Goal: Complete application form: Complete application form

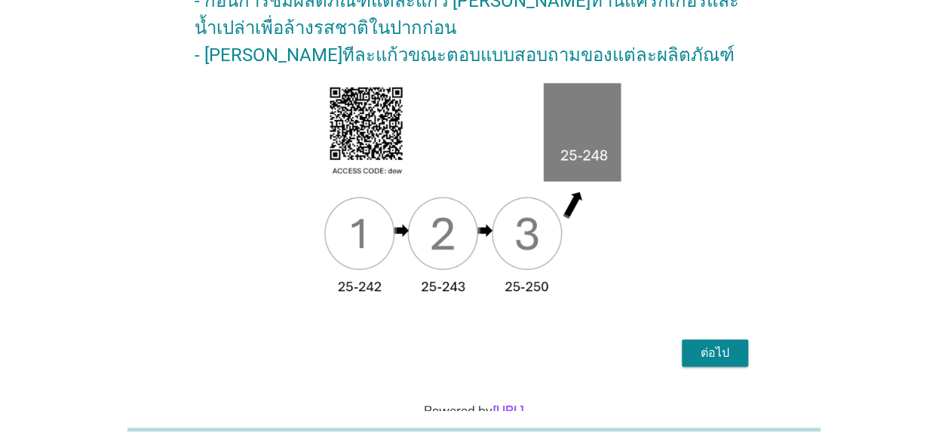
scroll to position [276, 0]
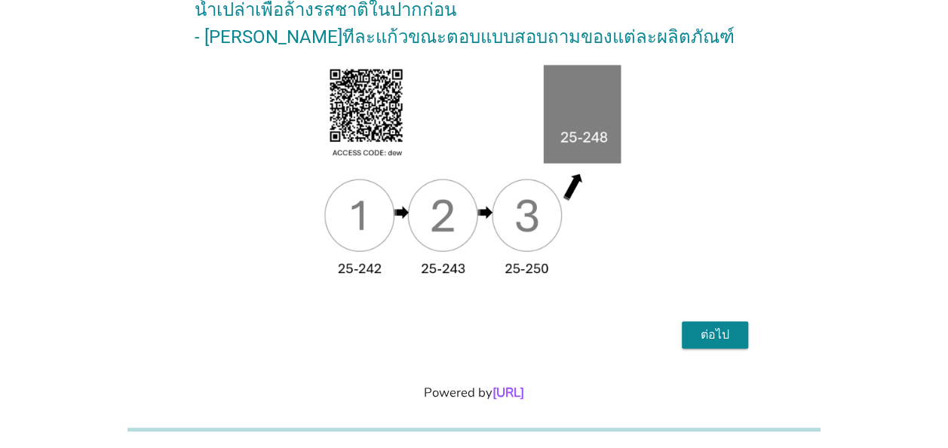
click at [716, 326] on div "ต่อไป" at bounding box center [715, 335] width 42 height 18
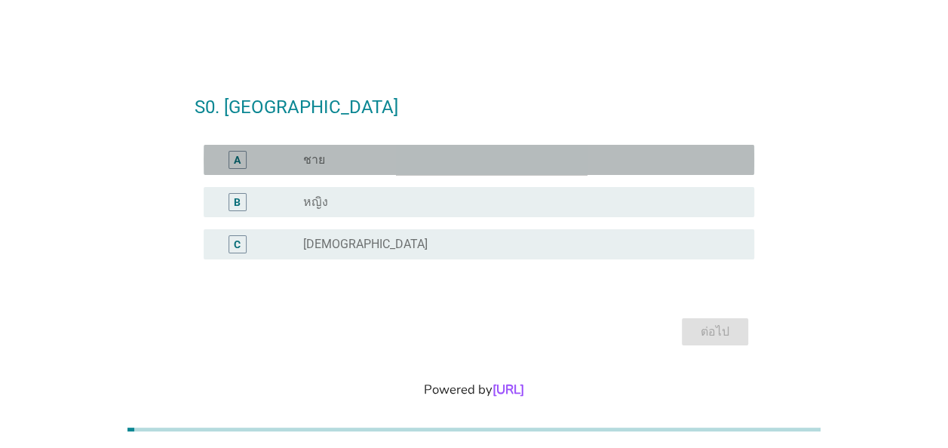
click at [236, 158] on div "A" at bounding box center [237, 160] width 7 height 16
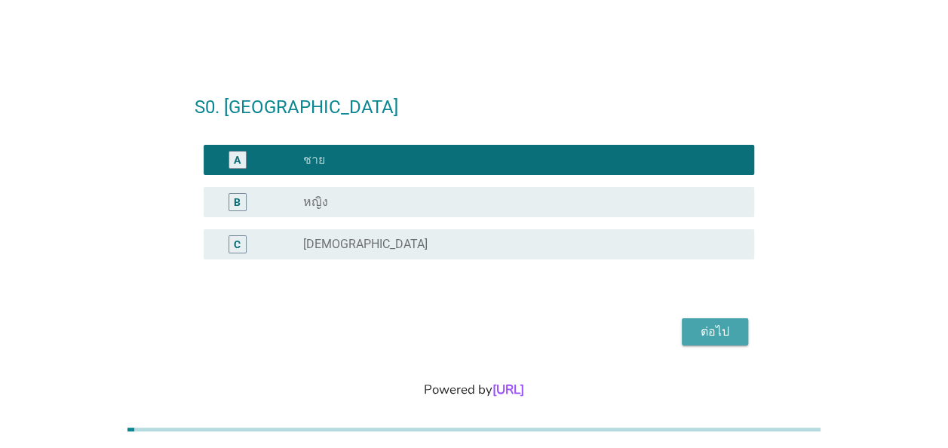
click at [729, 332] on div "ต่อไป" at bounding box center [715, 332] width 42 height 18
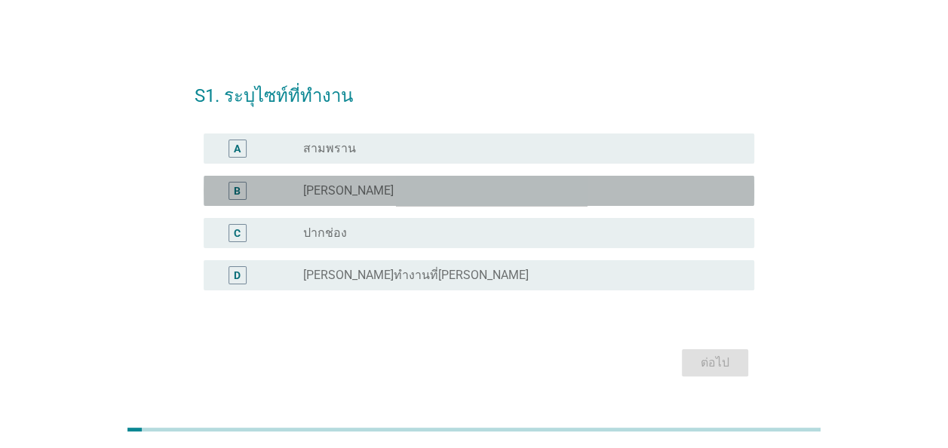
click at [243, 189] on div "B" at bounding box center [238, 191] width 18 height 18
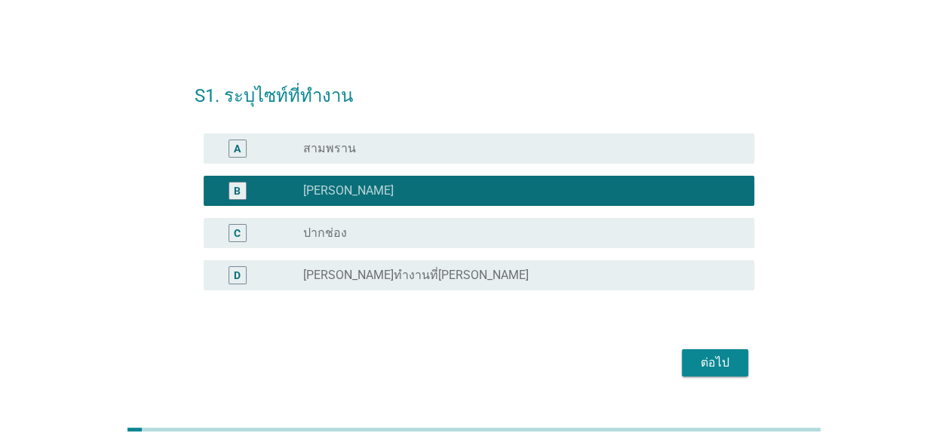
click at [705, 356] on div "ต่อไป" at bounding box center [715, 363] width 42 height 18
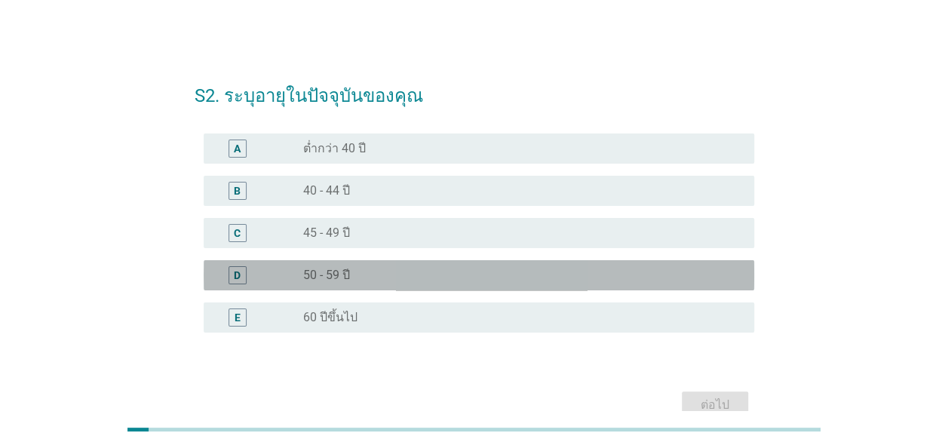
click at [243, 278] on div "D" at bounding box center [238, 275] width 18 height 18
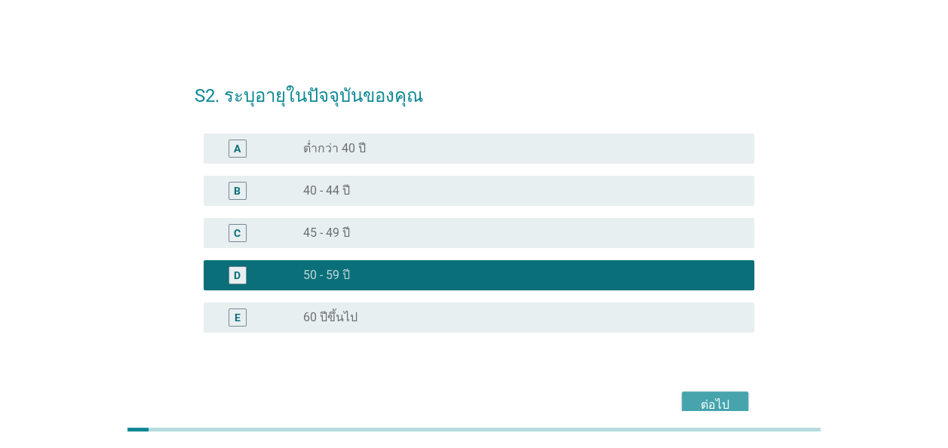
click at [737, 400] on button "ต่อไป" at bounding box center [715, 405] width 66 height 27
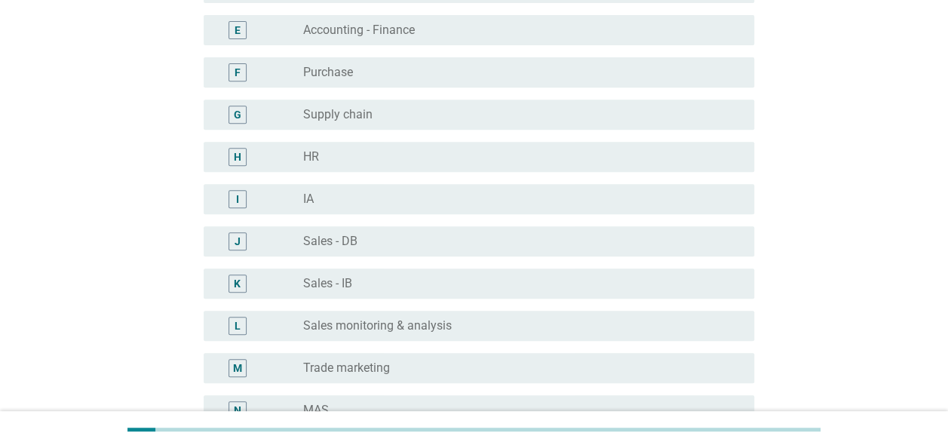
scroll to position [302, 0]
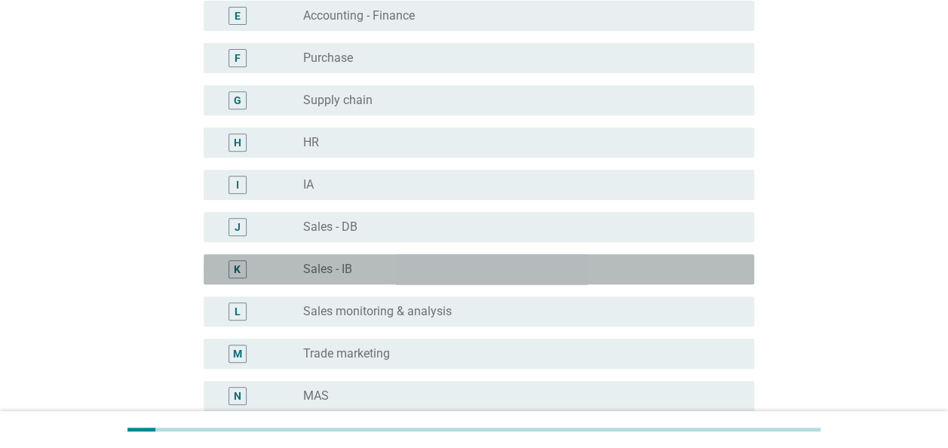
click at [238, 268] on div "K" at bounding box center [237, 269] width 7 height 16
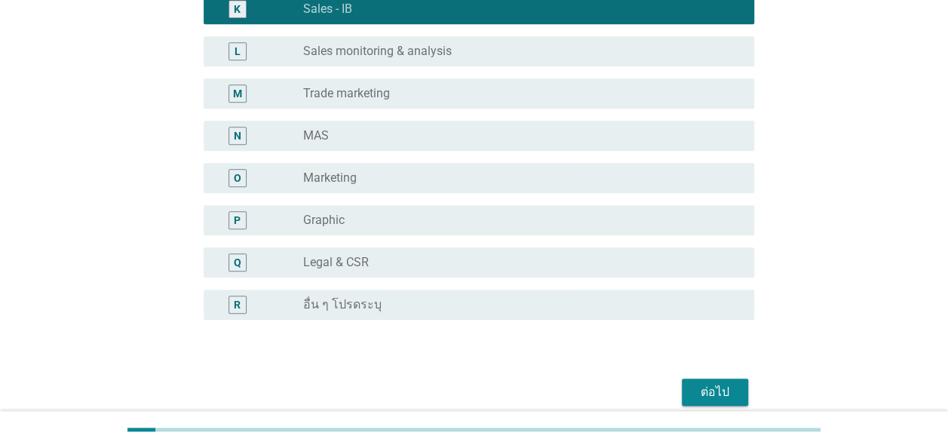
scroll to position [647, 0]
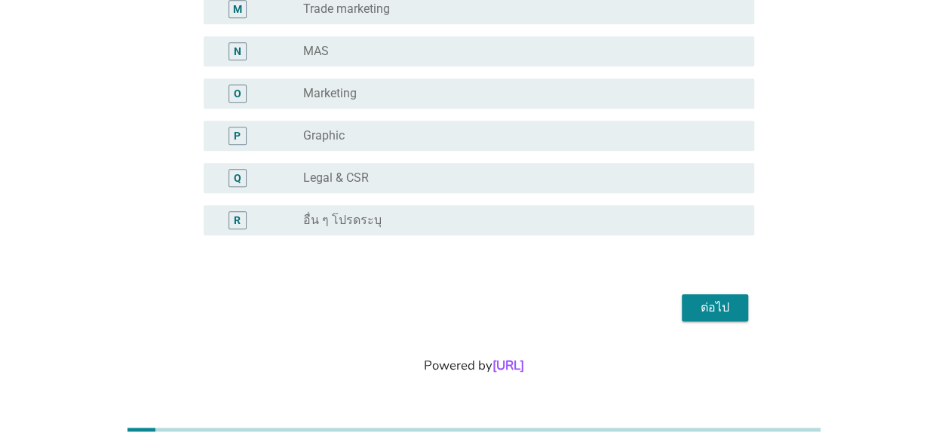
click at [714, 311] on div "ต่อไป" at bounding box center [715, 308] width 42 height 18
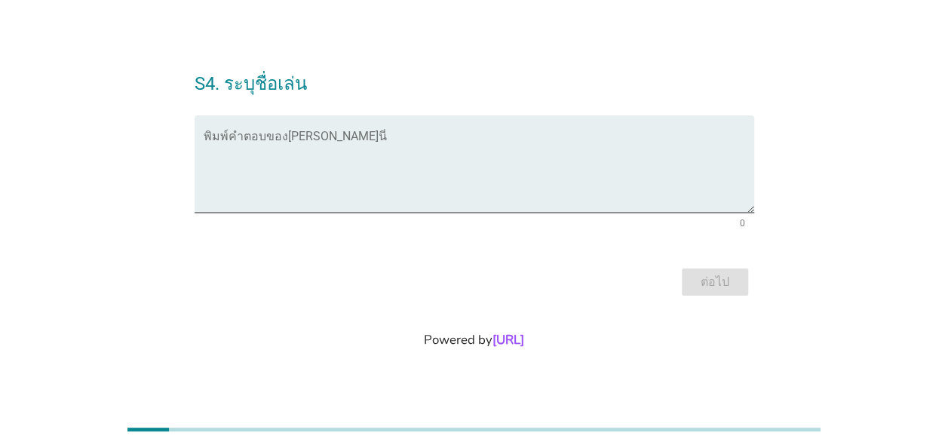
scroll to position [0, 0]
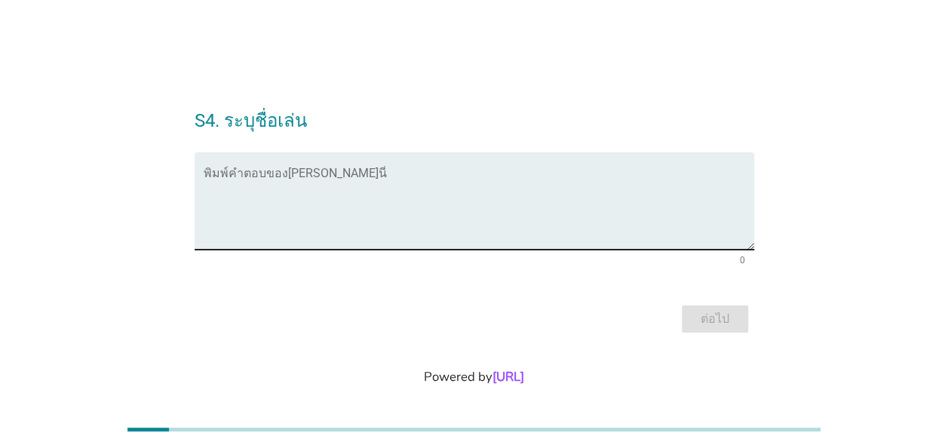
click at [352, 183] on textarea "พิมพ์คำตอบของคุณ ที่นี่" at bounding box center [479, 210] width 551 height 79
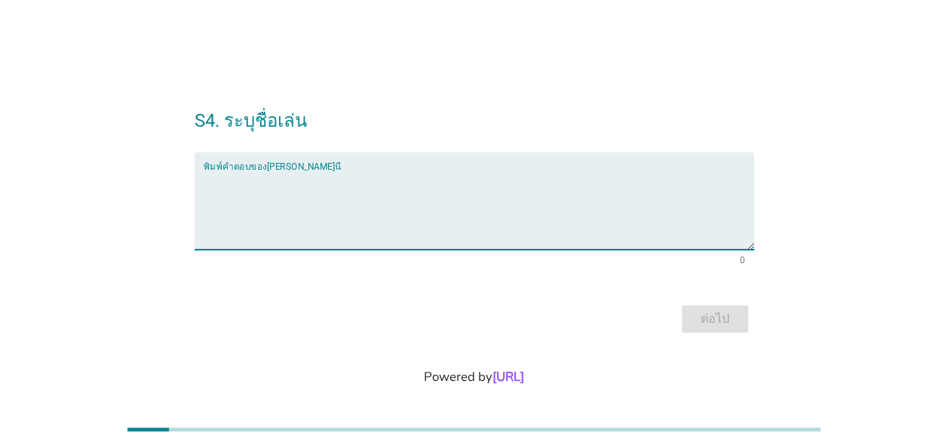
type textarea "ฤ"
type textarea "A"
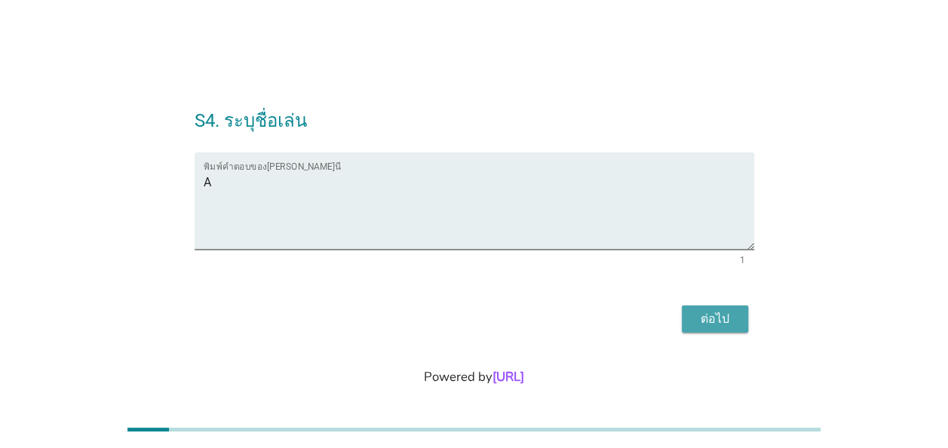
click at [723, 315] on div "ต่อไป" at bounding box center [715, 319] width 42 height 18
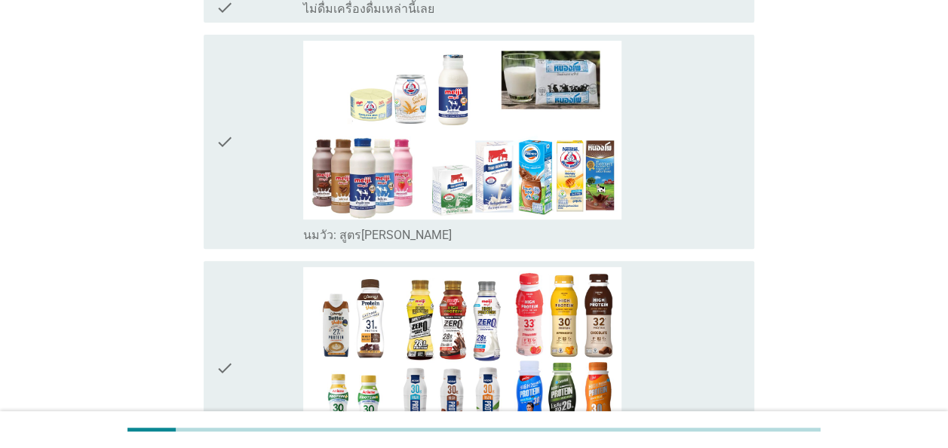
scroll to position [302, 0]
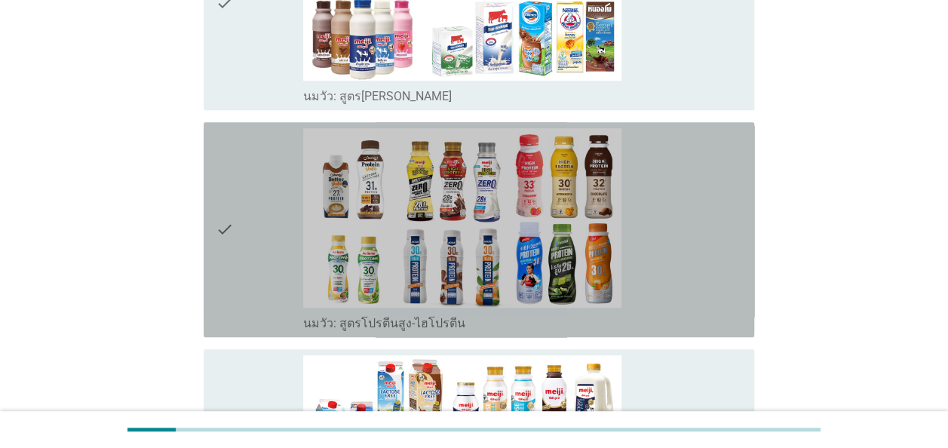
click at [238, 220] on div "check" at bounding box center [260, 229] width 88 height 203
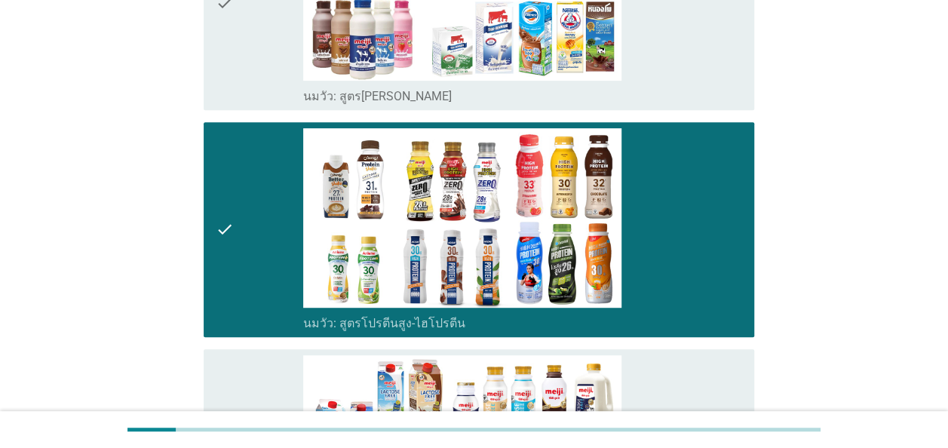
click at [238, 220] on div "check" at bounding box center [260, 229] width 88 height 203
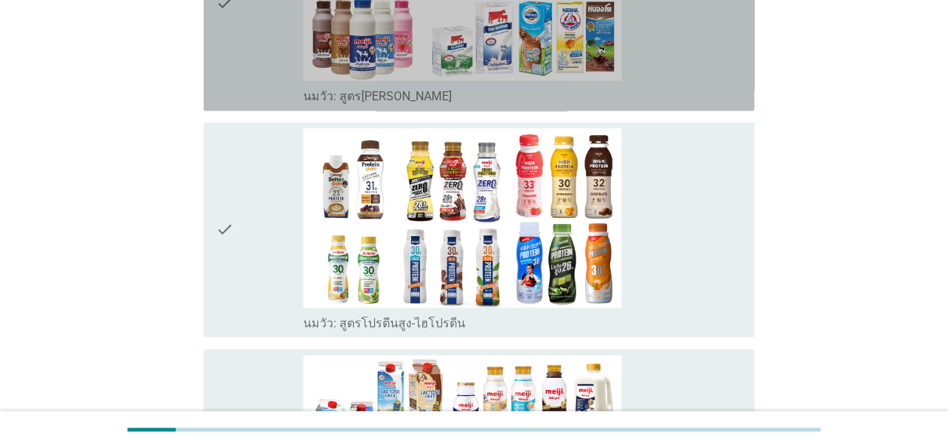
click at [241, 54] on div "check" at bounding box center [260, 3] width 88 height 203
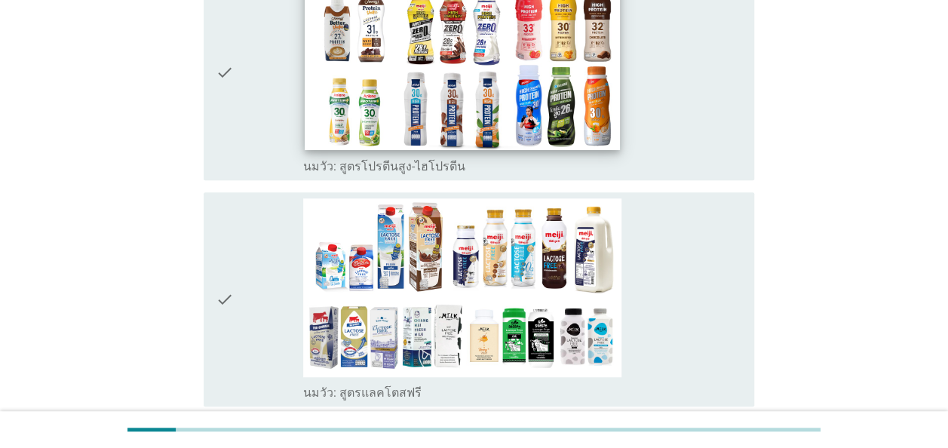
scroll to position [528, 0]
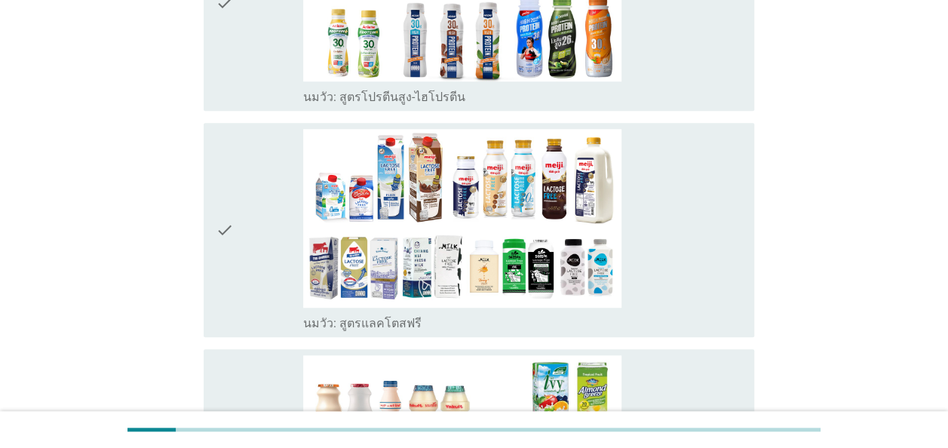
click at [272, 232] on div "check" at bounding box center [260, 230] width 88 height 203
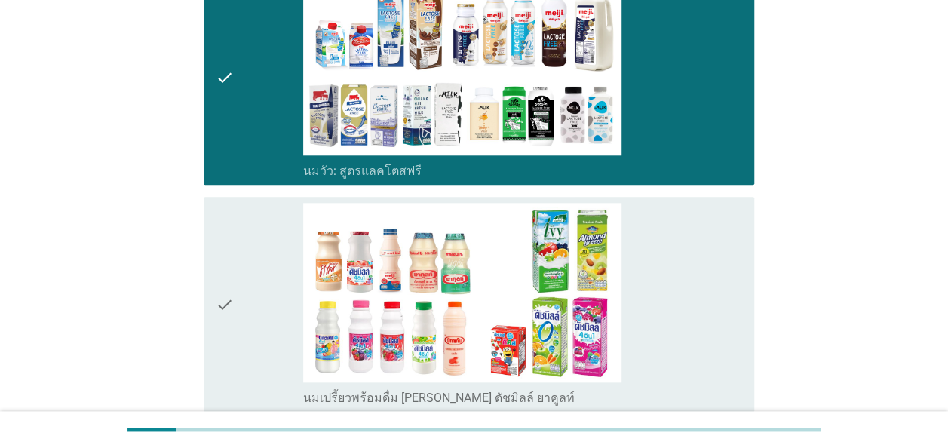
scroll to position [755, 0]
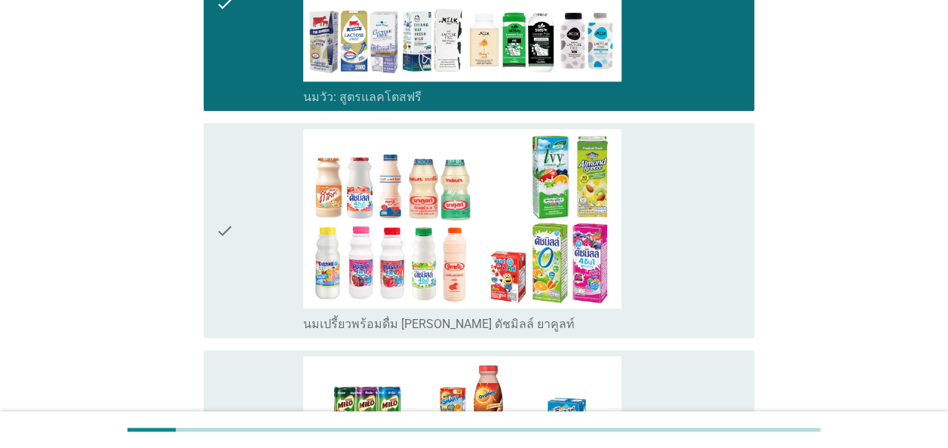
click at [257, 200] on div "check" at bounding box center [260, 230] width 88 height 203
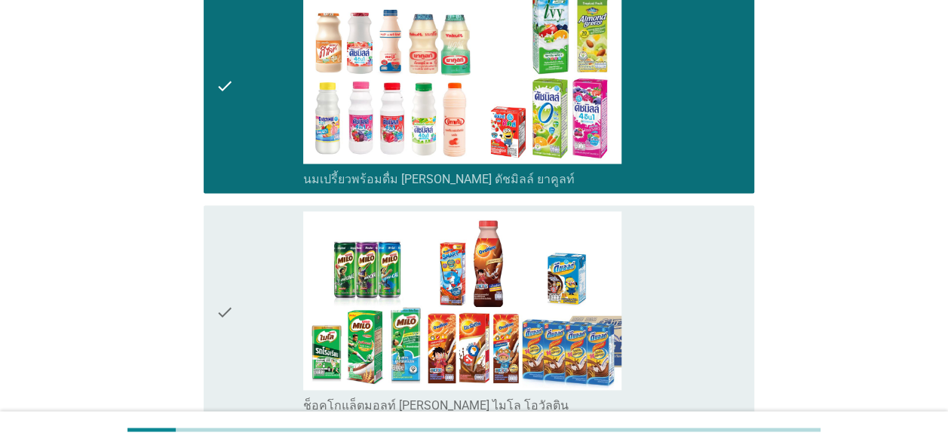
scroll to position [905, 0]
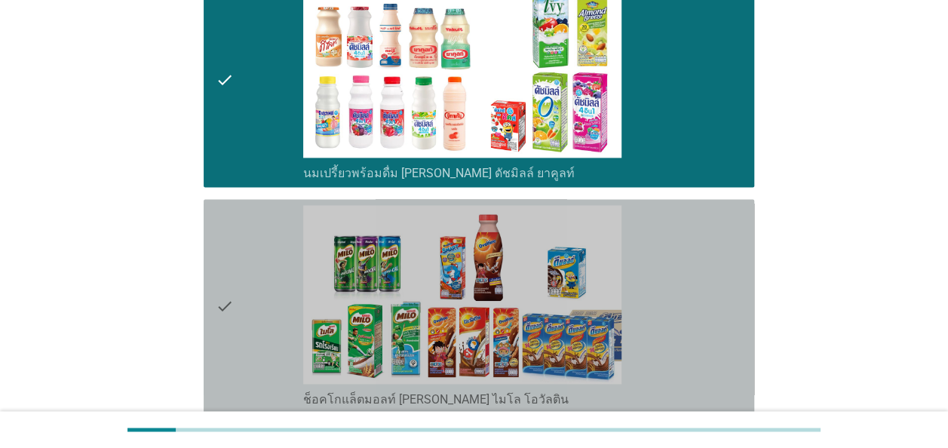
click at [260, 238] on div "check" at bounding box center [260, 306] width 88 height 203
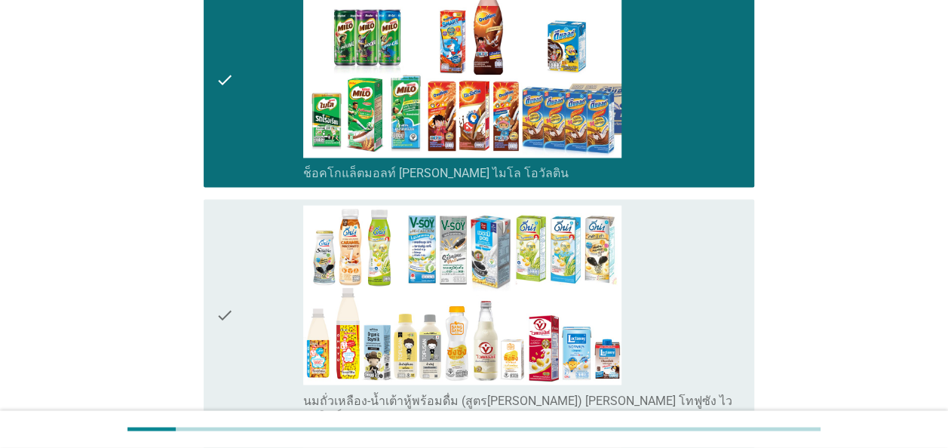
scroll to position [1207, 0]
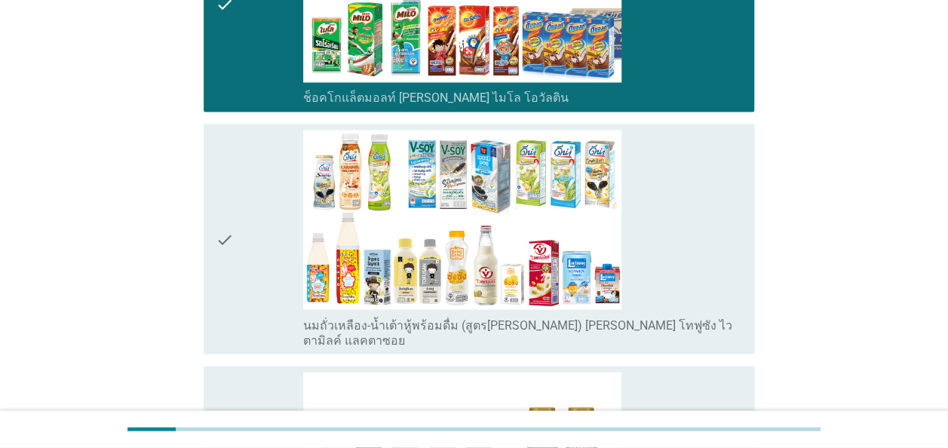
click at [260, 238] on div "check" at bounding box center [260, 239] width 88 height 218
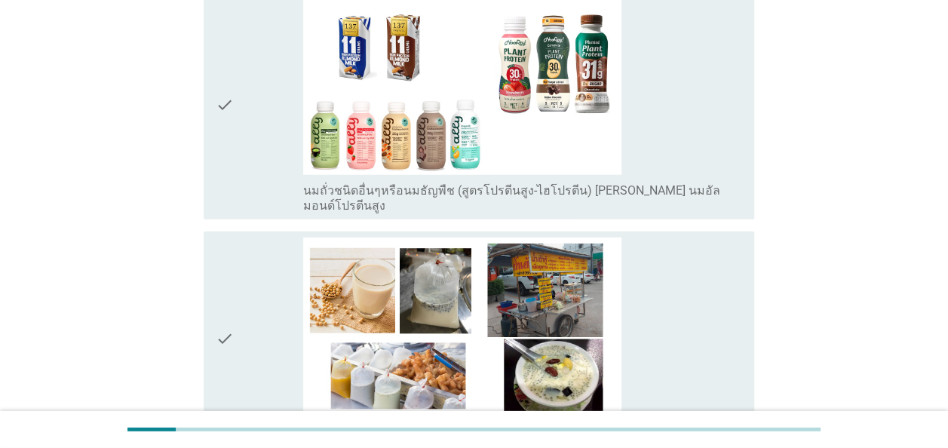
scroll to position [2113, 0]
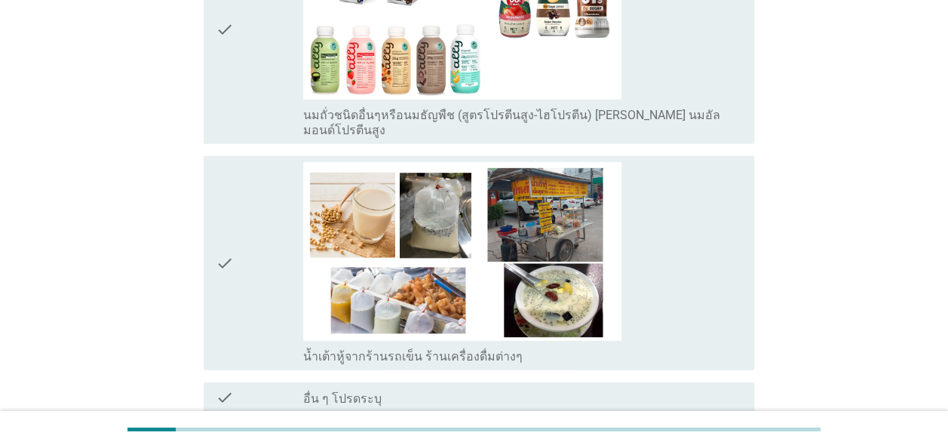
click at [260, 238] on div "check" at bounding box center [260, 263] width 88 height 203
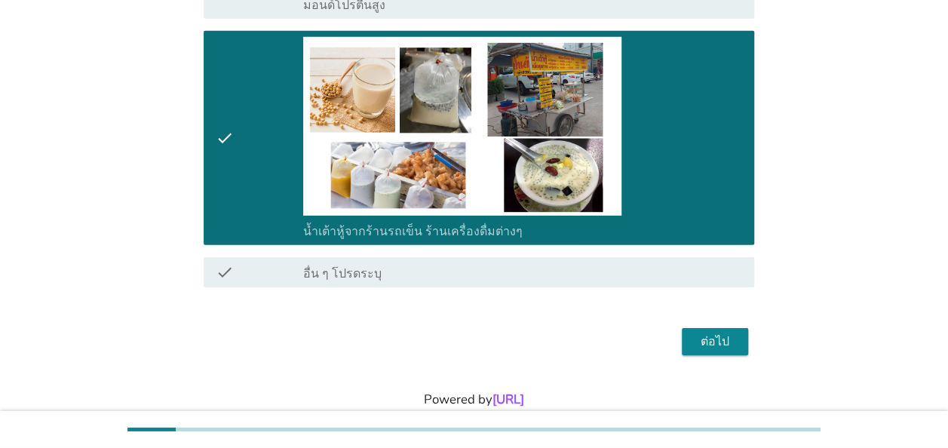
scroll to position [2239, 0]
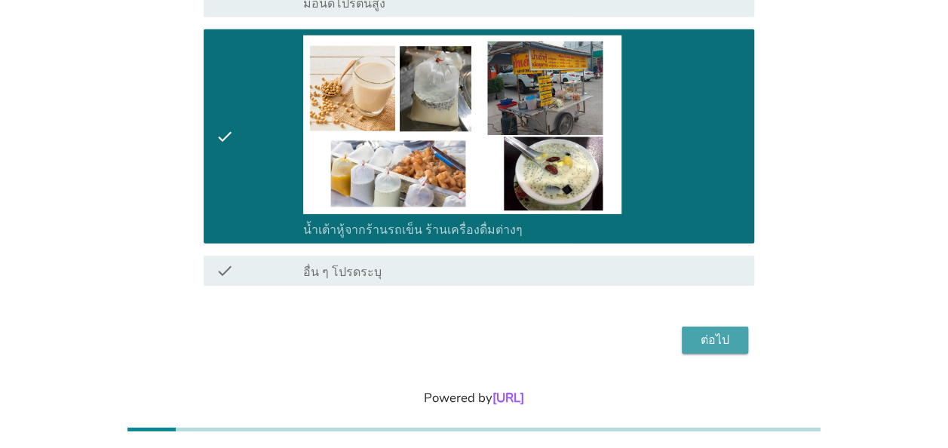
click at [728, 327] on button "ต่อไป" at bounding box center [715, 340] width 66 height 27
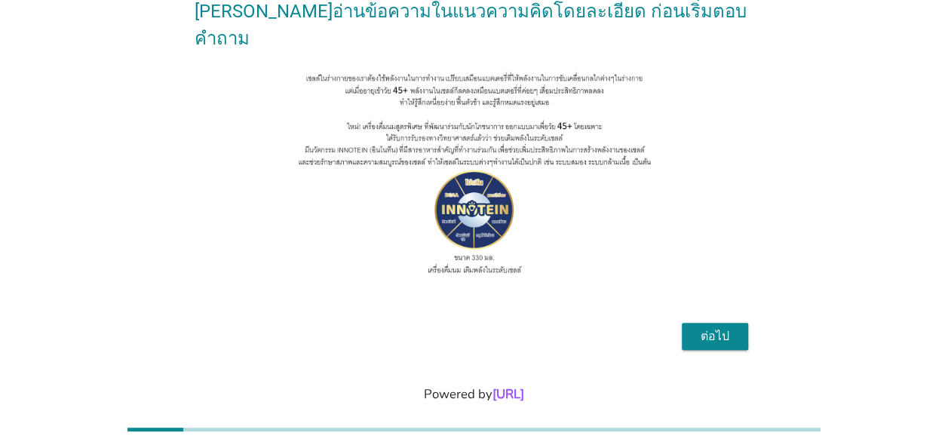
scroll to position [168, 0]
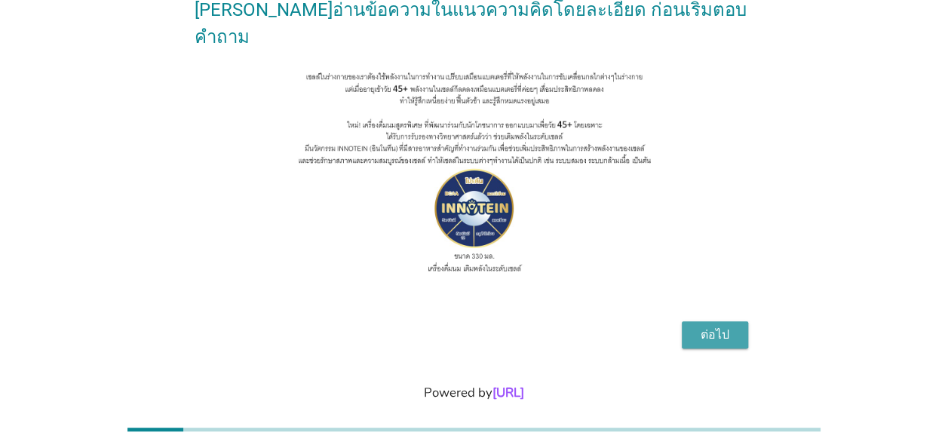
click at [726, 326] on div "ต่อไป" at bounding box center [715, 335] width 42 height 18
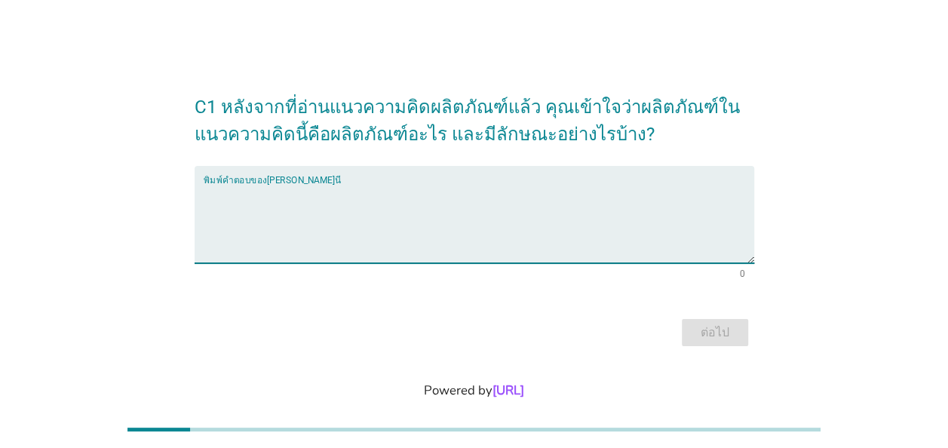
click at [356, 193] on textarea "พิมพ์คำตอบของคุณ ที่นี่" at bounding box center [479, 223] width 551 height 79
type textarea "o"
type textarea "นมไฮโปรตีน"
click at [703, 340] on div "ต่อไป" at bounding box center [715, 333] width 42 height 18
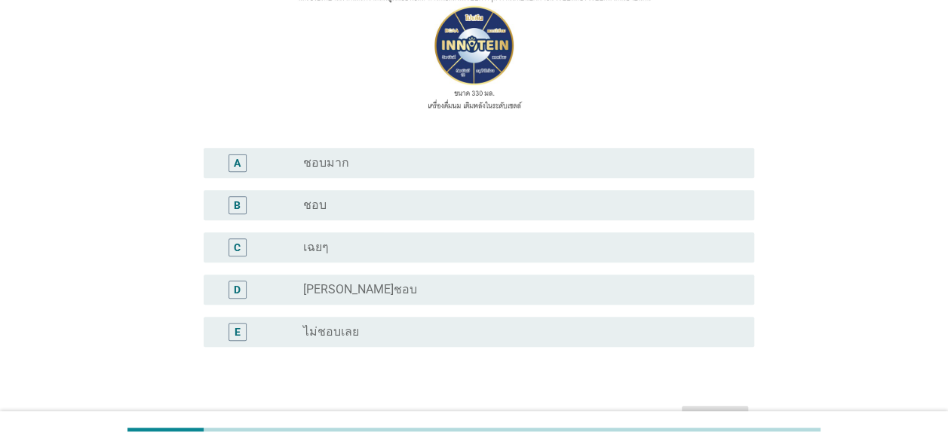
scroll to position [226, 0]
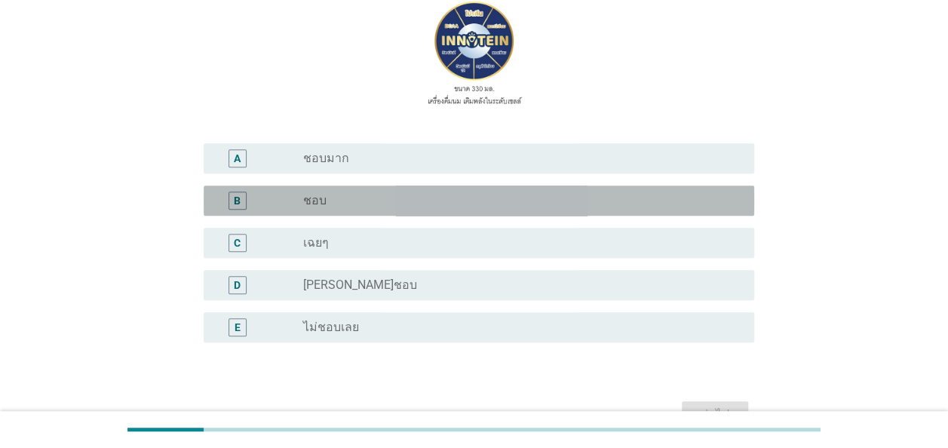
click at [234, 195] on div "B" at bounding box center [237, 200] width 7 height 16
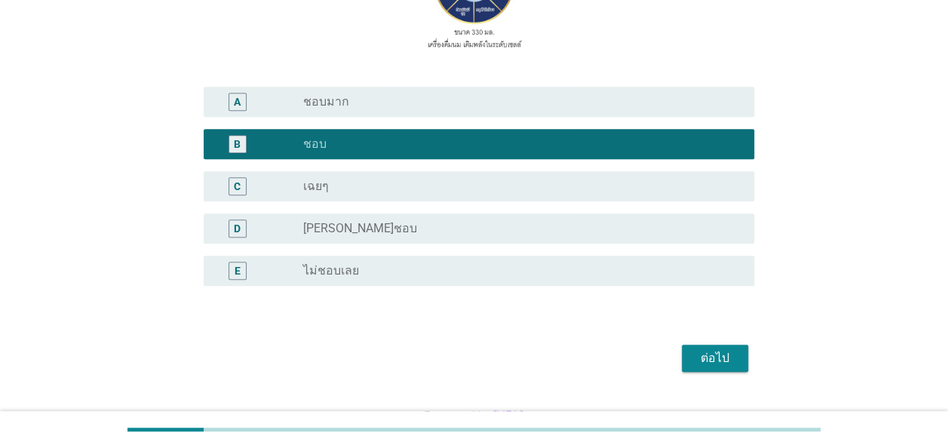
scroll to position [334, 0]
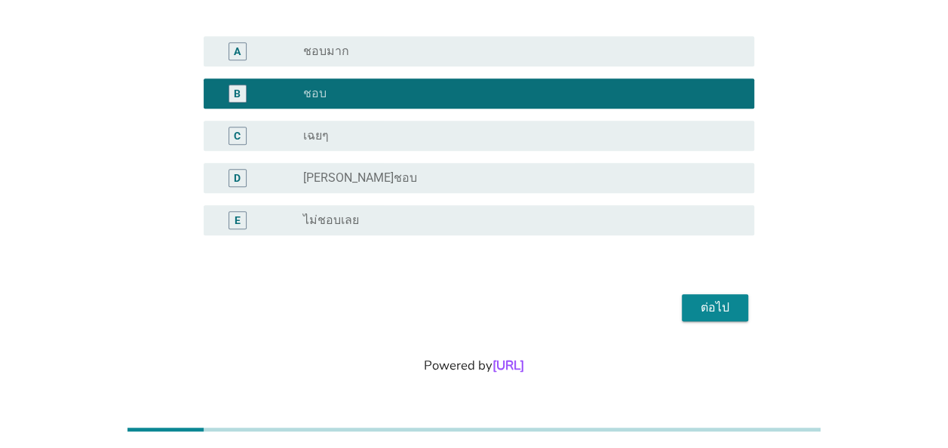
click at [707, 300] on div "ต่อไป" at bounding box center [715, 308] width 42 height 18
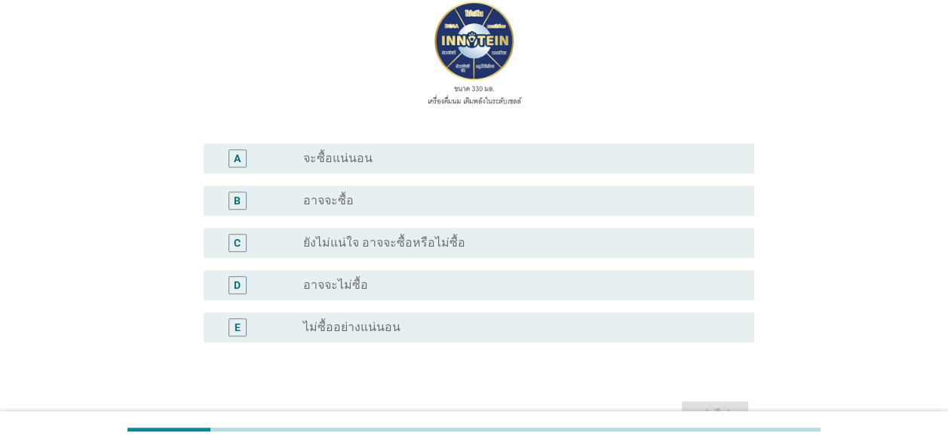
scroll to position [151, 0]
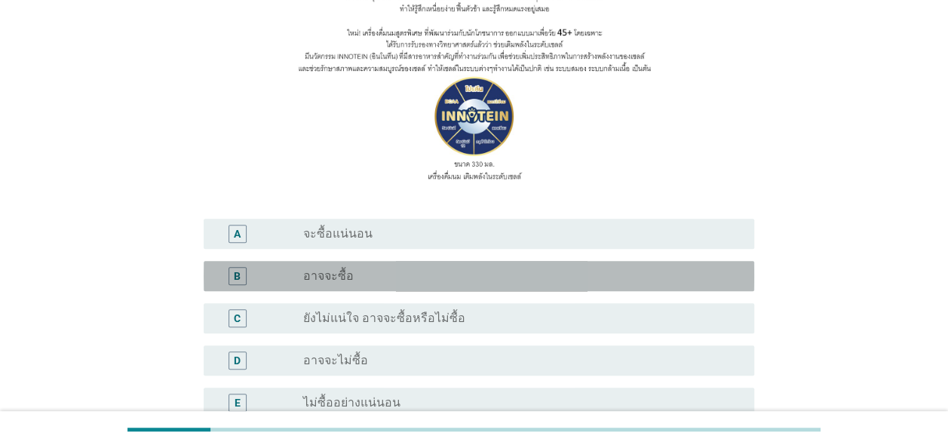
click at [344, 274] on label "อาจจะซื้อ" at bounding box center [328, 276] width 51 height 15
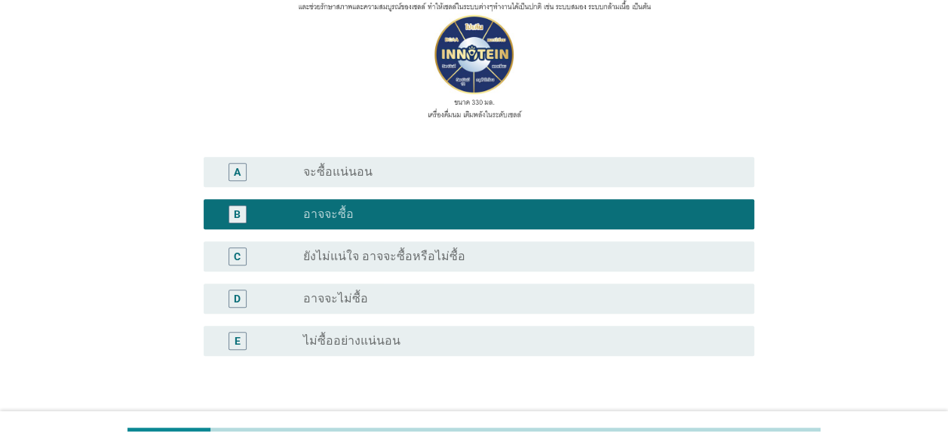
scroll to position [334, 0]
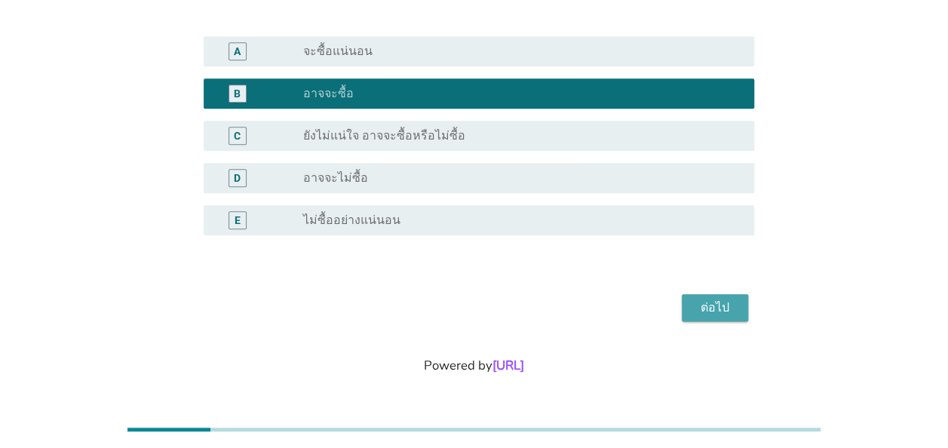
click at [708, 309] on div "ต่อไป" at bounding box center [715, 308] width 42 height 18
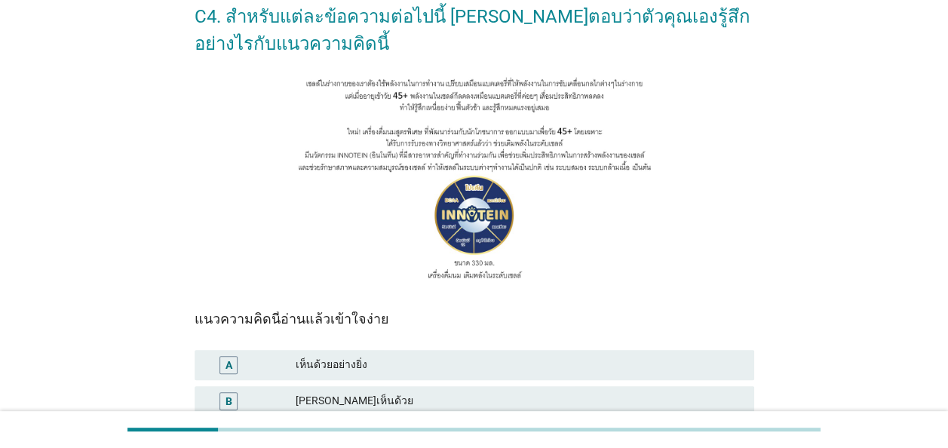
scroll to position [226, 0]
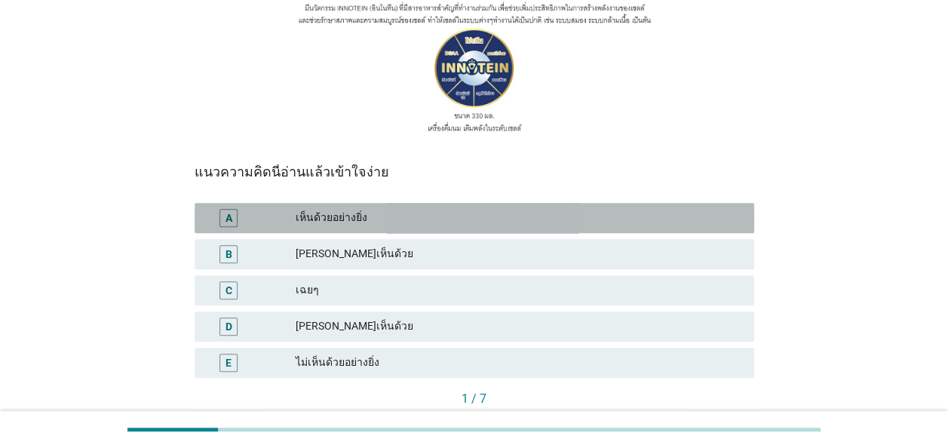
click at [229, 226] on div "A" at bounding box center [229, 218] width 18 height 18
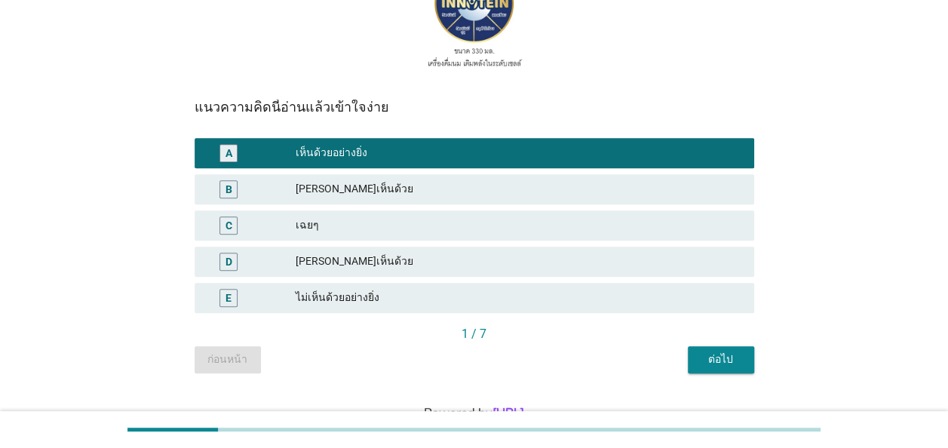
scroll to position [339, 0]
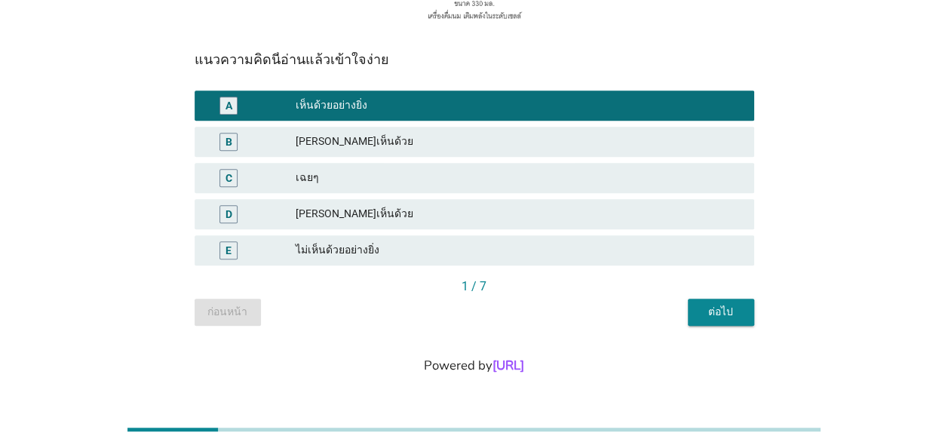
click at [733, 313] on div "ต่อไป" at bounding box center [721, 312] width 42 height 16
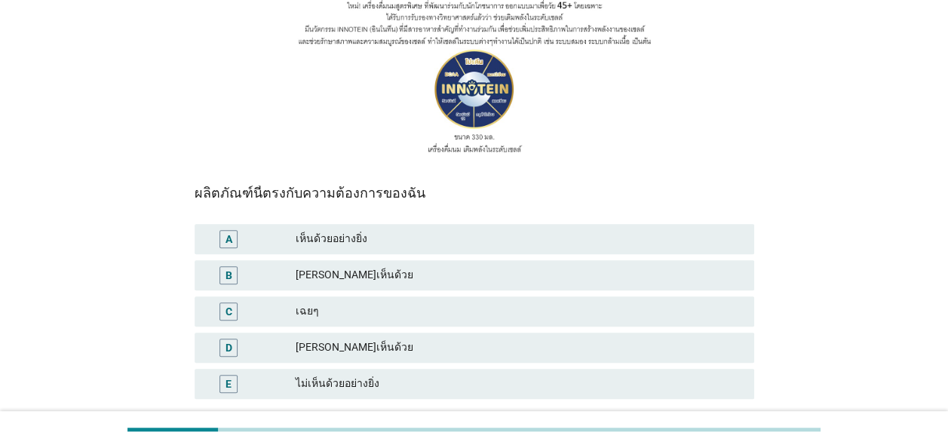
scroll to position [226, 0]
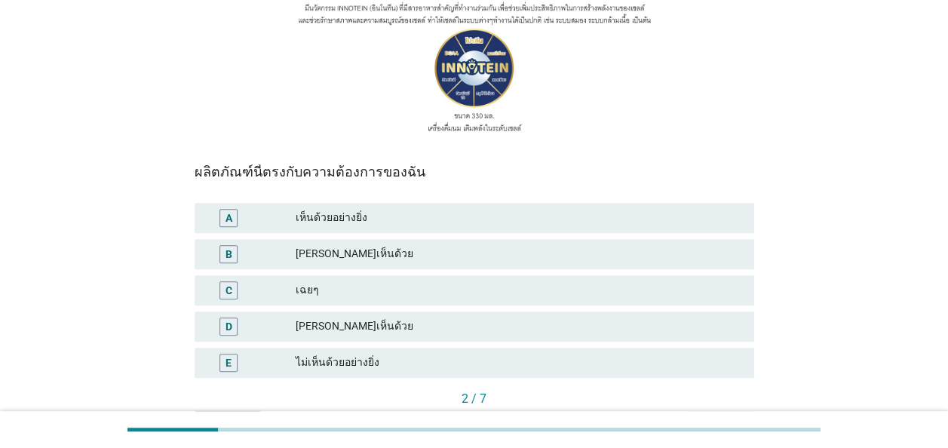
click at [228, 213] on div "A" at bounding box center [229, 218] width 7 height 16
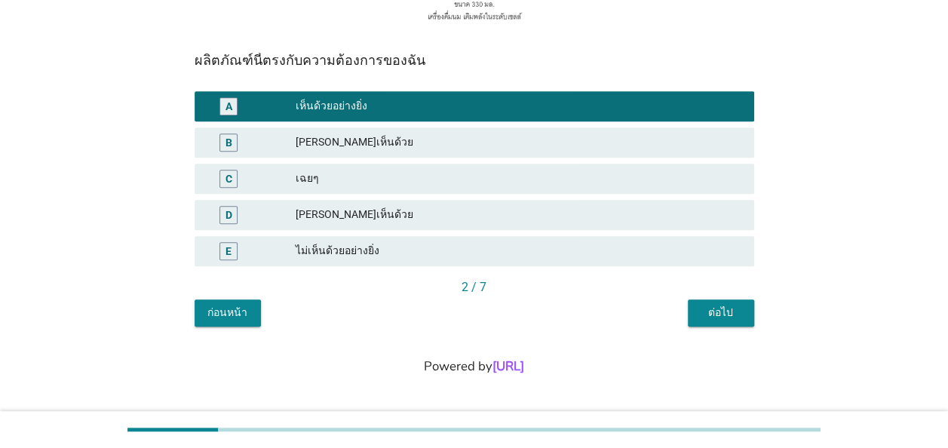
scroll to position [339, 0]
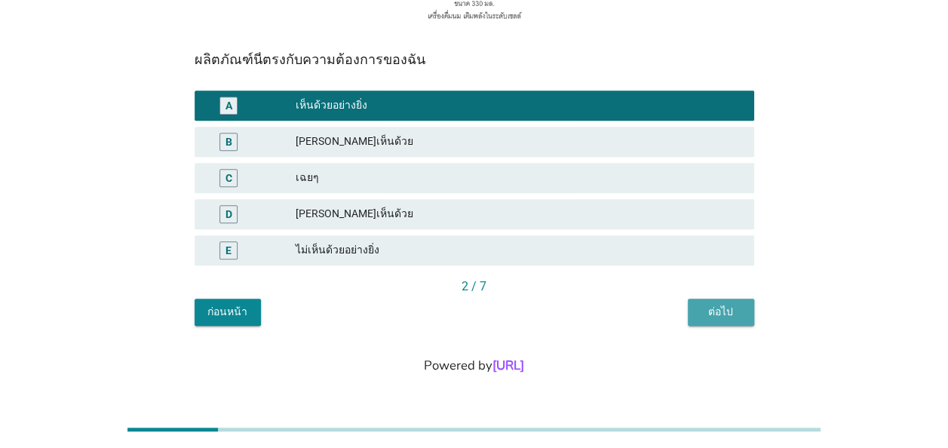
click at [711, 315] on div "ต่อไป" at bounding box center [721, 312] width 42 height 16
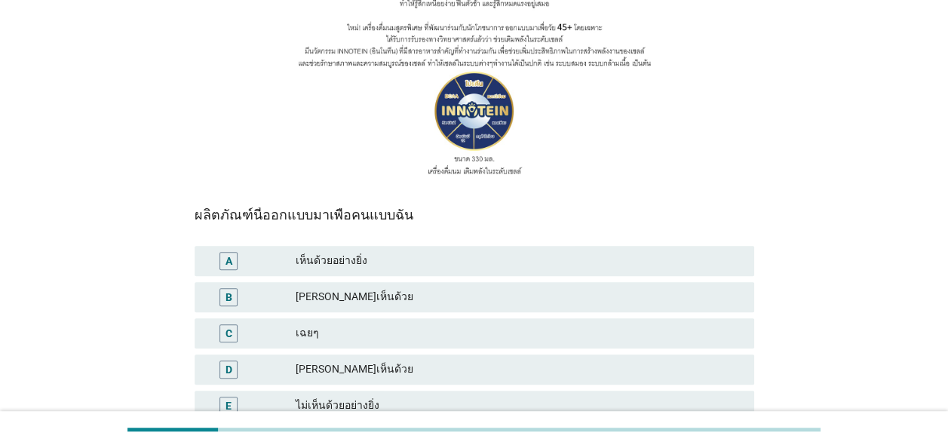
scroll to position [226, 0]
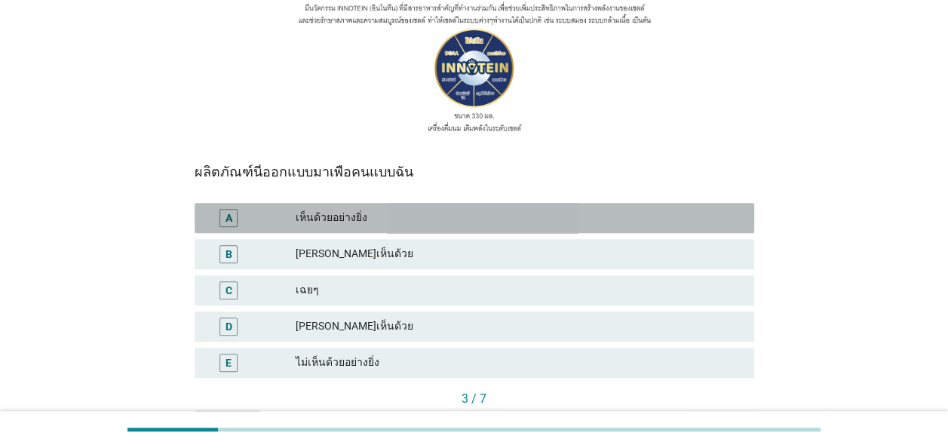
click at [356, 222] on div "เห็นด้วยอย่างยิ่ง" at bounding box center [519, 218] width 447 height 18
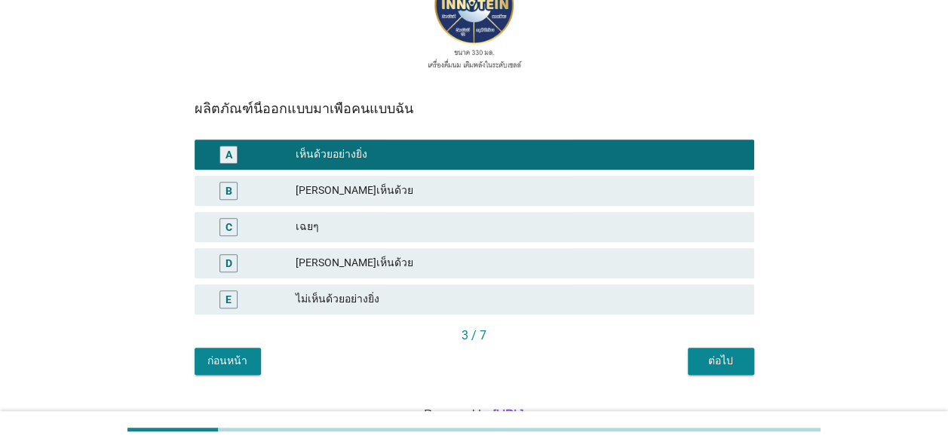
scroll to position [339, 0]
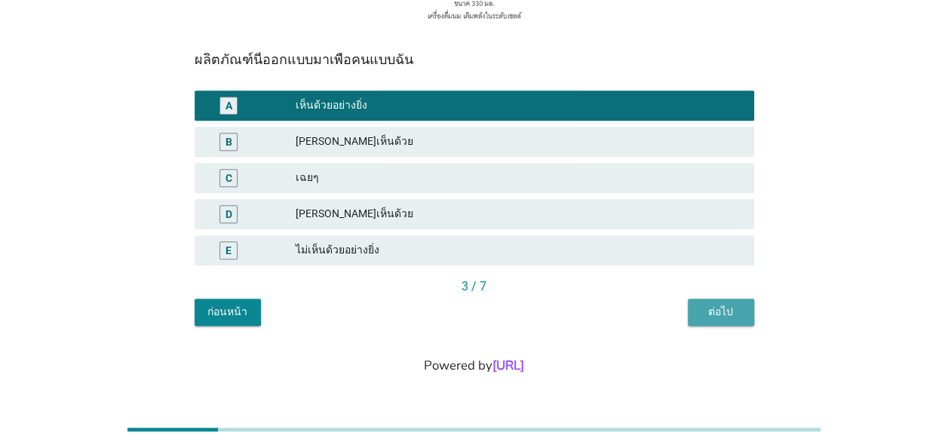
click at [732, 319] on div "ต่อไป" at bounding box center [721, 312] width 42 height 16
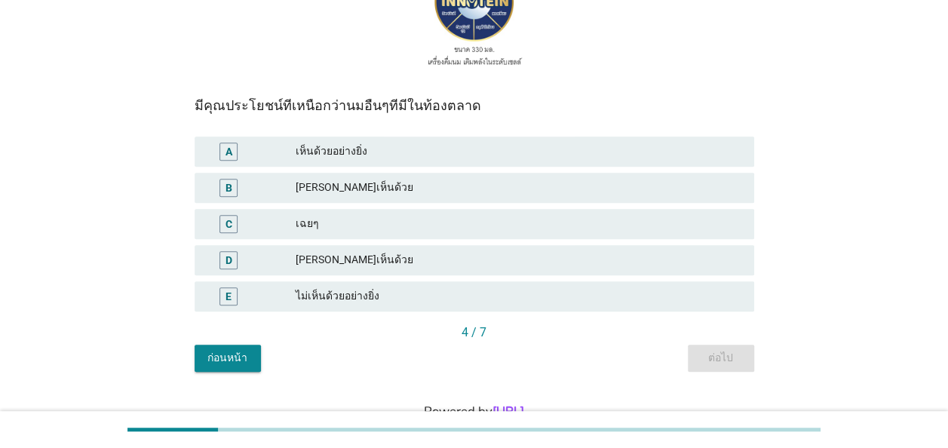
scroll to position [302, 0]
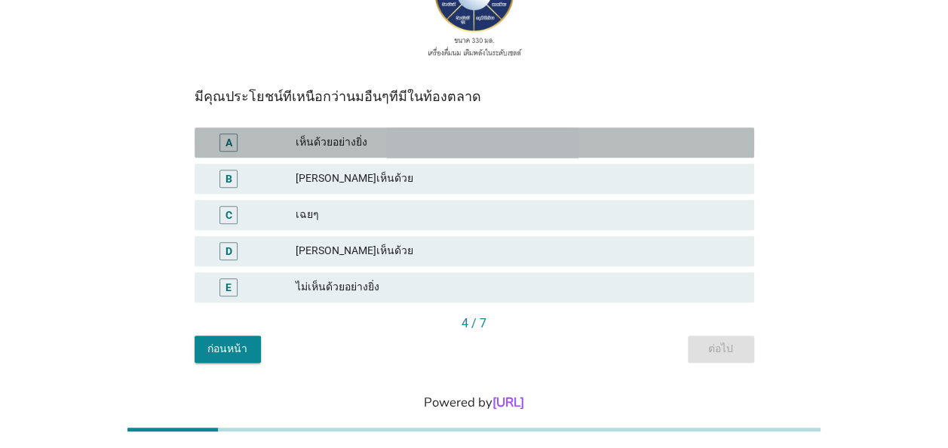
click at [391, 139] on div "เห็นด้วยอย่างยิ่ง" at bounding box center [519, 143] width 447 height 18
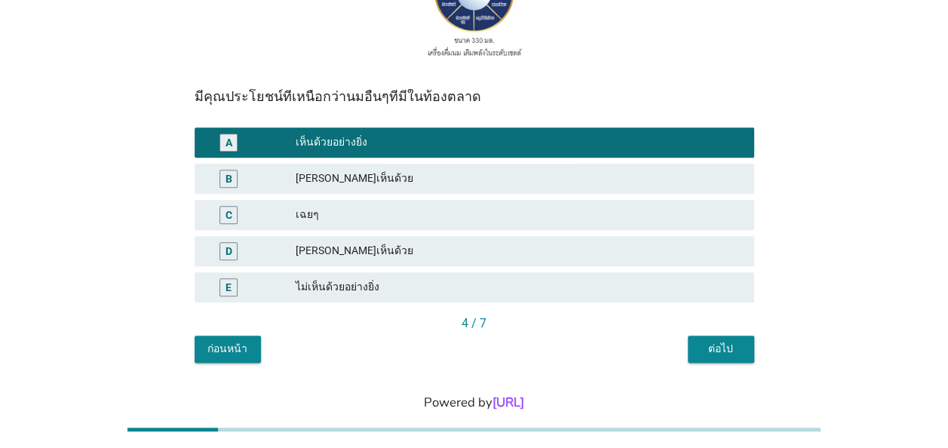
click at [374, 170] on div "[PERSON_NAME]เห็นด้วย" at bounding box center [519, 179] width 447 height 18
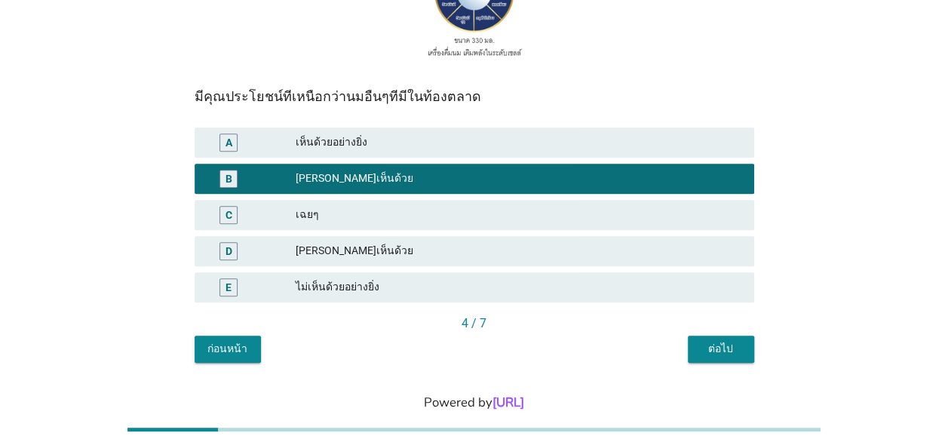
click at [702, 351] on div "ต่อไป" at bounding box center [721, 349] width 42 height 16
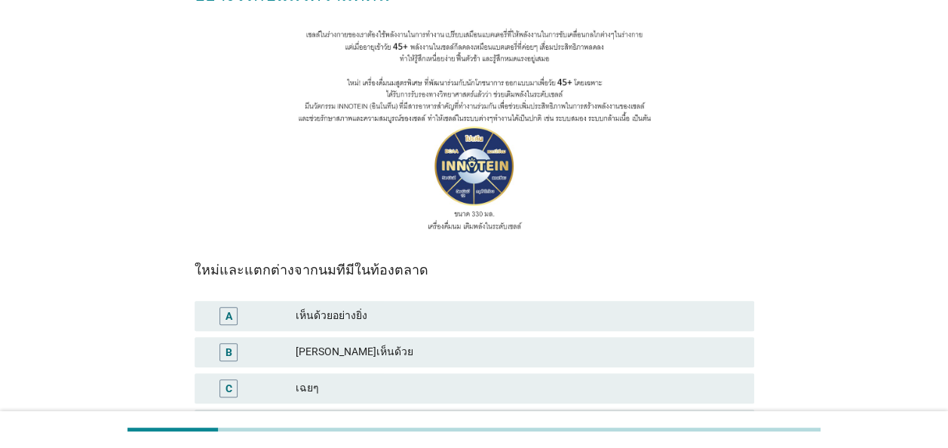
scroll to position [151, 0]
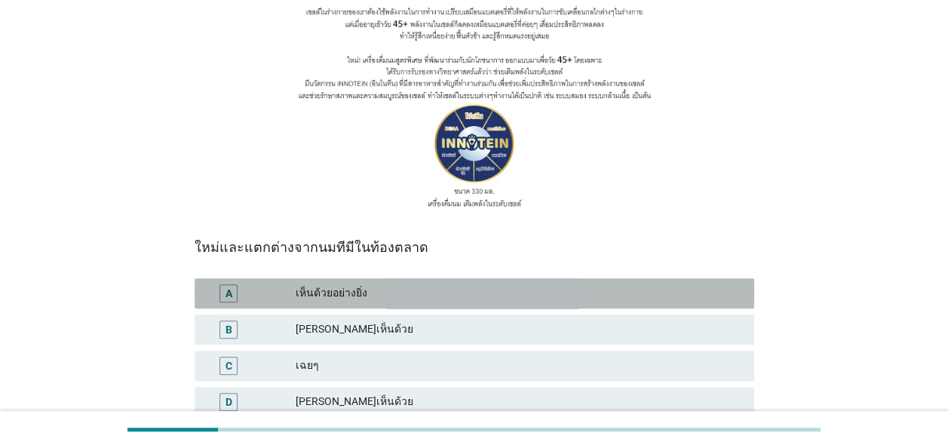
click at [234, 291] on div "A" at bounding box center [229, 293] width 18 height 18
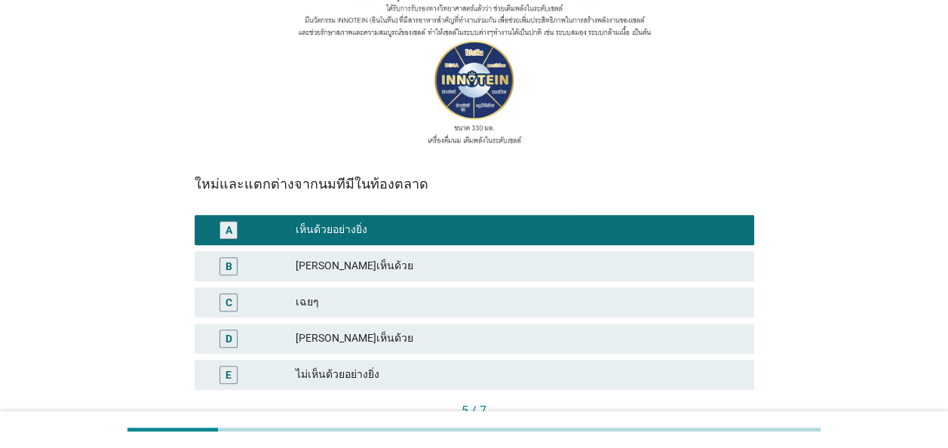
scroll to position [339, 0]
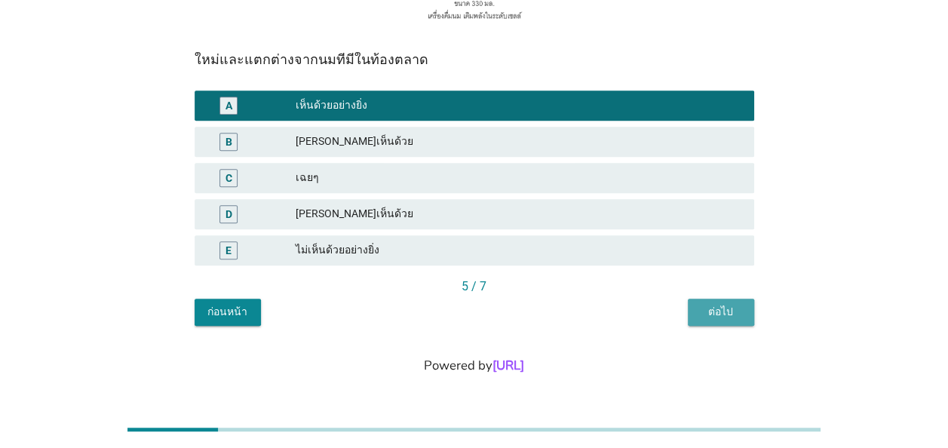
click at [730, 308] on div "ต่อไป" at bounding box center [721, 312] width 42 height 16
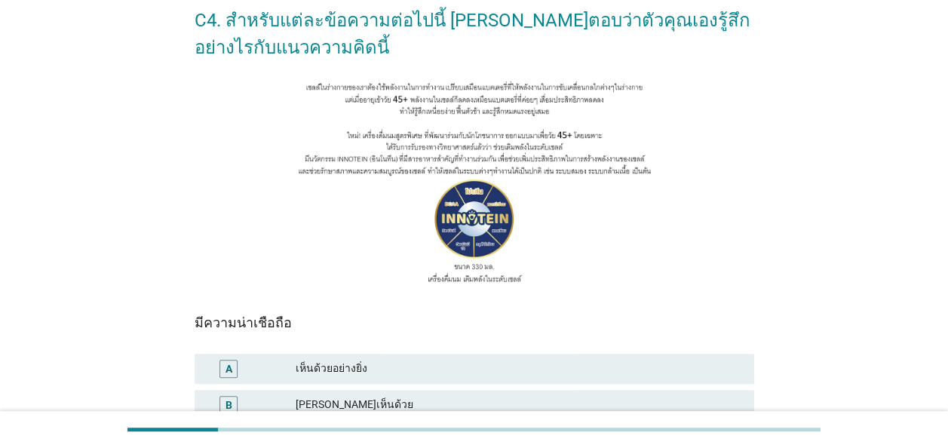
scroll to position [151, 0]
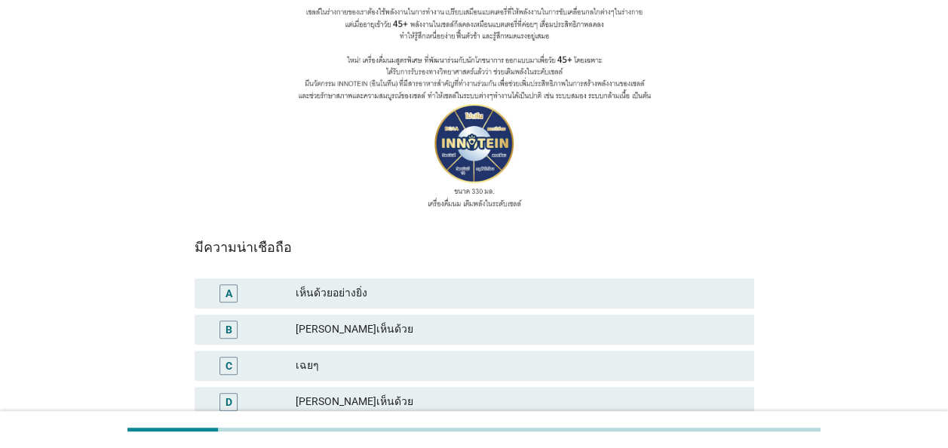
click at [477, 293] on div "เห็นด้วยอย่างยิ่ง" at bounding box center [519, 293] width 447 height 18
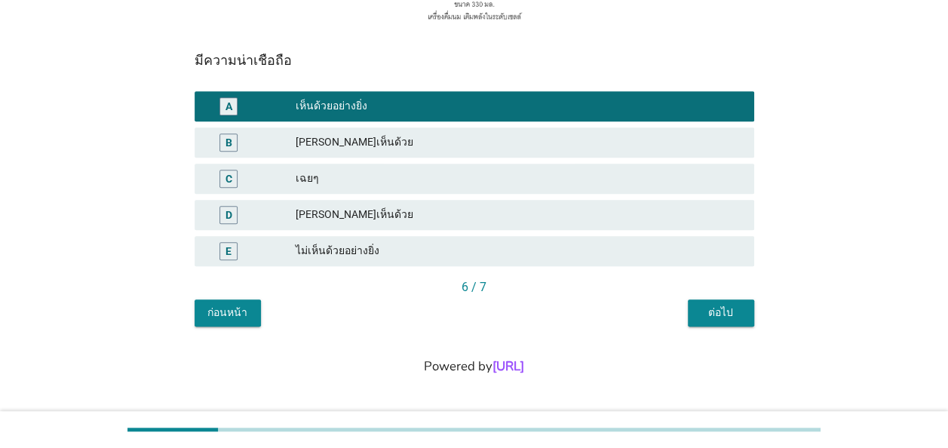
scroll to position [339, 0]
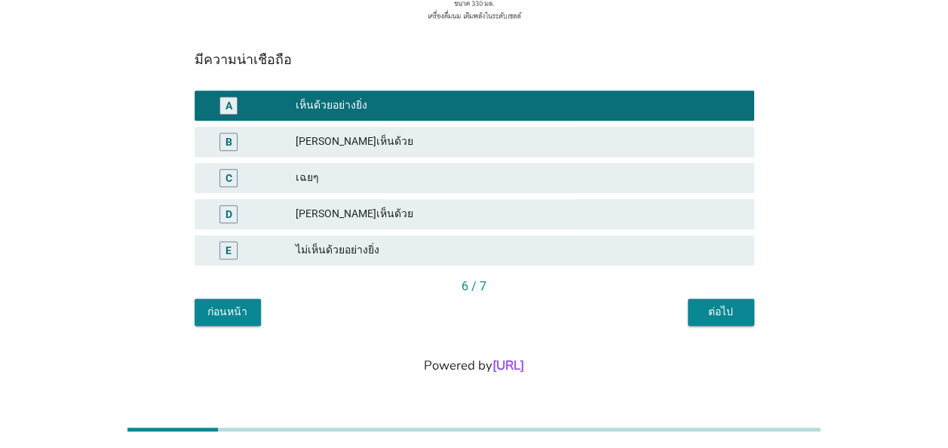
click at [718, 316] on div "ต่อไป" at bounding box center [721, 312] width 42 height 16
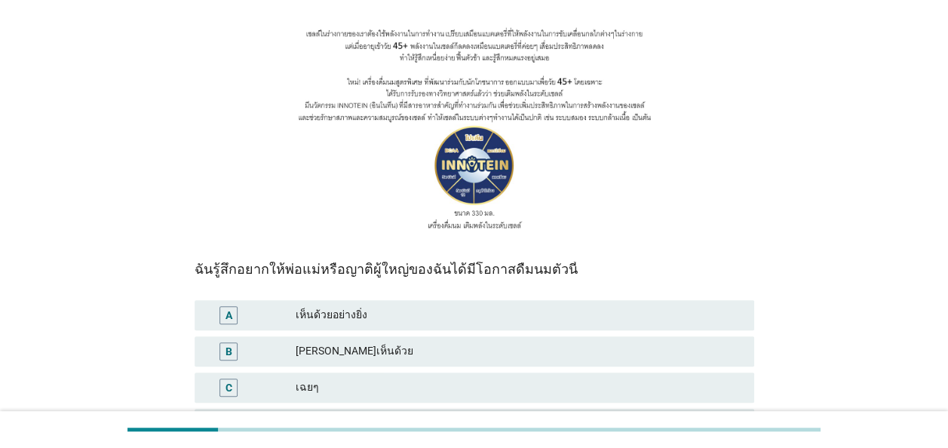
scroll to position [151, 0]
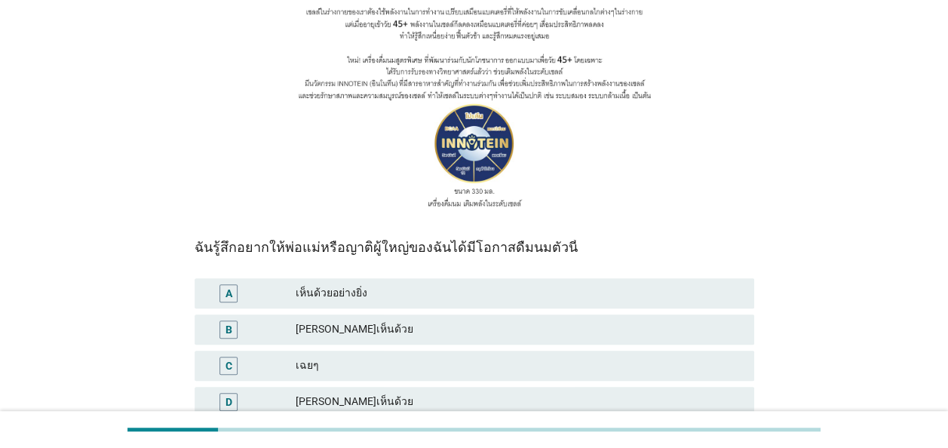
click at [613, 327] on div "[PERSON_NAME]เห็นด้วย" at bounding box center [519, 330] width 447 height 18
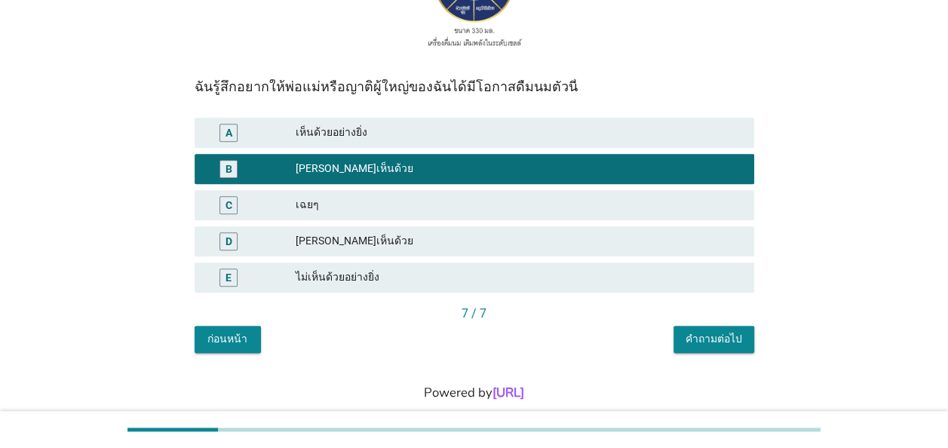
scroll to position [339, 0]
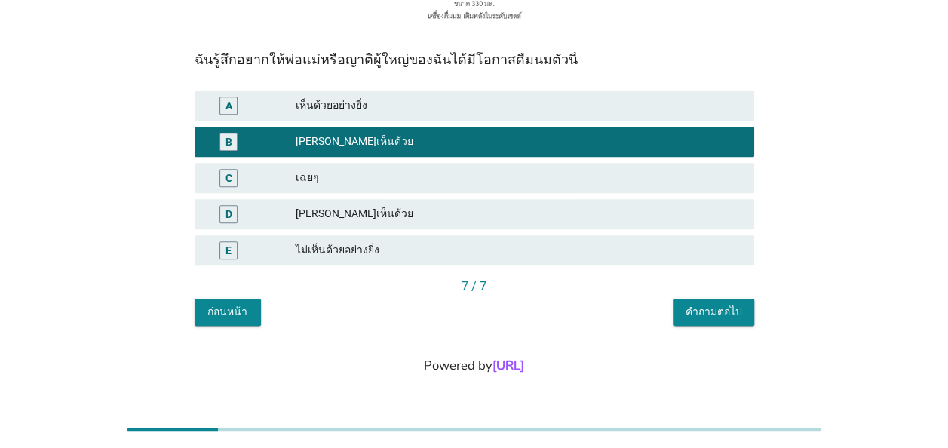
click at [688, 317] on div "คำถามต่อไป" at bounding box center [714, 312] width 57 height 16
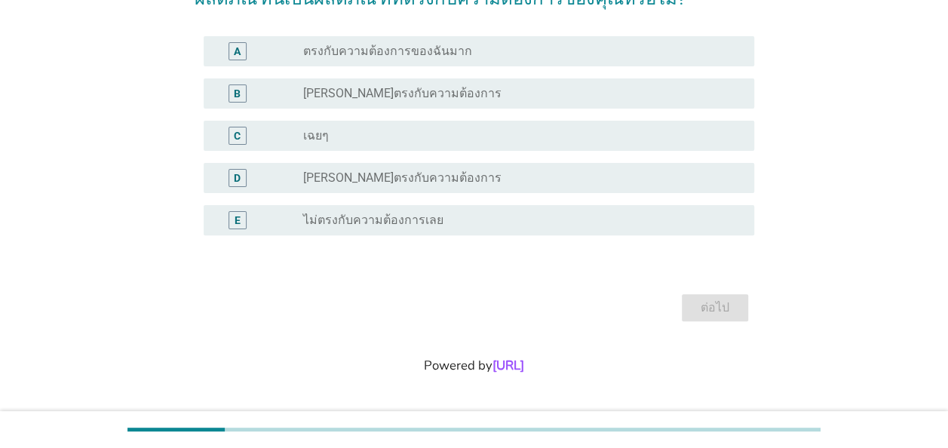
scroll to position [0, 0]
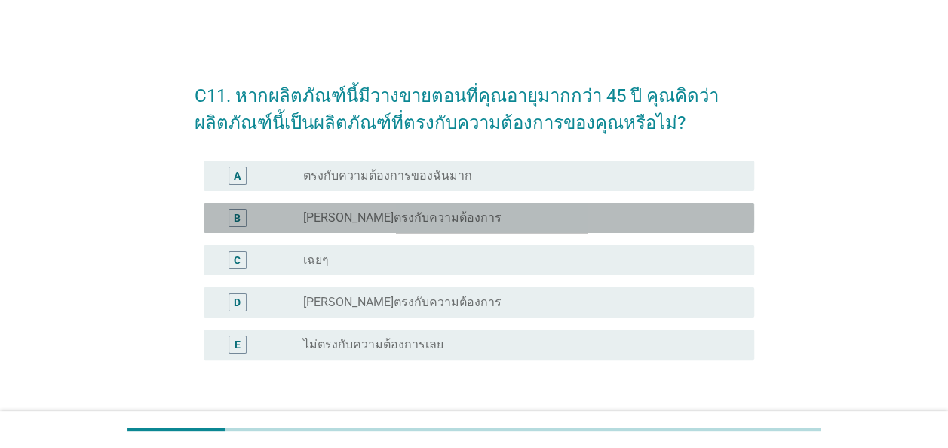
click at [432, 214] on label "[PERSON_NAME]ตรงกับความต้องการ" at bounding box center [402, 218] width 198 height 15
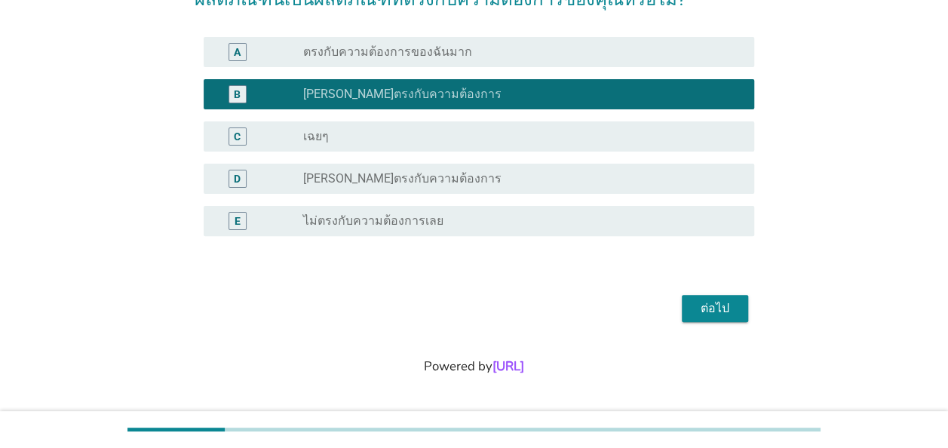
scroll to position [125, 0]
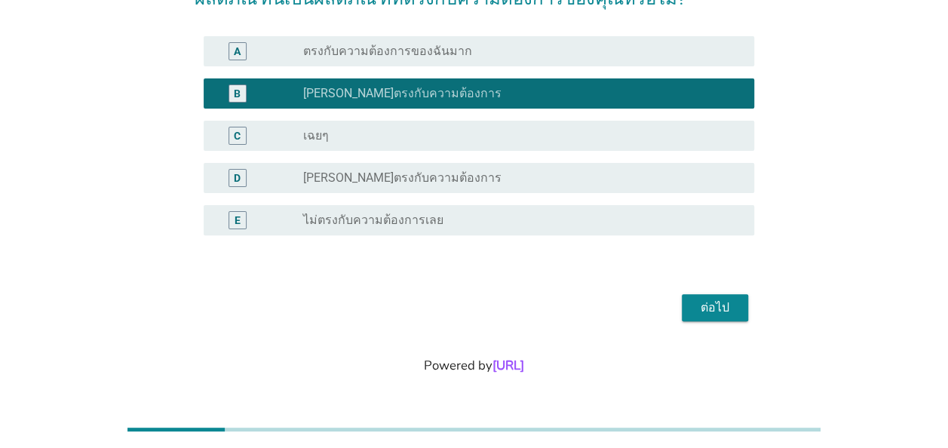
click at [708, 310] on div "ต่อไป" at bounding box center [715, 308] width 42 height 18
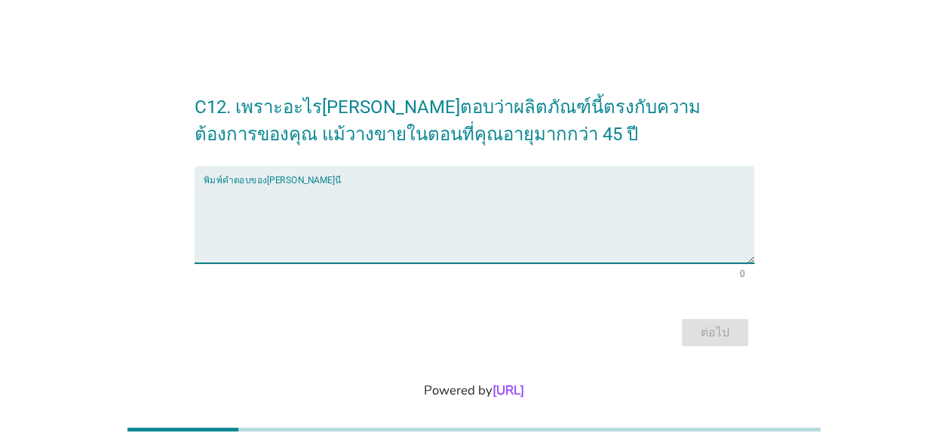
click at [410, 195] on textarea "พิมพ์คำตอบของคุณ ที่นี่" at bounding box center [479, 223] width 551 height 79
type textarea "ร"
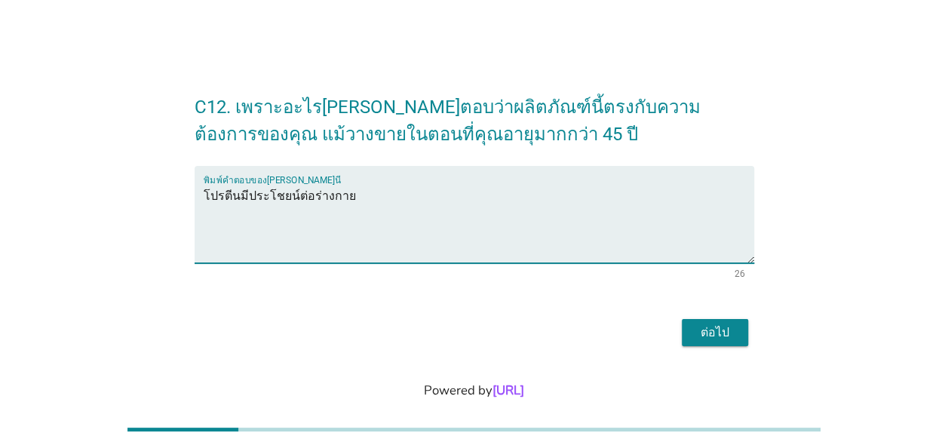
type textarea "โปรตีนมีประโชยน์ต่อร่างกาย"
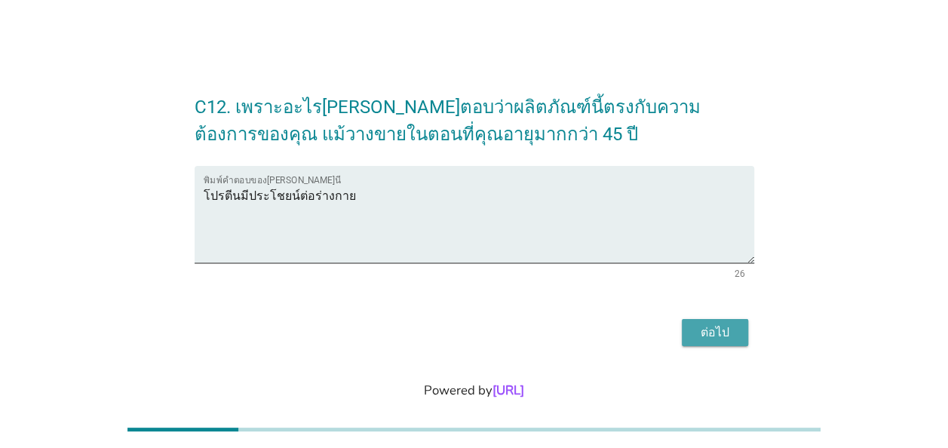
click at [728, 329] on div "ต่อไป" at bounding box center [715, 333] width 42 height 18
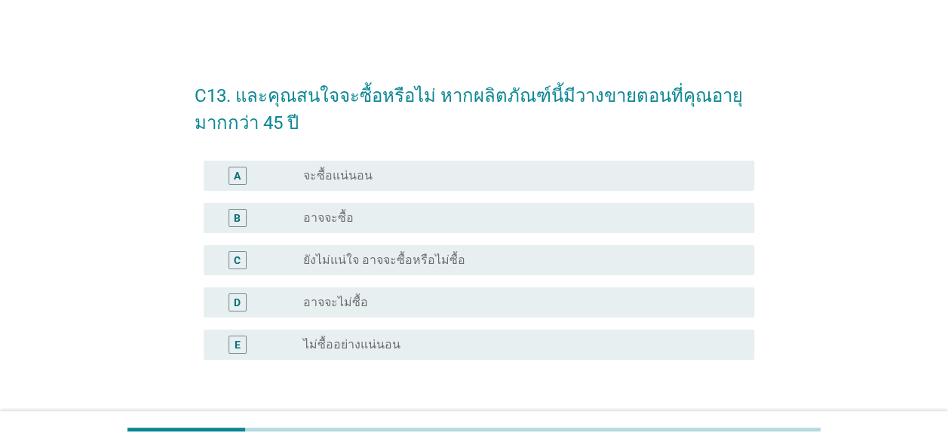
click at [241, 219] on div "B" at bounding box center [238, 218] width 18 height 18
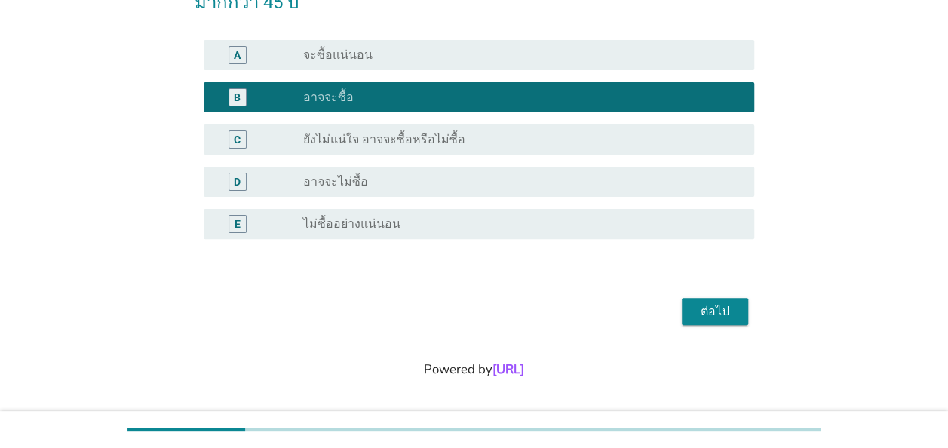
scroll to position [125, 0]
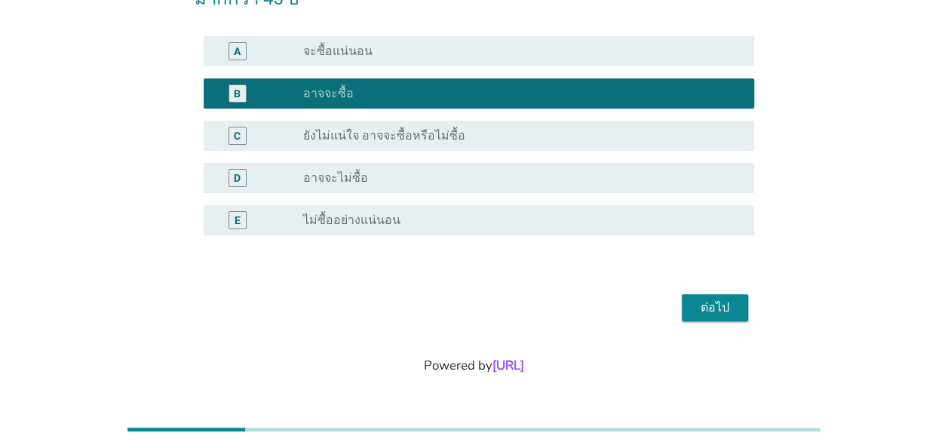
click at [729, 308] on div "ต่อไป" at bounding box center [715, 308] width 42 height 18
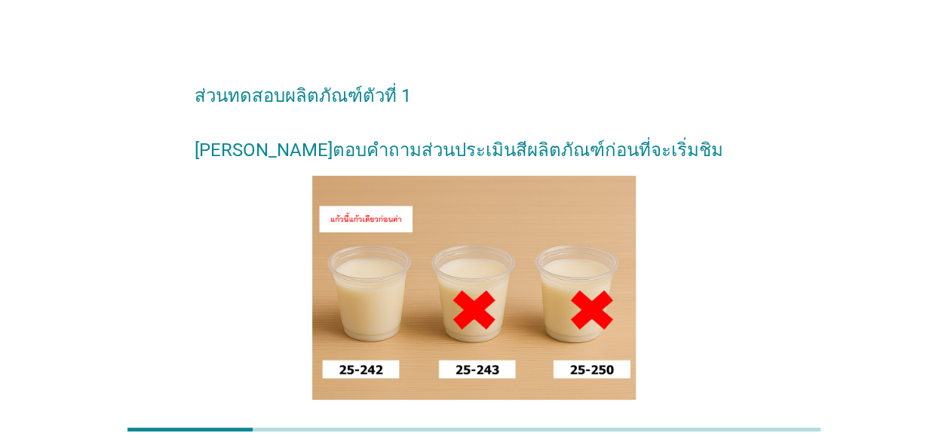
click at [889, 192] on div "ส่วนทดสอบผลิตภัณฑ์ตัวที่ 1 [PERSON_NAME]ตอบคำถามส่วนประเมินสีผลิตภัณฑ์ก่อนที่จะ…" at bounding box center [474, 266] width 876 height 423
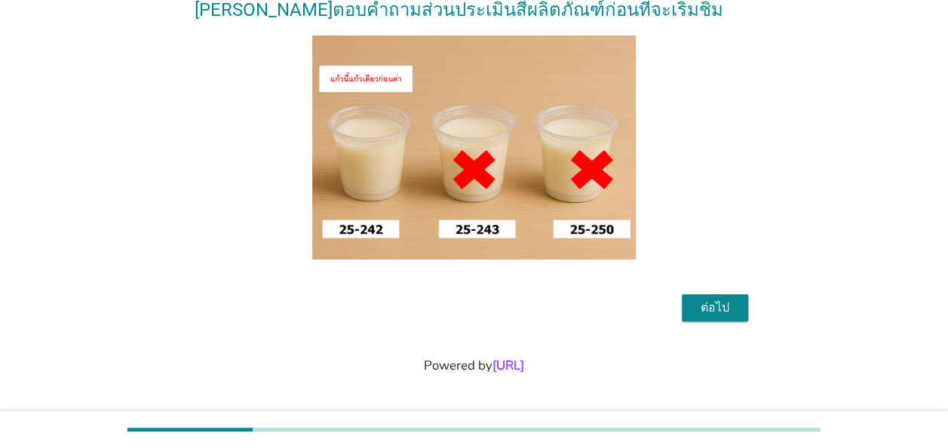
scroll to position [168, 0]
click at [715, 311] on div "ต่อไป" at bounding box center [715, 308] width 42 height 18
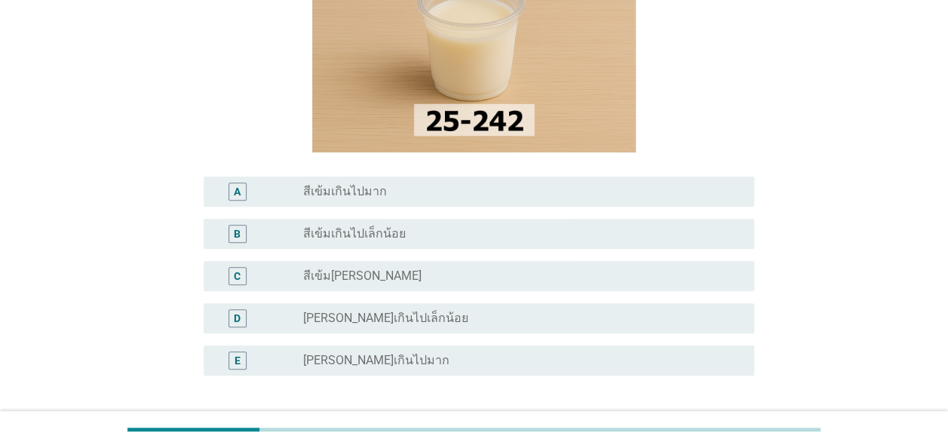
scroll to position [226, 0]
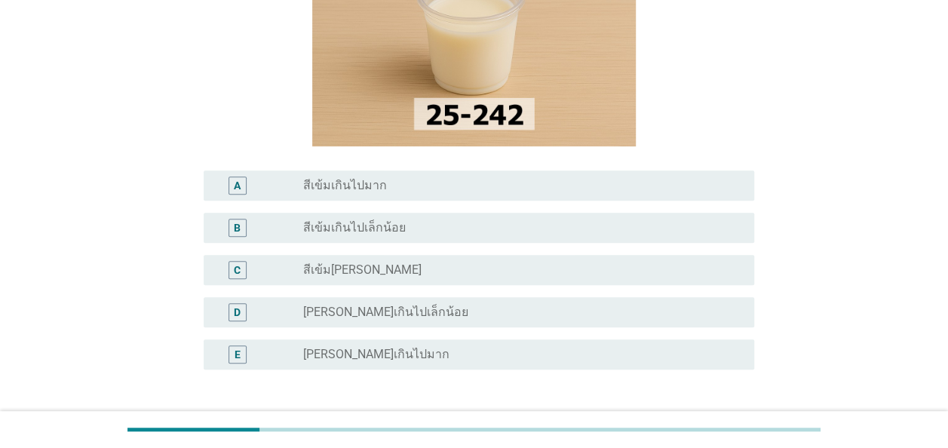
click at [276, 261] on div "C" at bounding box center [260, 270] width 88 height 18
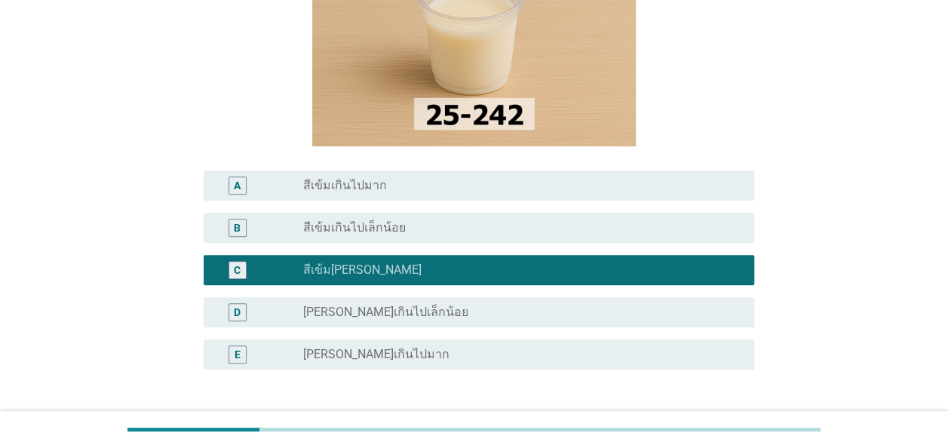
scroll to position [334, 0]
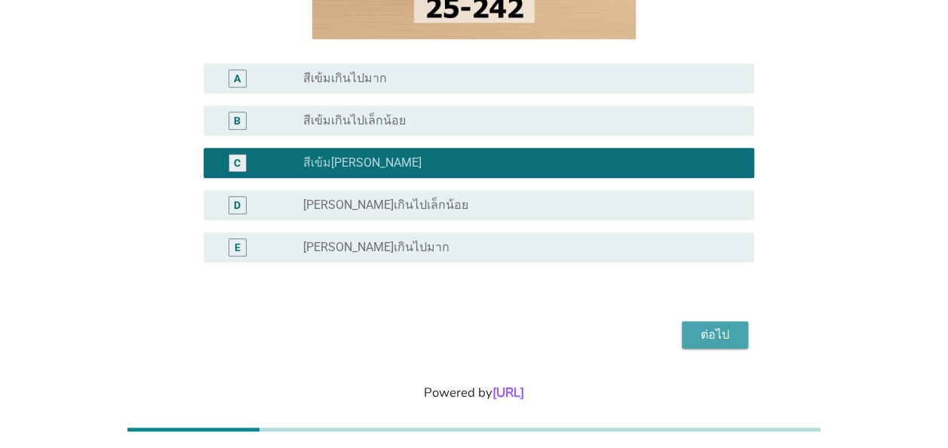
click at [715, 326] on div "ต่อไป" at bounding box center [715, 335] width 42 height 18
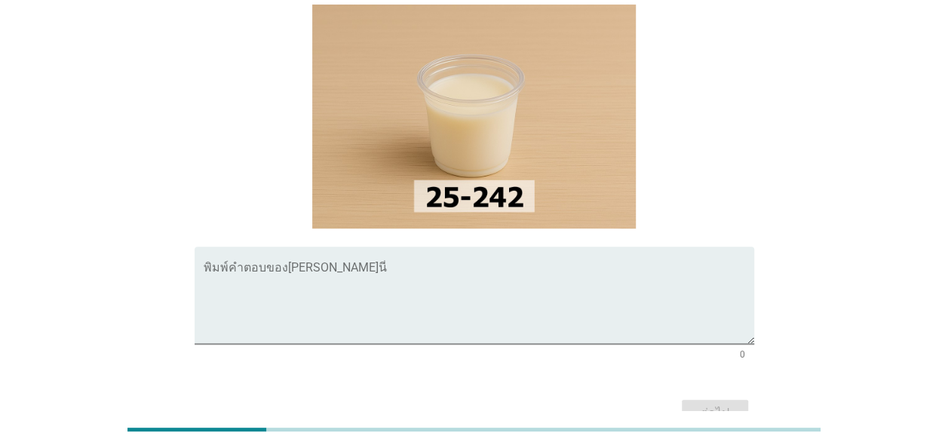
scroll to position [72, 0]
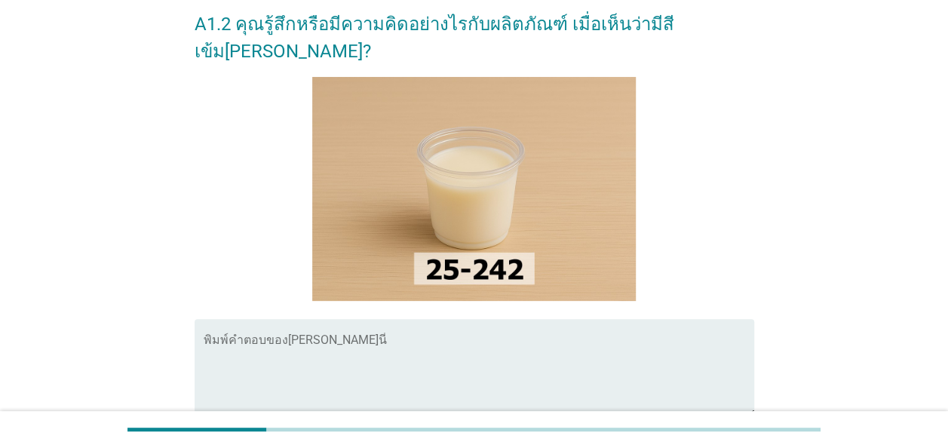
click at [501, 337] on textarea "พิมพ์คำตอบของคุณ ที่นี่" at bounding box center [479, 376] width 551 height 79
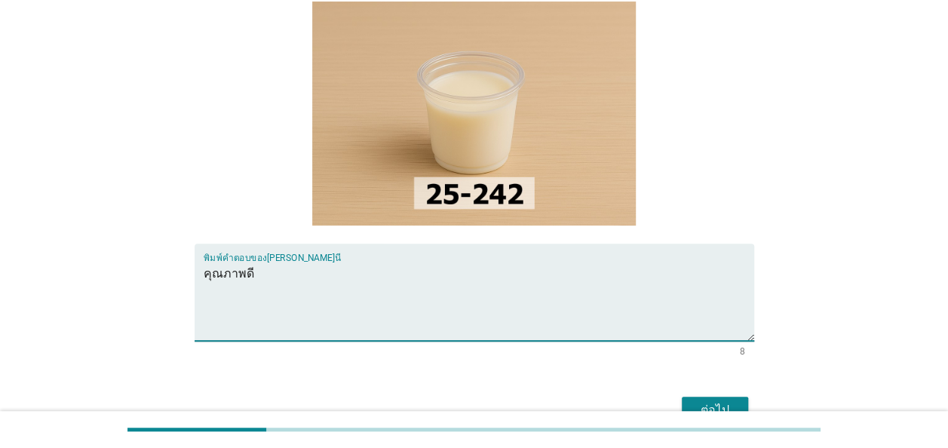
type textarea "คุณภาพดี"
click at [691, 397] on button "ต่อไป" at bounding box center [715, 410] width 66 height 27
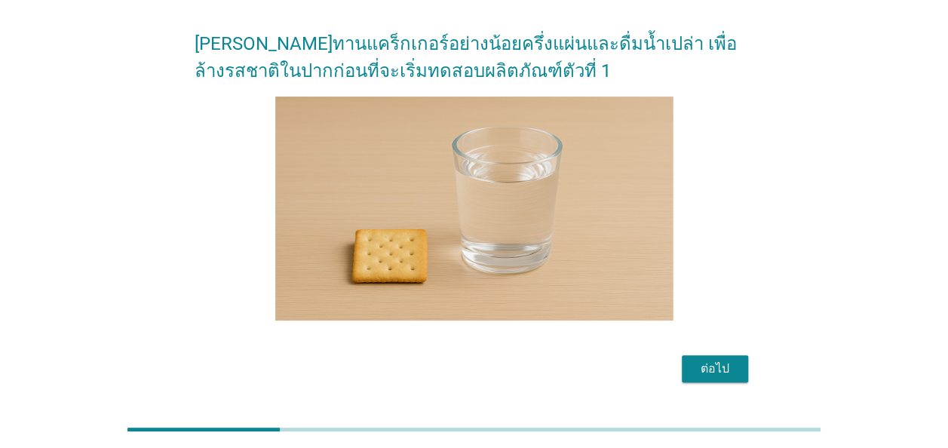
scroll to position [75, 0]
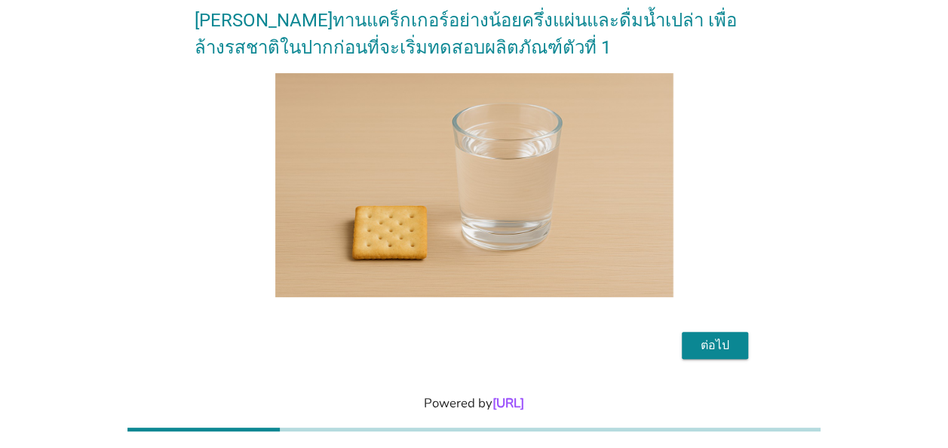
click at [715, 344] on div "ต่อไป" at bounding box center [715, 346] width 42 height 18
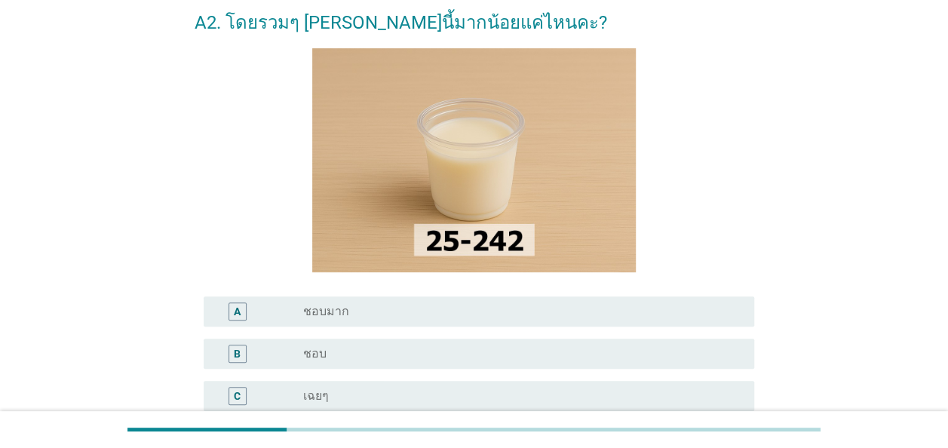
scroll to position [151, 0]
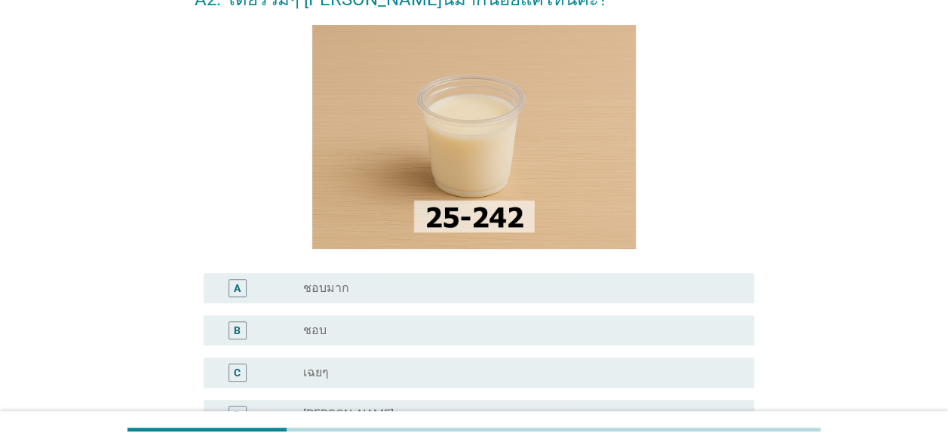
click at [272, 332] on div "B" at bounding box center [260, 330] width 88 height 18
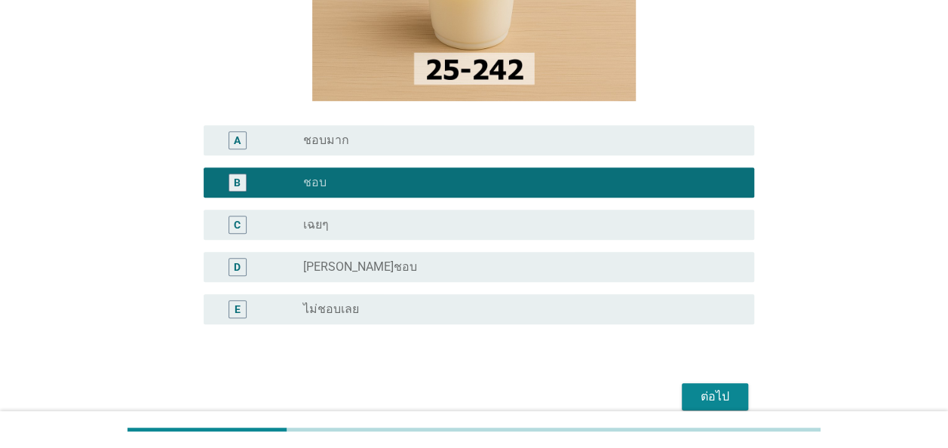
scroll to position [302, 0]
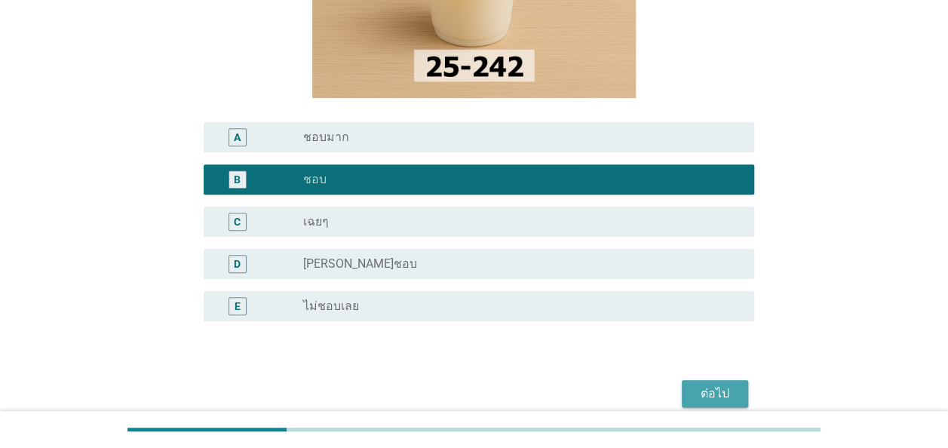
click at [724, 386] on div "ต่อไป" at bounding box center [715, 394] width 42 height 18
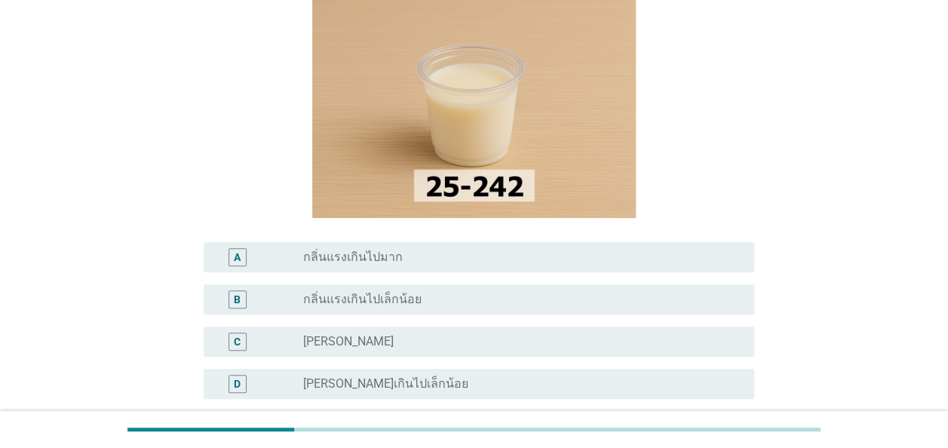
scroll to position [151, 0]
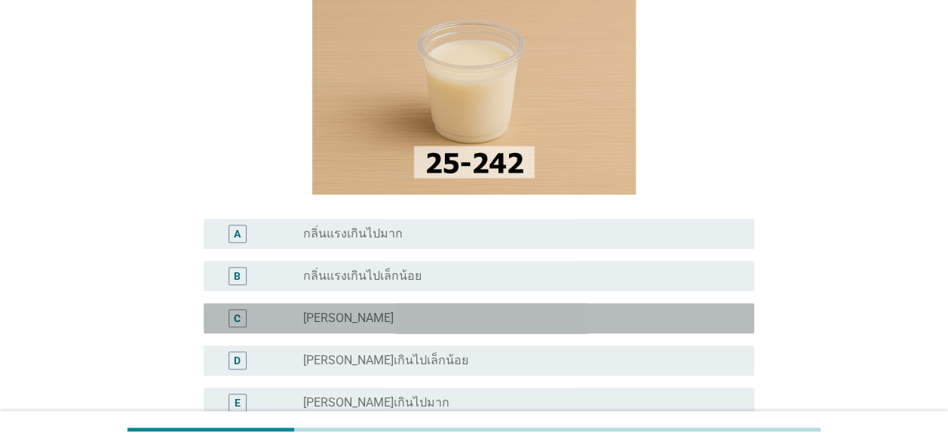
click at [377, 311] on div "radio_button_unchecked [PERSON_NAME]" at bounding box center [516, 318] width 427 height 15
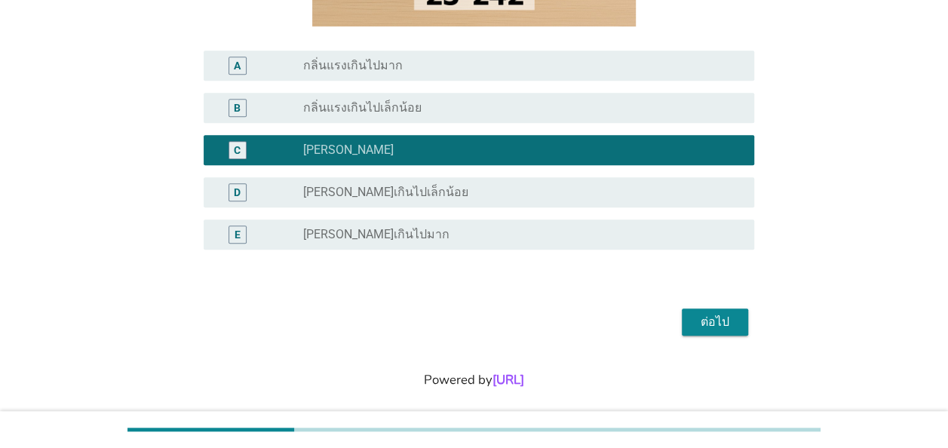
scroll to position [334, 0]
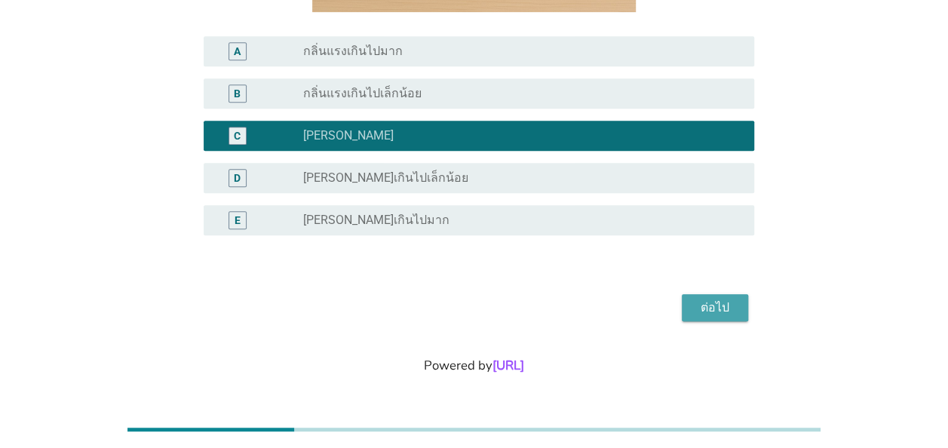
click at [712, 307] on div "ต่อไป" at bounding box center [715, 308] width 42 height 18
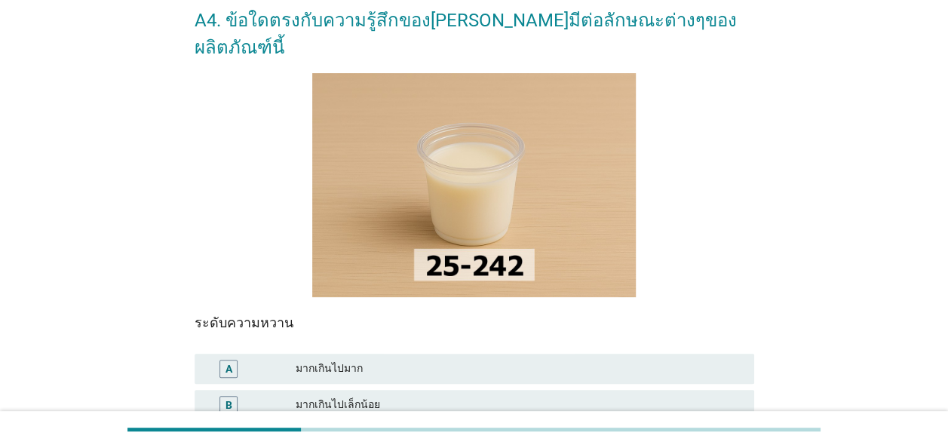
scroll to position [151, 0]
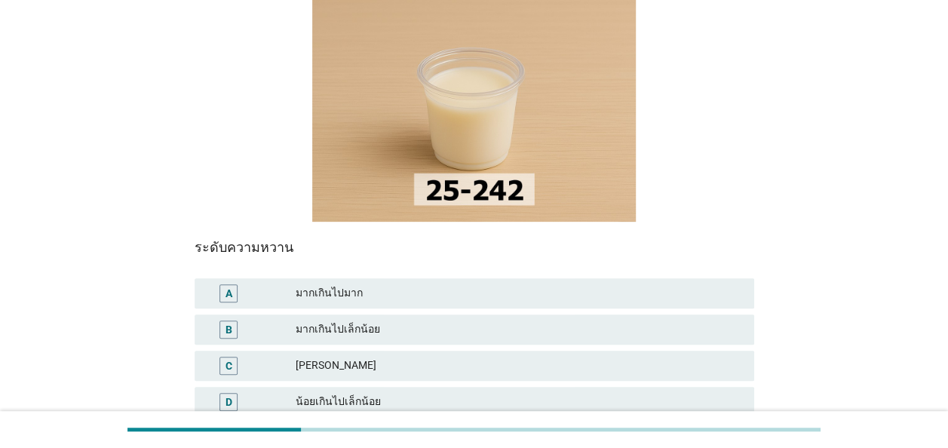
click at [512, 357] on div "[PERSON_NAME]" at bounding box center [519, 366] width 447 height 18
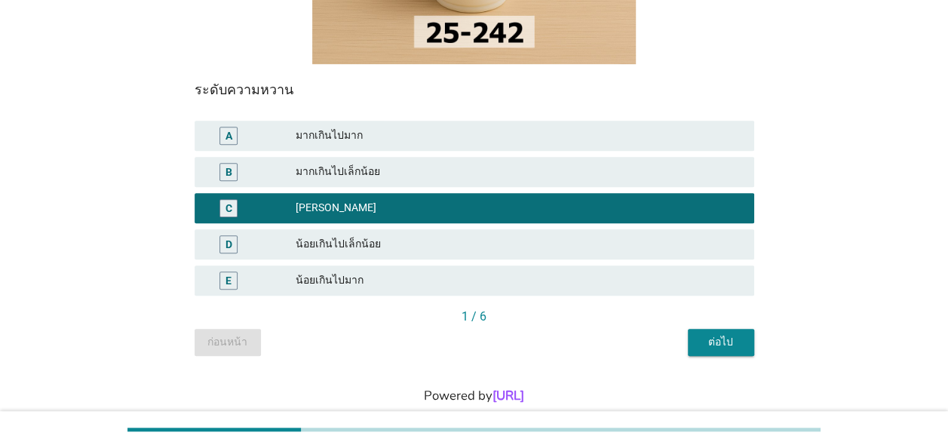
scroll to position [312, 0]
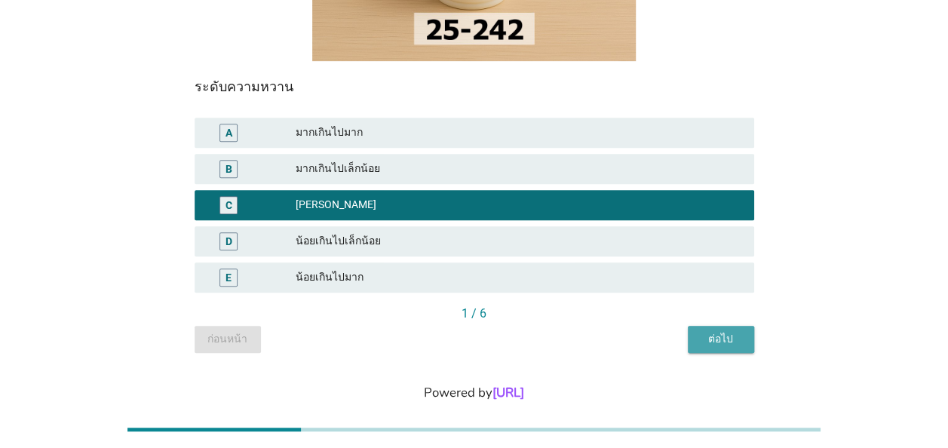
click at [725, 326] on button "ต่อไป" at bounding box center [721, 339] width 66 height 27
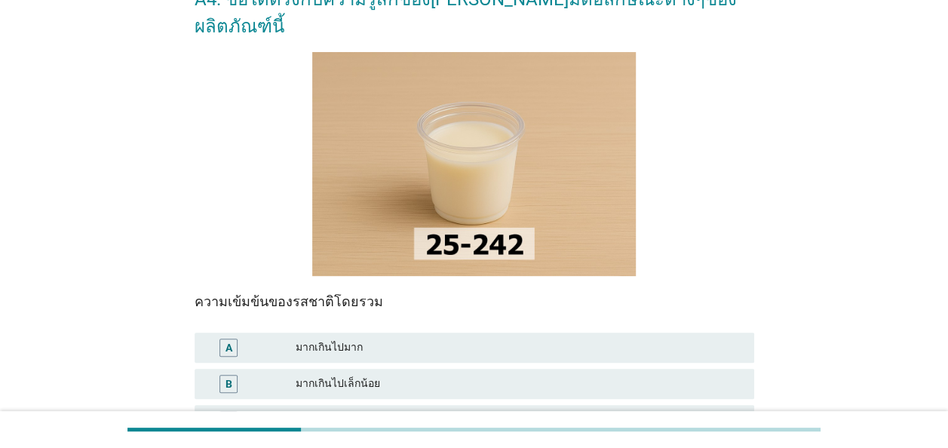
scroll to position [226, 0]
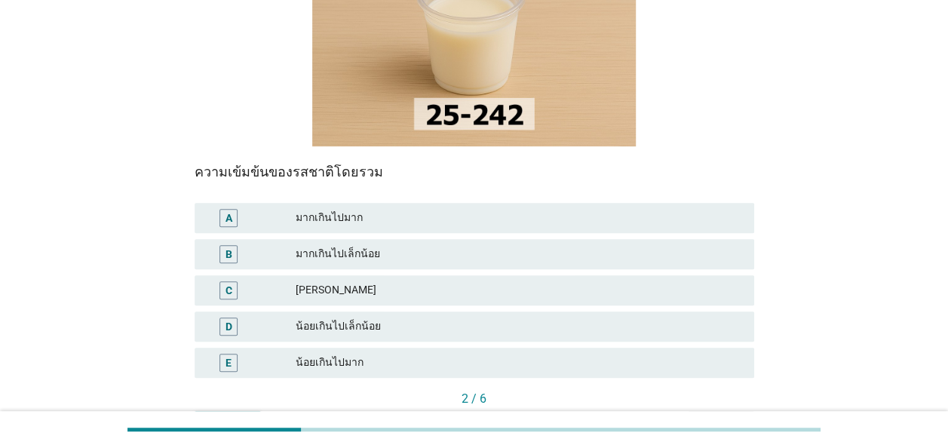
click at [441, 318] on div "น้อยเกินไปเล็กน้อย" at bounding box center [519, 327] width 447 height 18
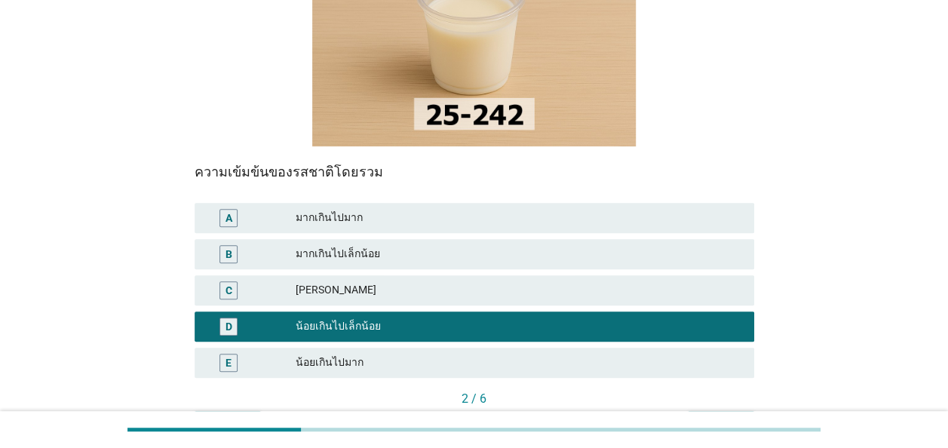
click at [710, 417] on div "ต่อไป" at bounding box center [721, 425] width 42 height 16
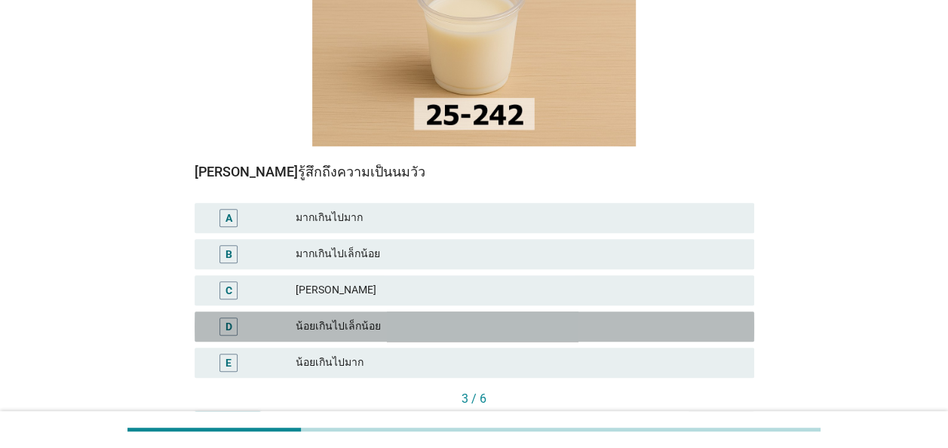
click at [580, 318] on div "น้อยเกินไปเล็กน้อย" at bounding box center [519, 327] width 447 height 18
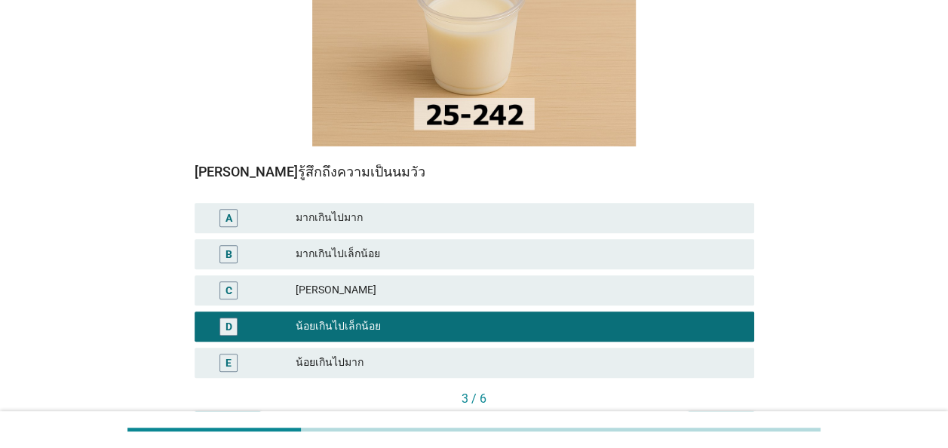
click at [730, 417] on div "ต่อไป" at bounding box center [721, 425] width 42 height 16
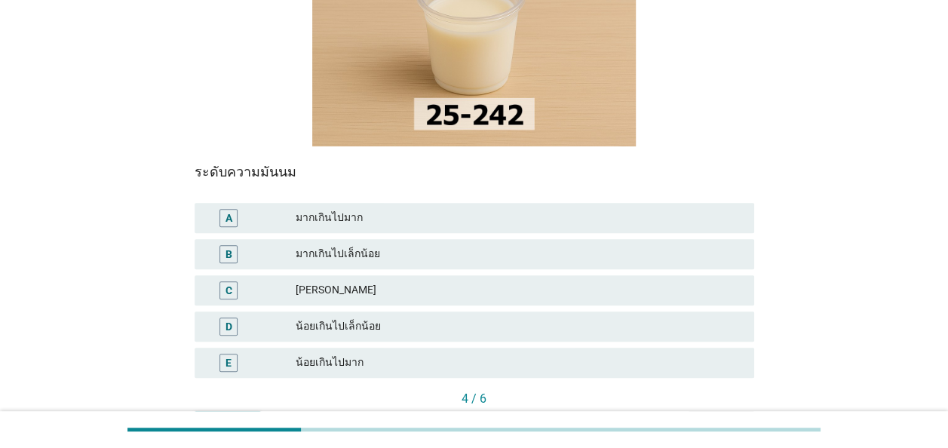
click at [533, 281] on div "[PERSON_NAME]" at bounding box center [519, 290] width 447 height 18
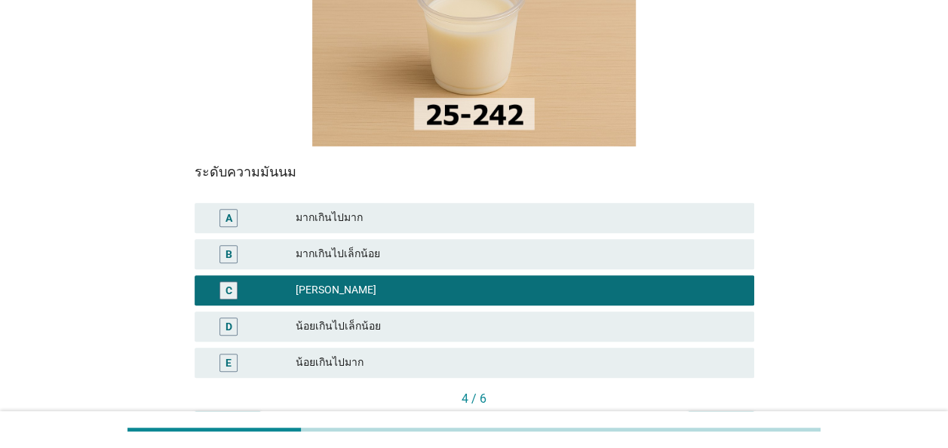
click at [715, 411] on button "ต่อไป" at bounding box center [721, 424] width 66 height 27
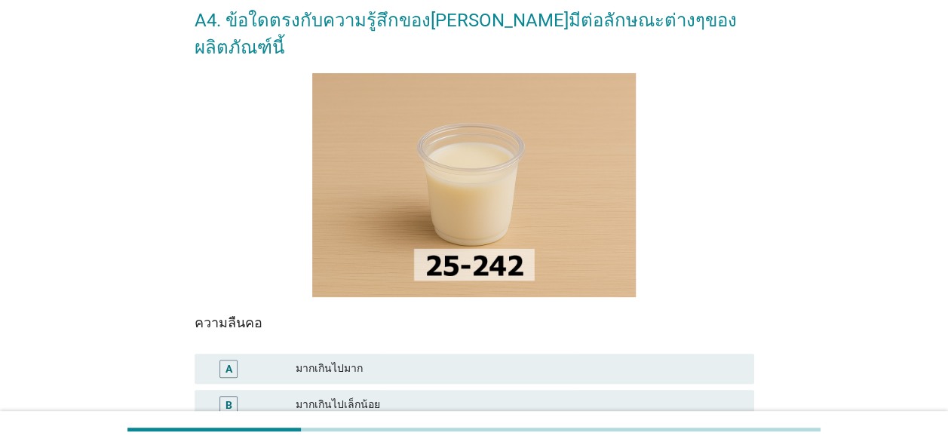
scroll to position [151, 0]
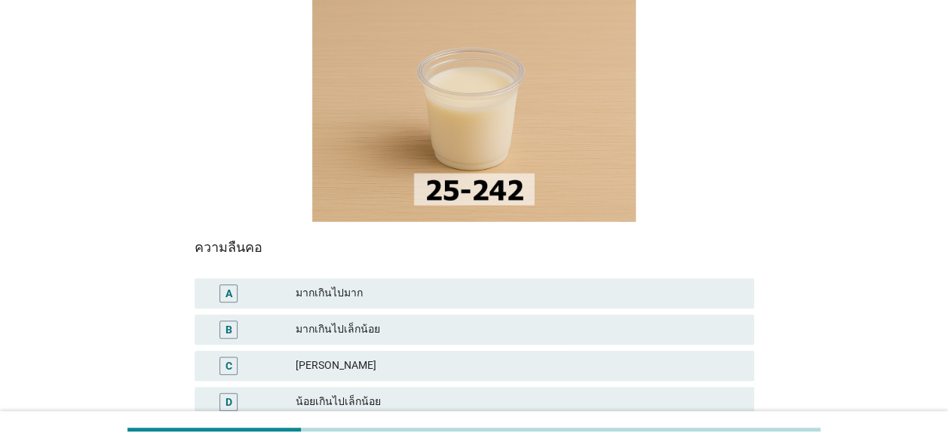
click at [639, 357] on div "[PERSON_NAME]" at bounding box center [519, 366] width 447 height 18
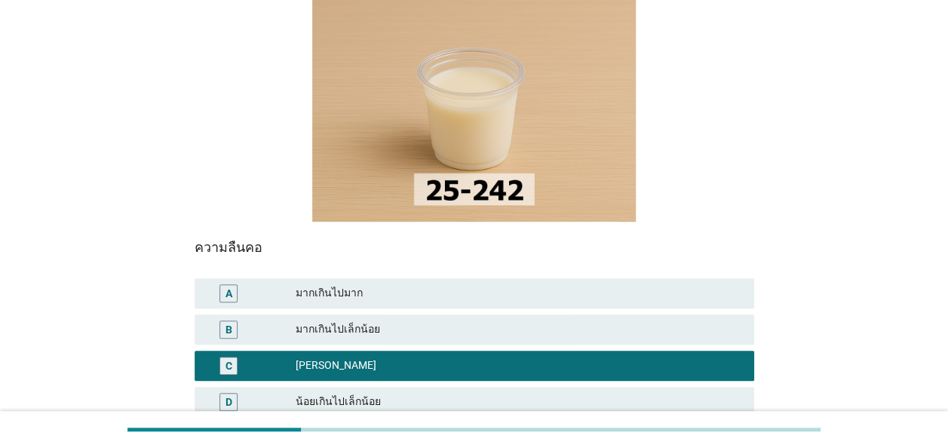
scroll to position [312, 0]
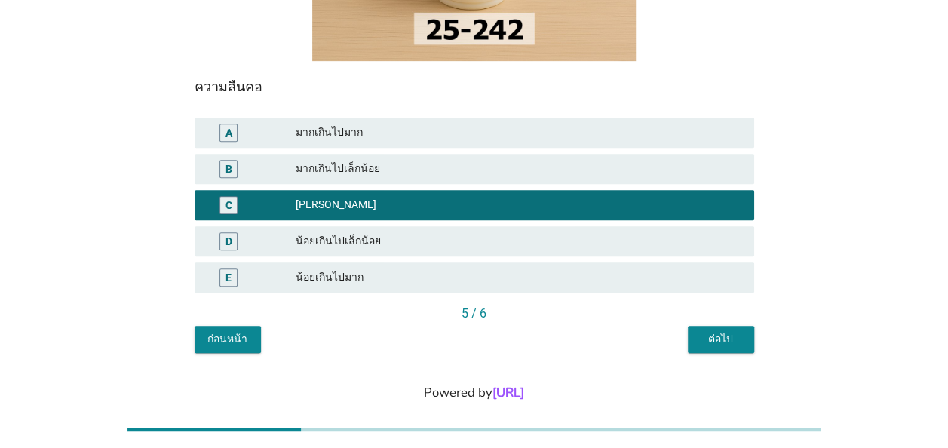
click at [718, 331] on div "ต่อไป" at bounding box center [721, 339] width 42 height 16
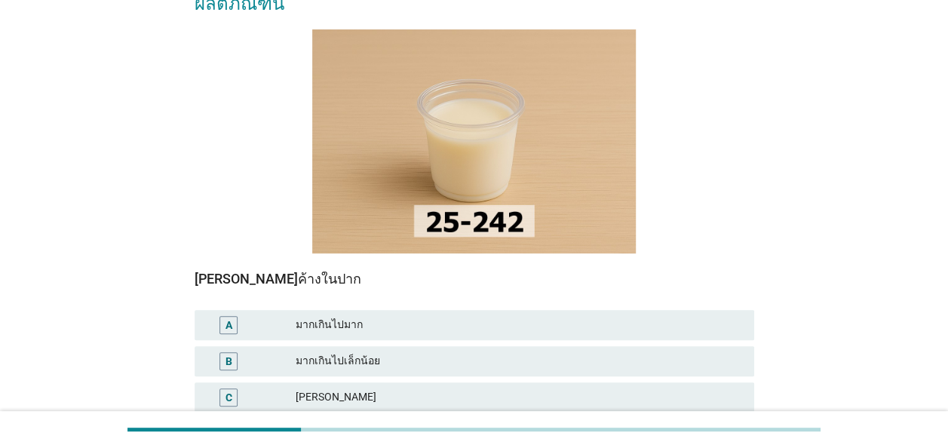
scroll to position [151, 0]
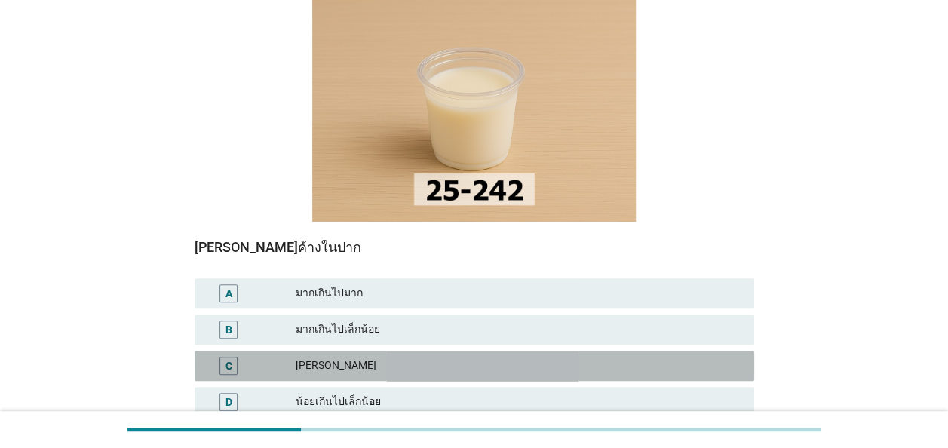
click at [608, 357] on div "[PERSON_NAME]" at bounding box center [519, 366] width 447 height 18
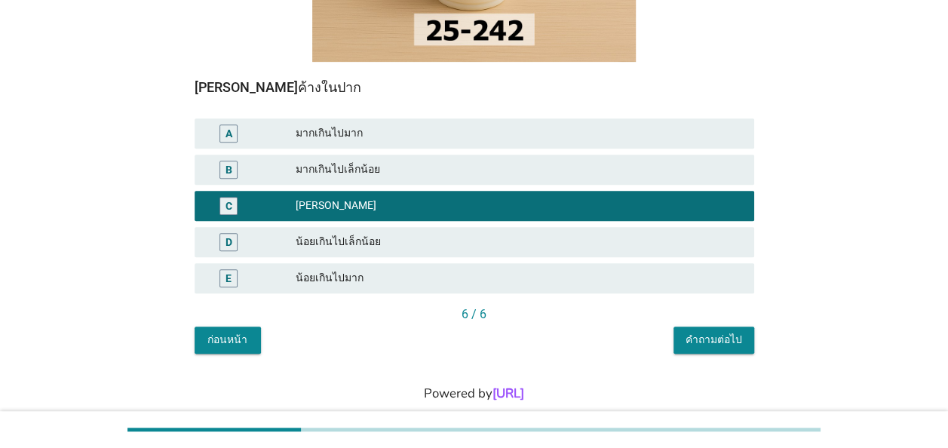
scroll to position [312, 0]
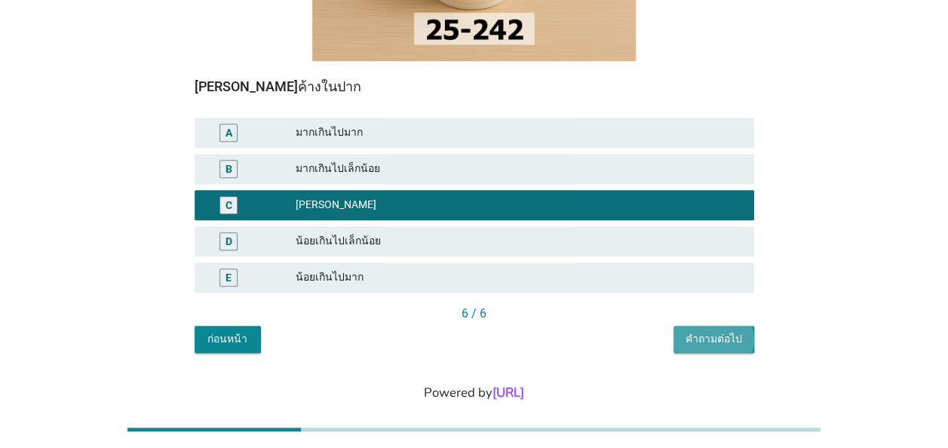
click at [744, 326] on button "คำถามต่อไป" at bounding box center [714, 339] width 81 height 27
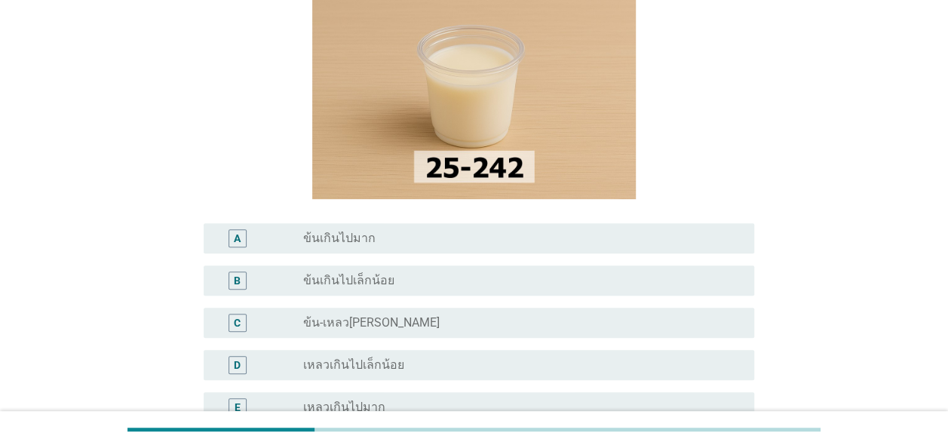
scroll to position [151, 0]
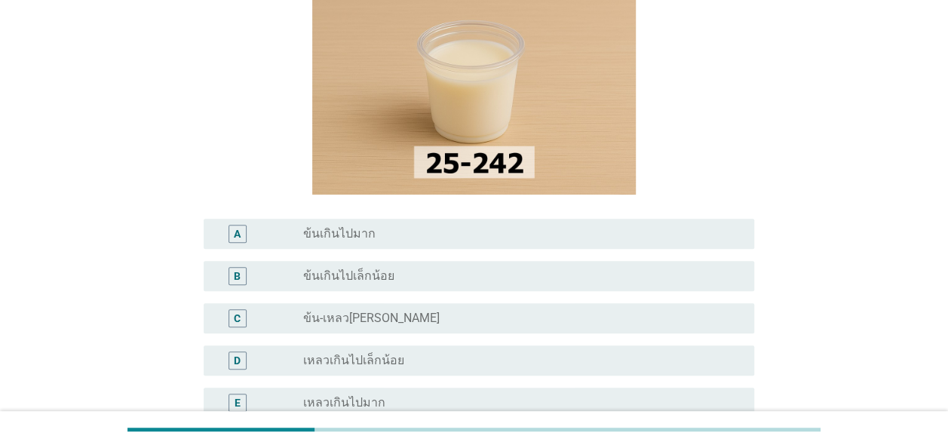
click at [652, 320] on div "radio_button_unchecked ข้น-เหลว[PERSON_NAME]" at bounding box center [516, 318] width 427 height 15
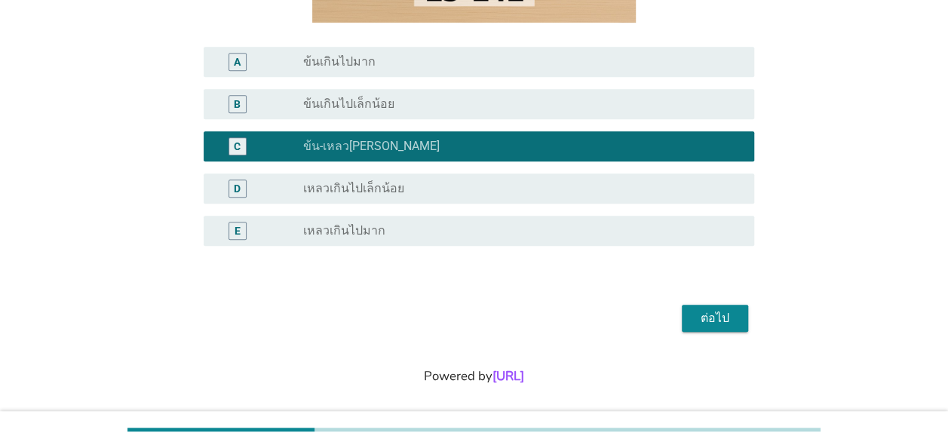
scroll to position [334, 0]
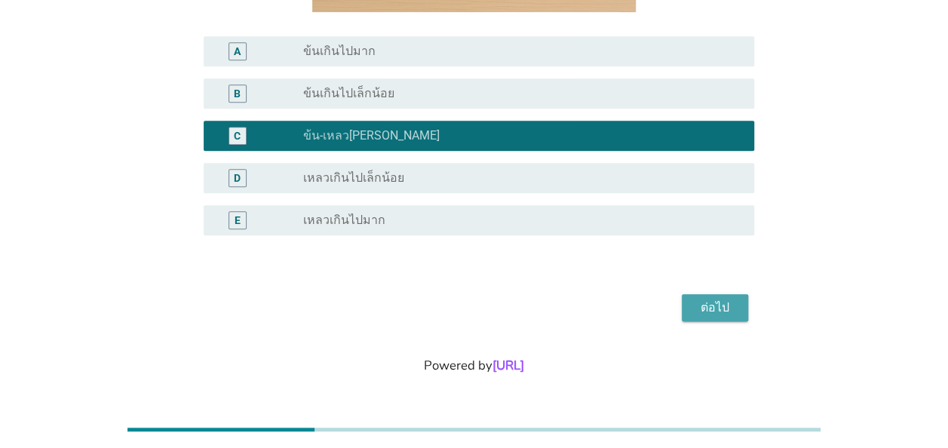
click at [711, 311] on div "ต่อไป" at bounding box center [715, 308] width 42 height 18
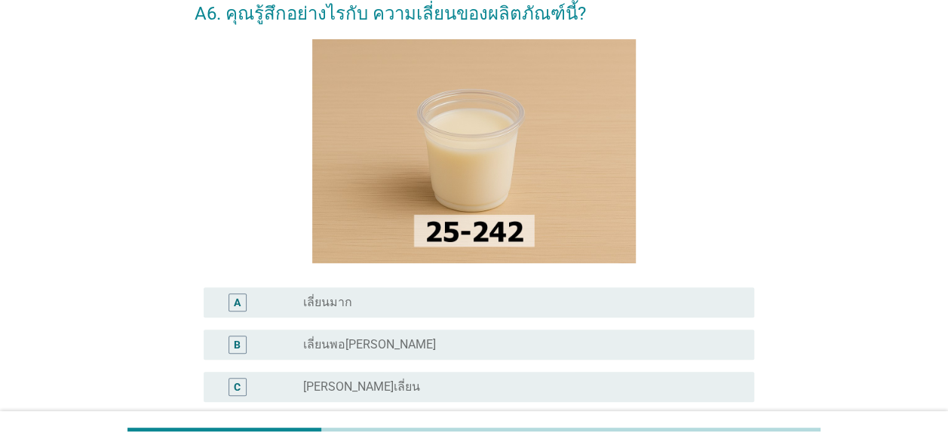
scroll to position [226, 0]
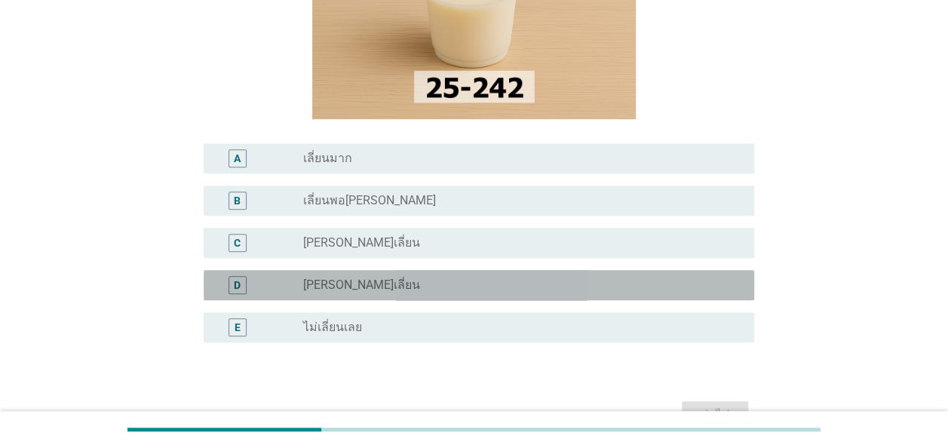
click at [626, 274] on div "D radio_button_unchecked [PERSON_NAME]เลี่ยน" at bounding box center [479, 285] width 551 height 30
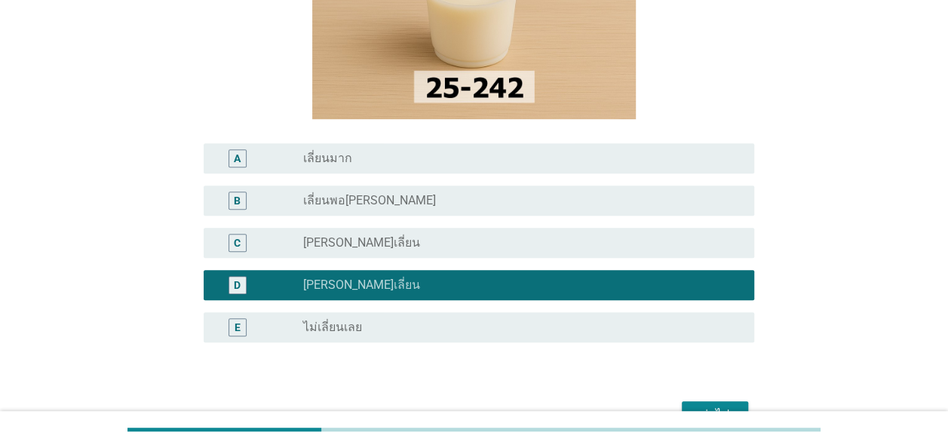
click at [707, 404] on button "ต่อไป" at bounding box center [715, 414] width 66 height 27
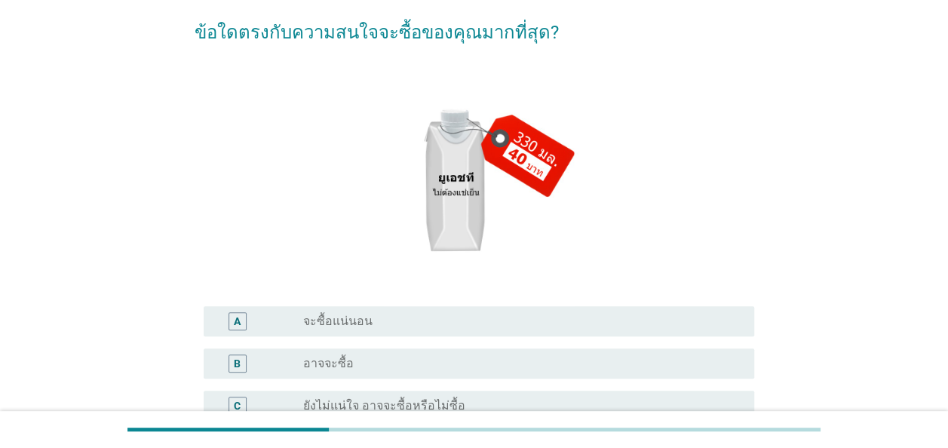
scroll to position [151, 0]
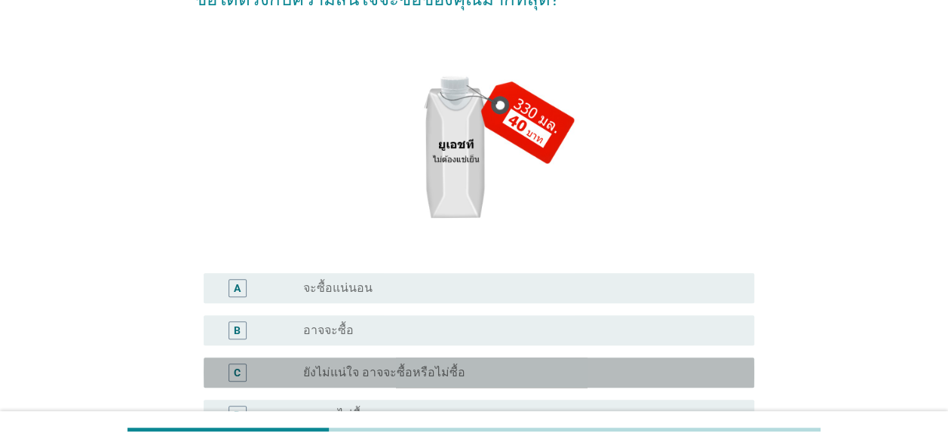
click at [685, 367] on div "radio_button_unchecked ยังไม่แน่ใจ อาจจะซื้อหรือไม่ซื้อ" at bounding box center [516, 372] width 427 height 15
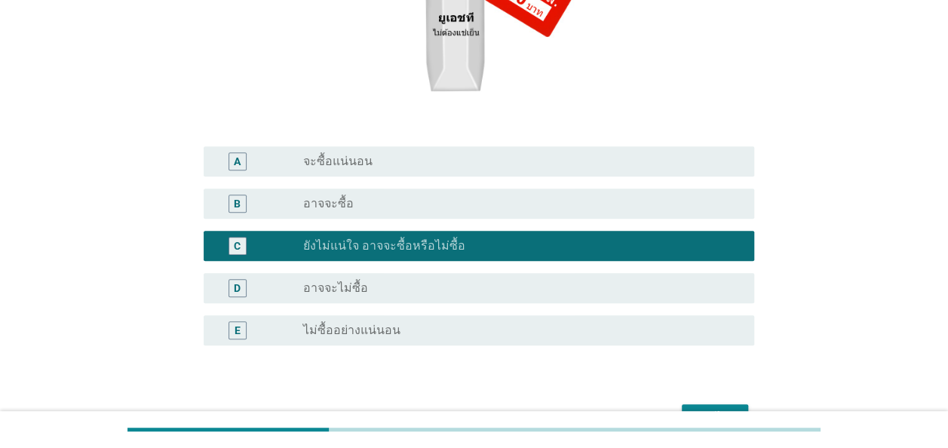
scroll to position [302, 0]
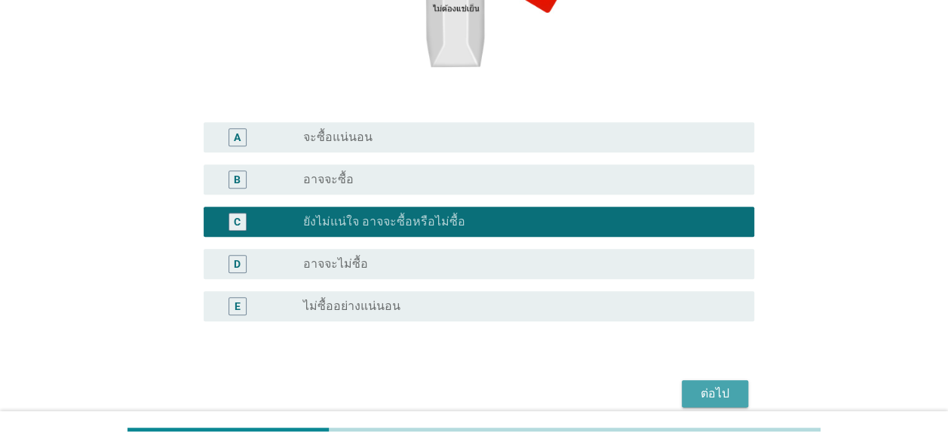
click at [696, 391] on div "ต่อไป" at bounding box center [715, 394] width 42 height 18
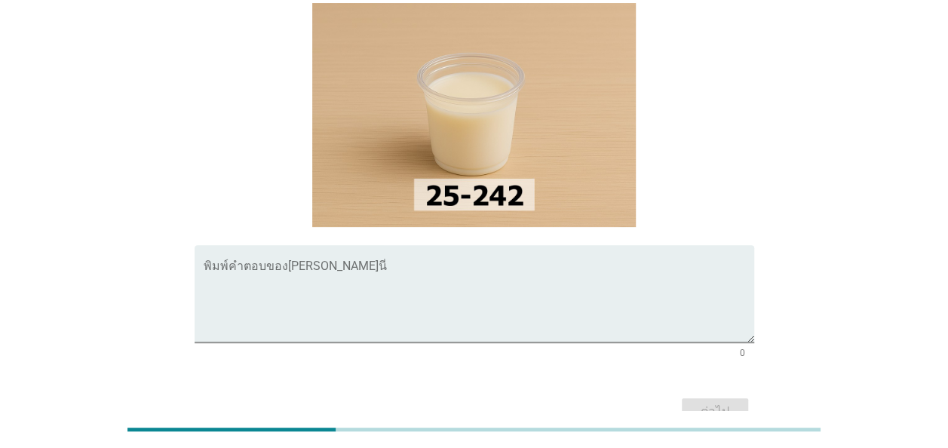
scroll to position [151, 0]
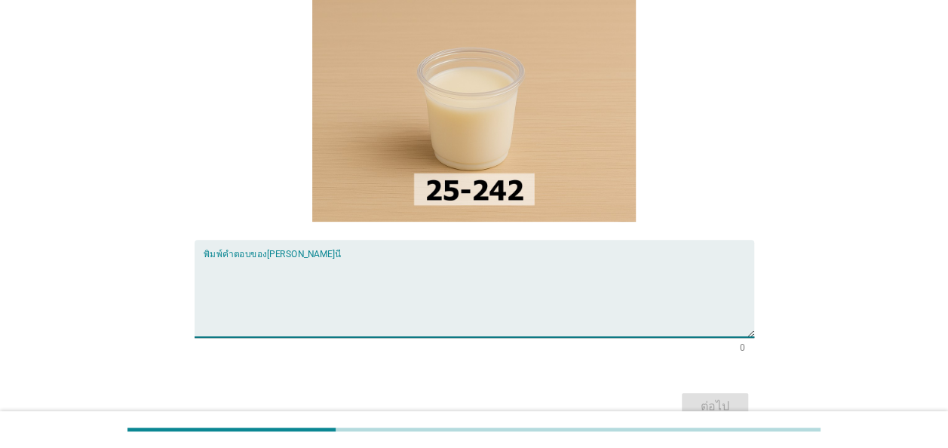
click at [417, 258] on textarea "พิมพ์คำตอบของคุณ ที่นี่" at bounding box center [479, 297] width 551 height 79
type textarea "[PERSON_NAME]ซื้อ 1L"
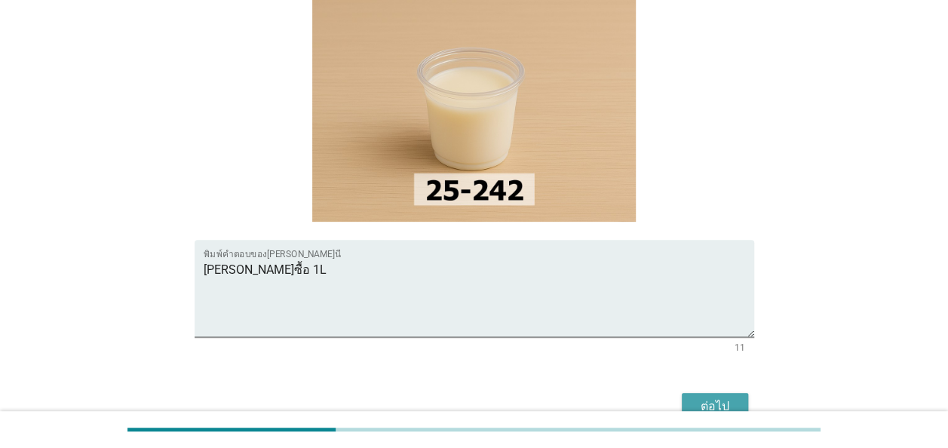
click at [727, 398] on div "ต่อไป" at bounding box center [715, 407] width 42 height 18
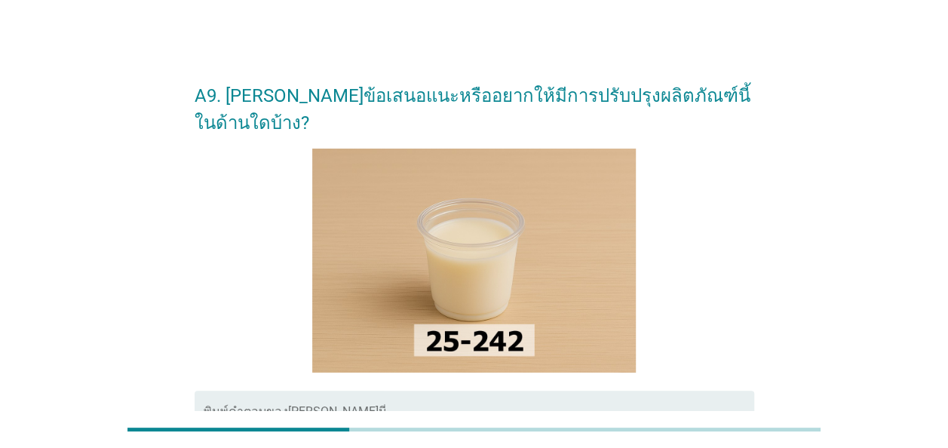
scroll to position [75, 0]
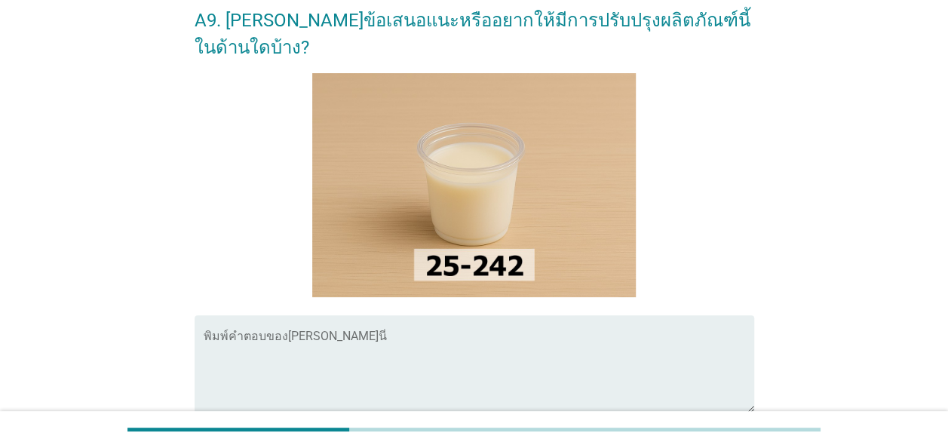
click at [650, 340] on textarea "พิมพ์คำตอบของคุณ ที่นี่" at bounding box center [479, 373] width 551 height 79
type textarea "w"
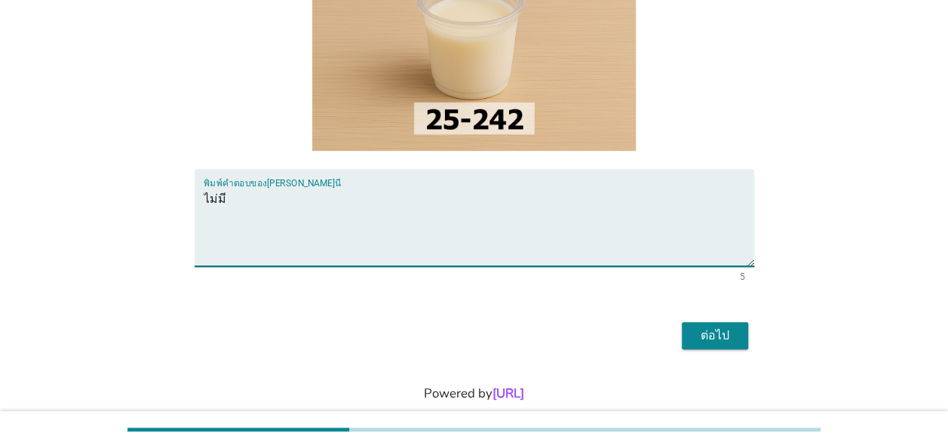
scroll to position [223, 0]
type textarea "ไม่มี"
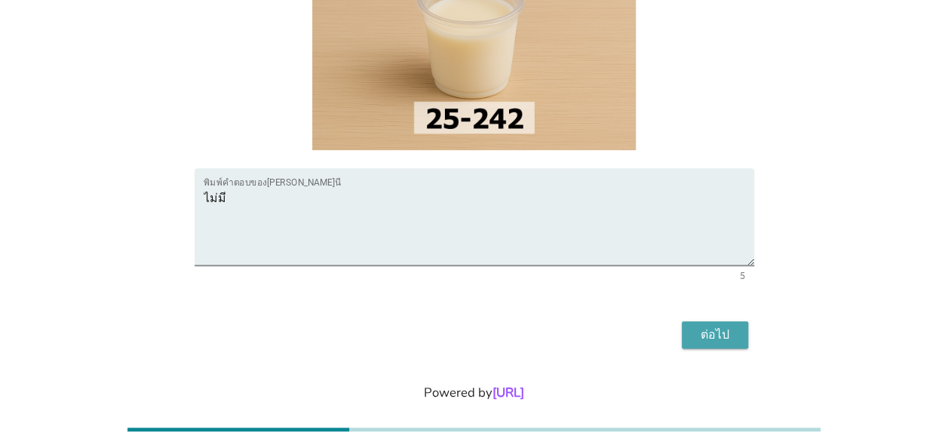
click at [706, 326] on div "ต่อไป" at bounding box center [715, 335] width 42 height 18
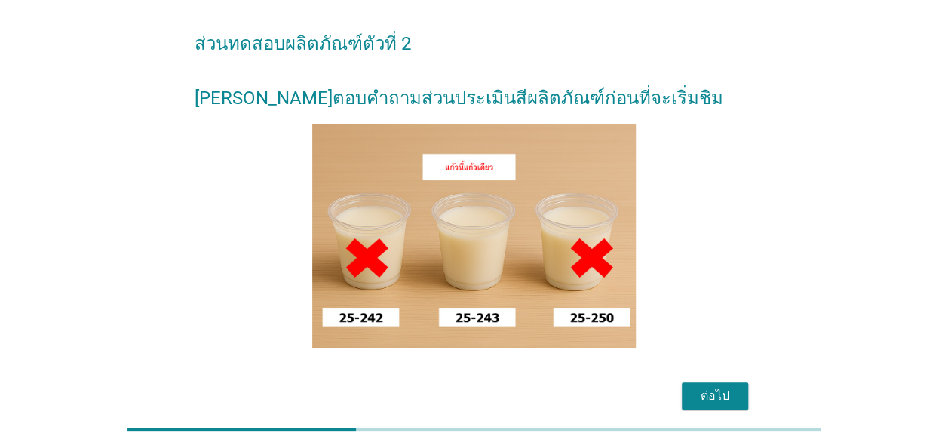
scroll to position [140, 0]
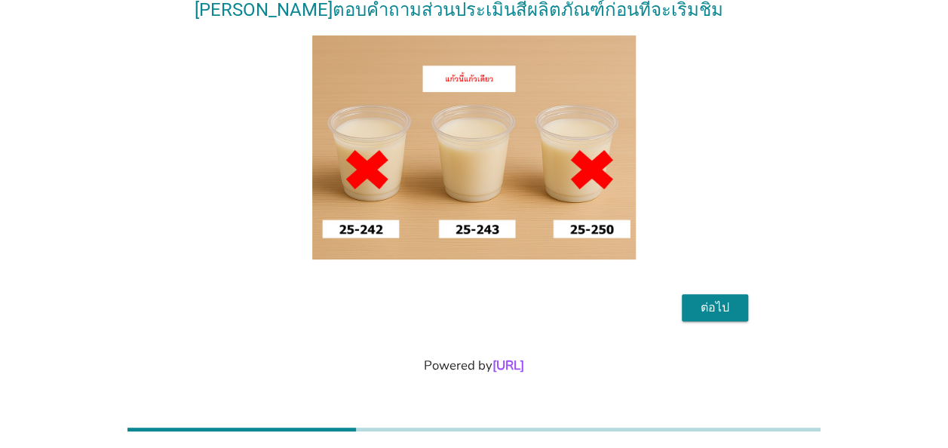
click at [719, 308] on div "ต่อไป" at bounding box center [715, 308] width 42 height 18
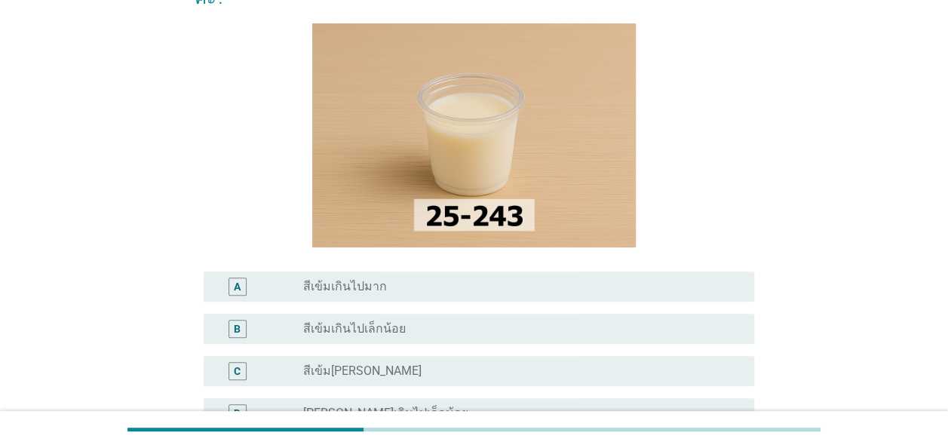
scroll to position [151, 0]
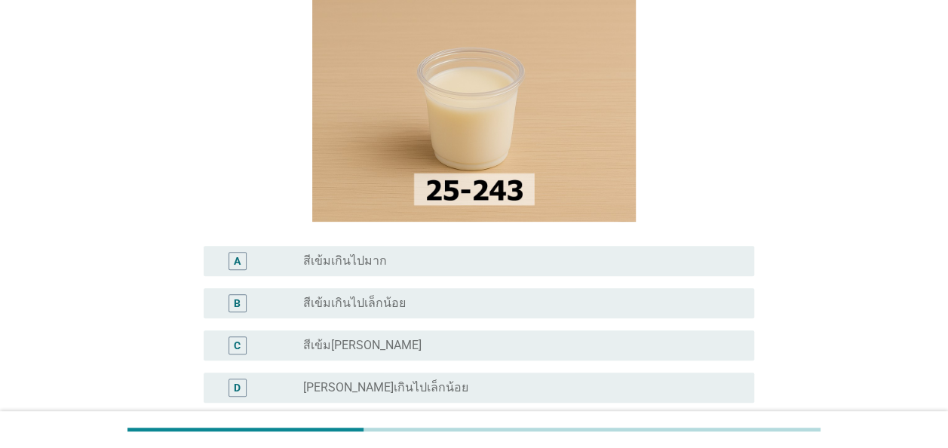
click at [599, 337] on div "radio_button_unchecked สีเข้ม[PERSON_NAME]" at bounding box center [522, 346] width 439 height 18
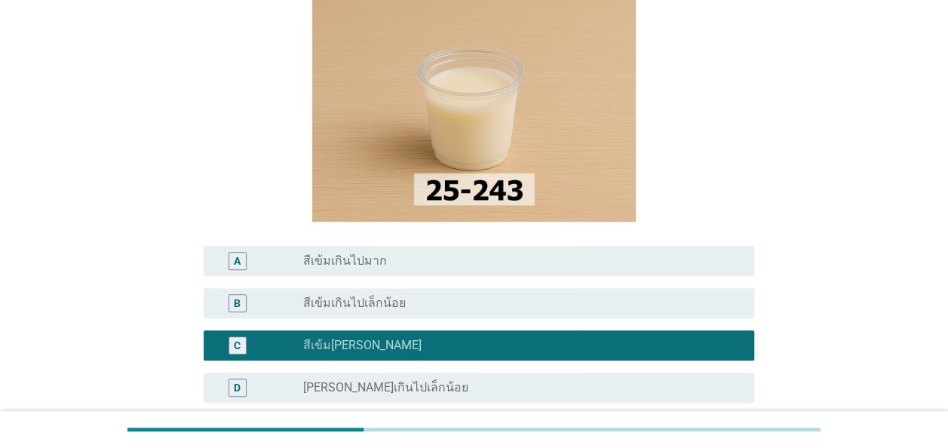
scroll to position [302, 0]
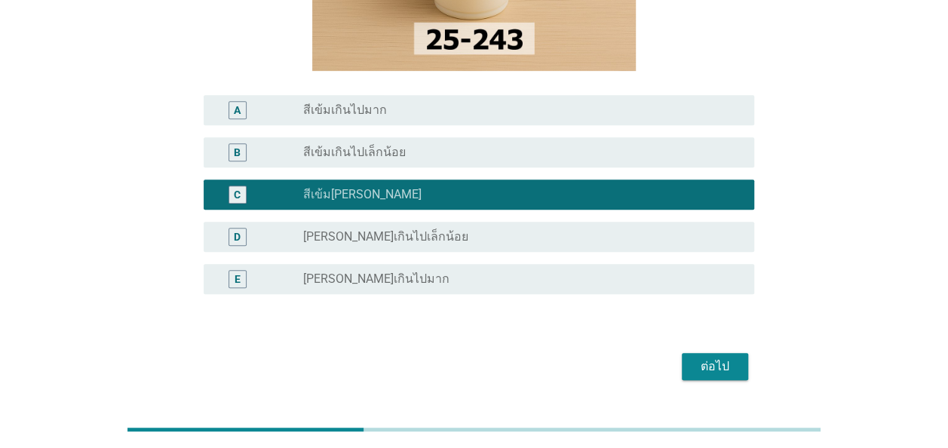
click at [709, 358] on div "ต่อไป" at bounding box center [715, 367] width 42 height 18
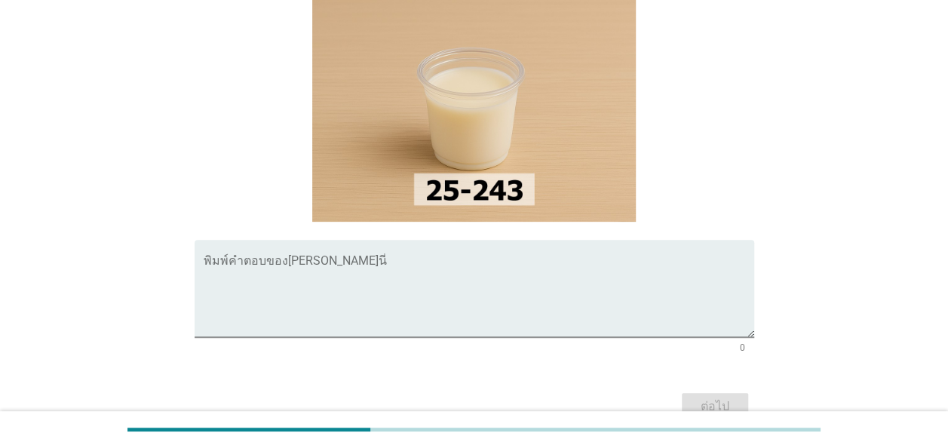
scroll to position [75, 0]
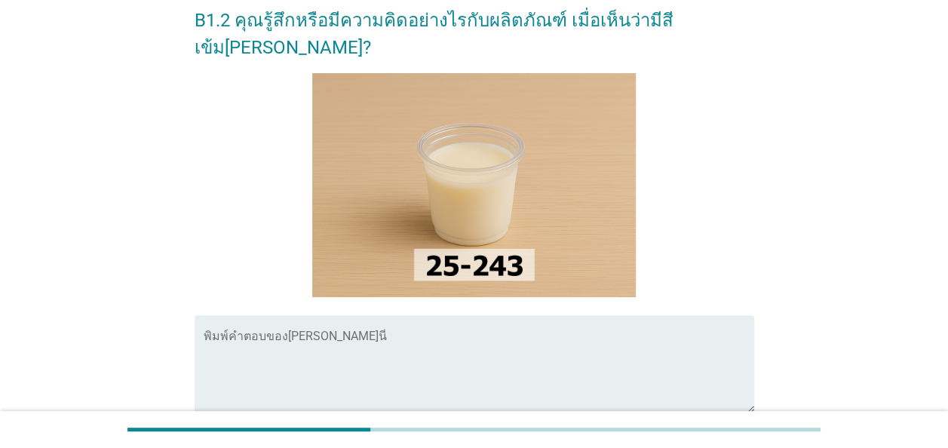
click at [622, 334] on textarea "พิมพ์คำตอบของคุณ ที่นี่" at bounding box center [479, 373] width 551 height 79
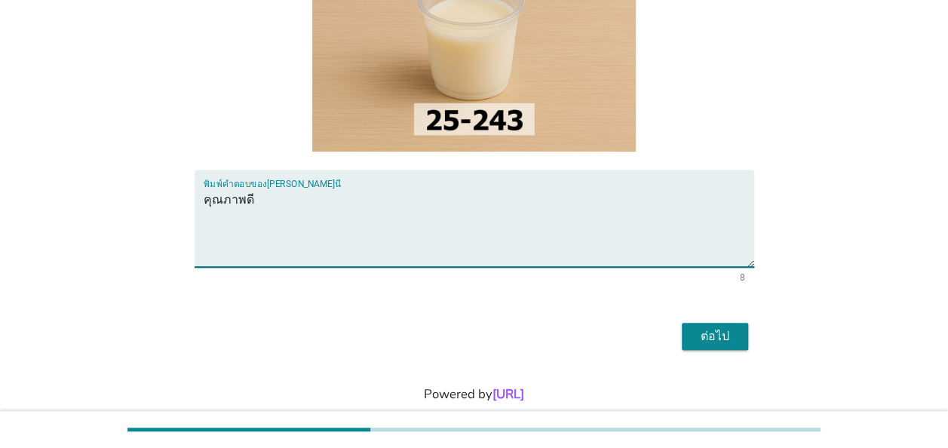
scroll to position [223, 0]
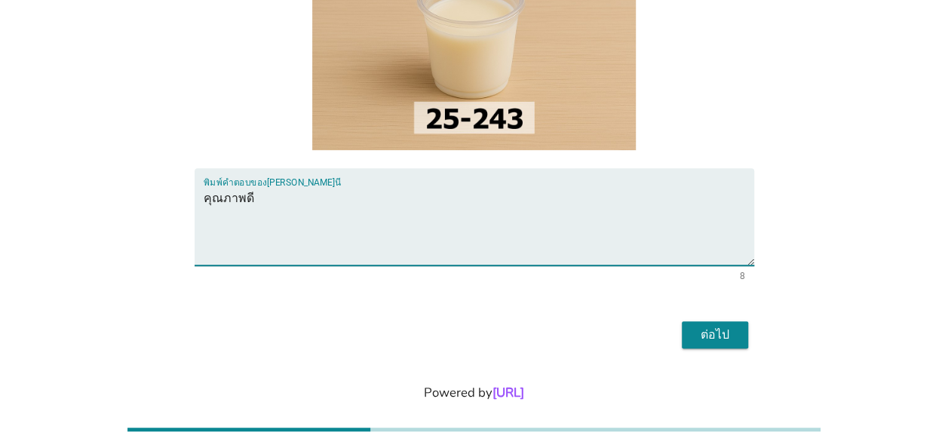
type textarea "คุณภาพดี"
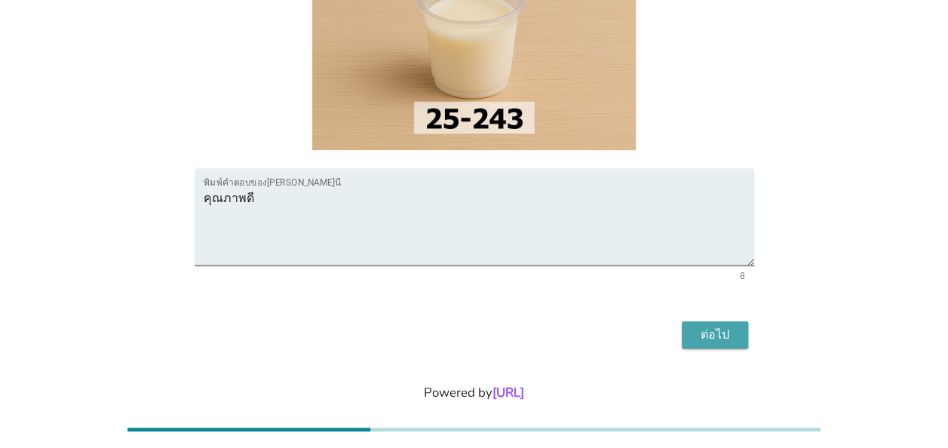
click at [690, 321] on button "ต่อไป" at bounding box center [715, 334] width 66 height 27
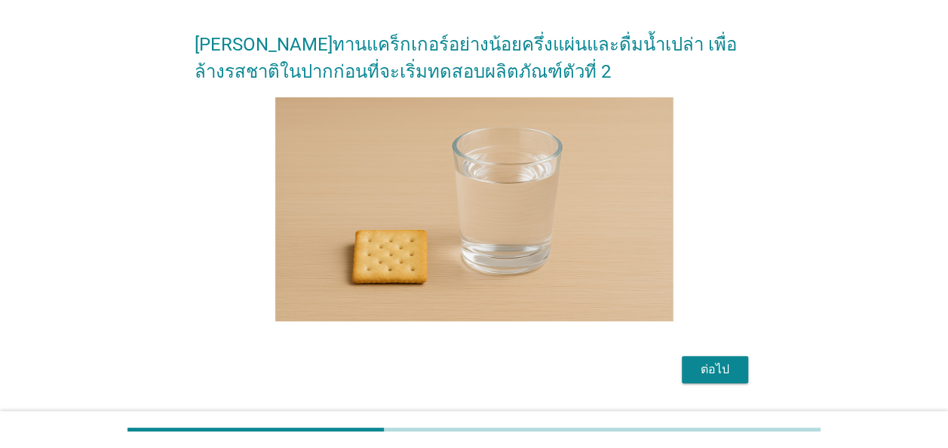
scroll to position [75, 0]
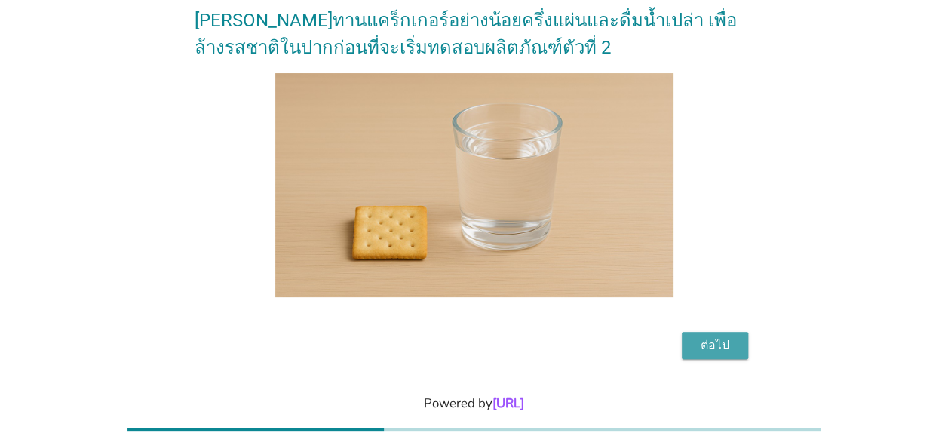
click at [717, 358] on button "ต่อไป" at bounding box center [715, 345] width 66 height 27
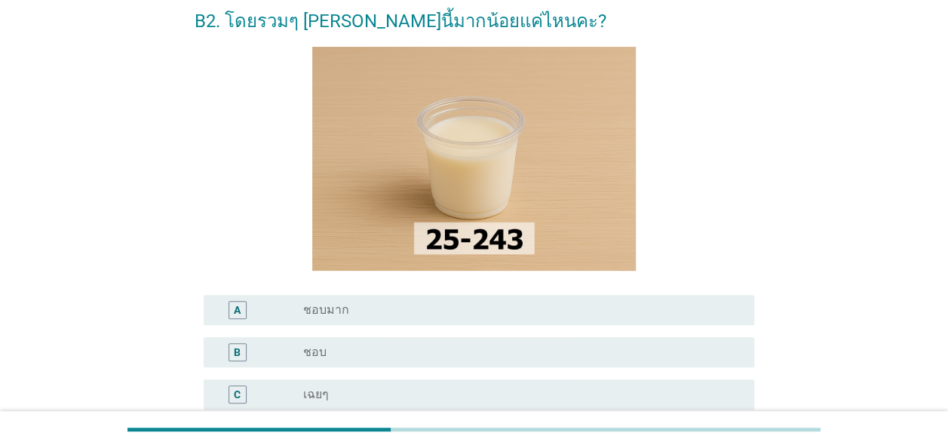
scroll to position [151, 0]
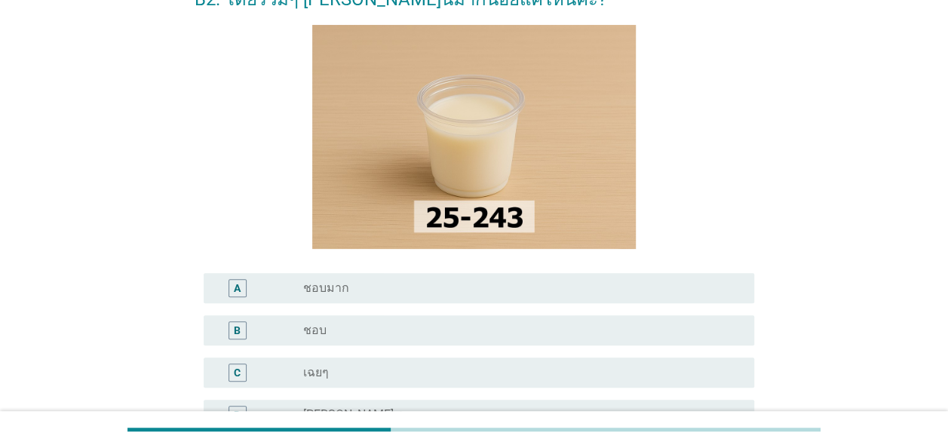
click at [520, 290] on div "radio_button_unchecked ชอบมาก" at bounding box center [516, 288] width 427 height 15
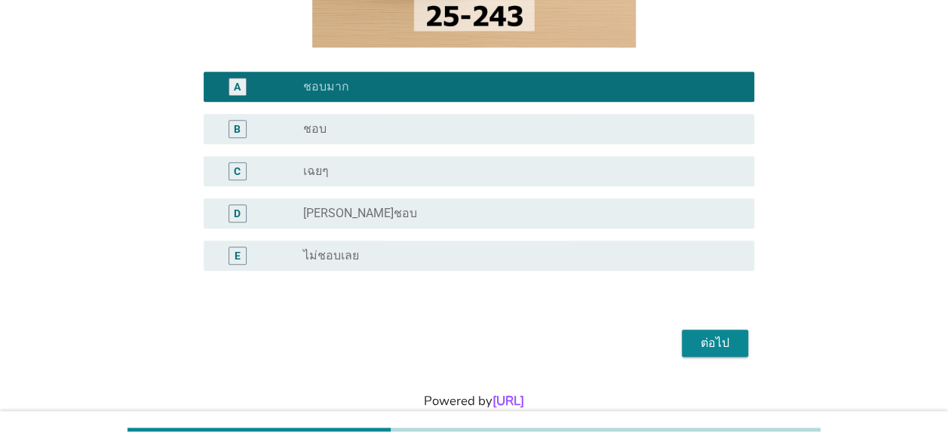
scroll to position [377, 0]
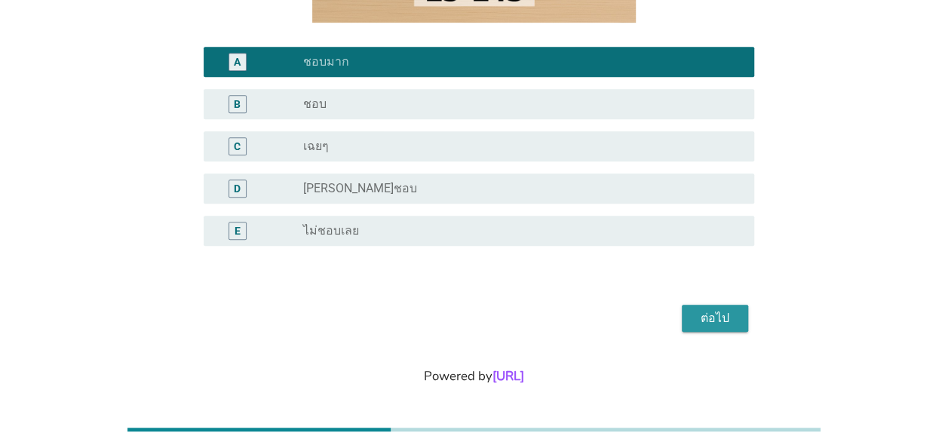
click at [698, 318] on div "ต่อไป" at bounding box center [715, 318] width 42 height 18
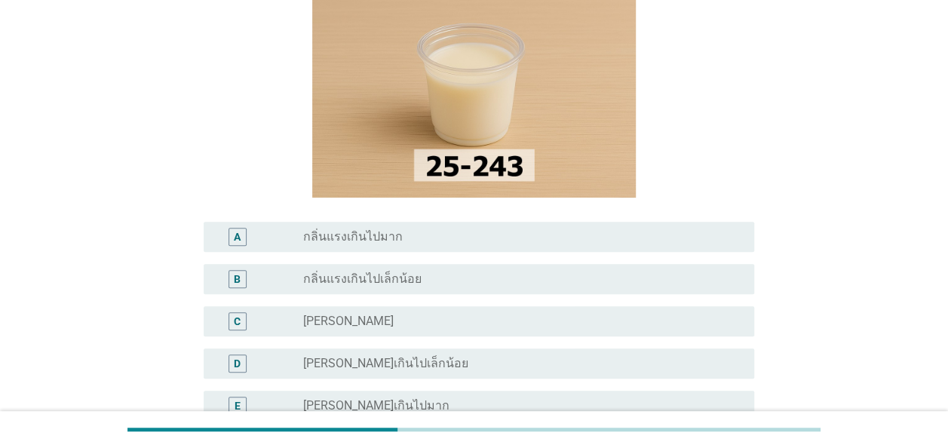
scroll to position [151, 0]
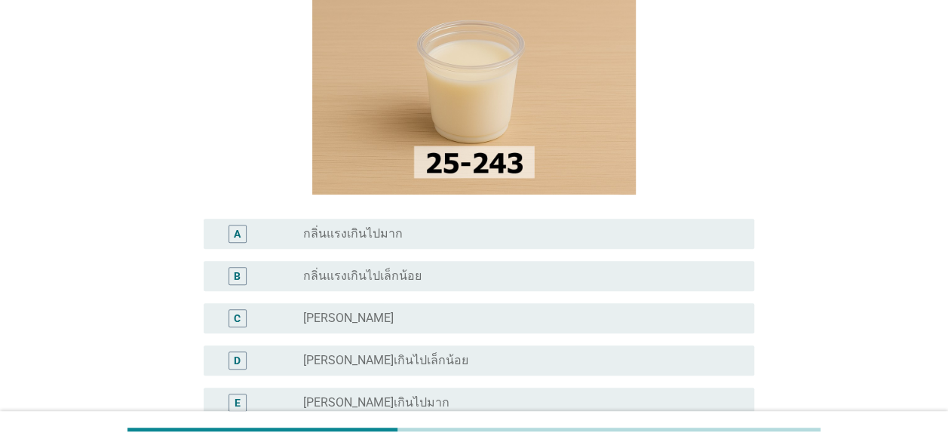
click at [629, 314] on div "radio_button_unchecked [PERSON_NAME]" at bounding box center [516, 318] width 427 height 15
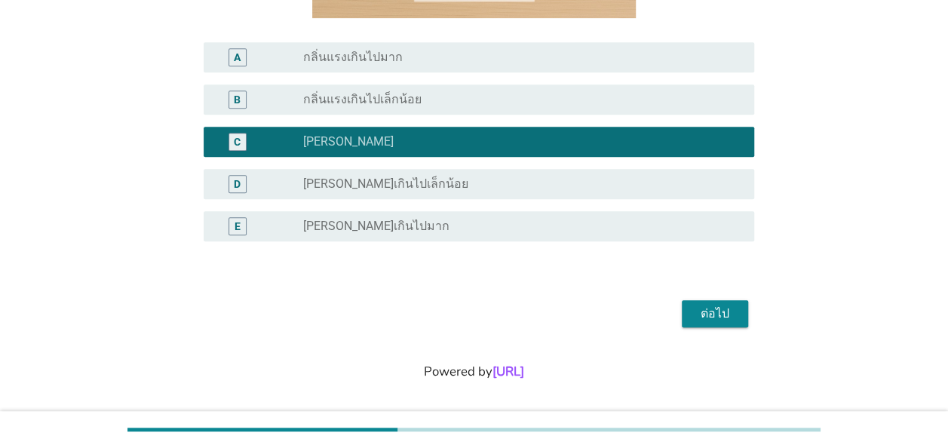
scroll to position [334, 0]
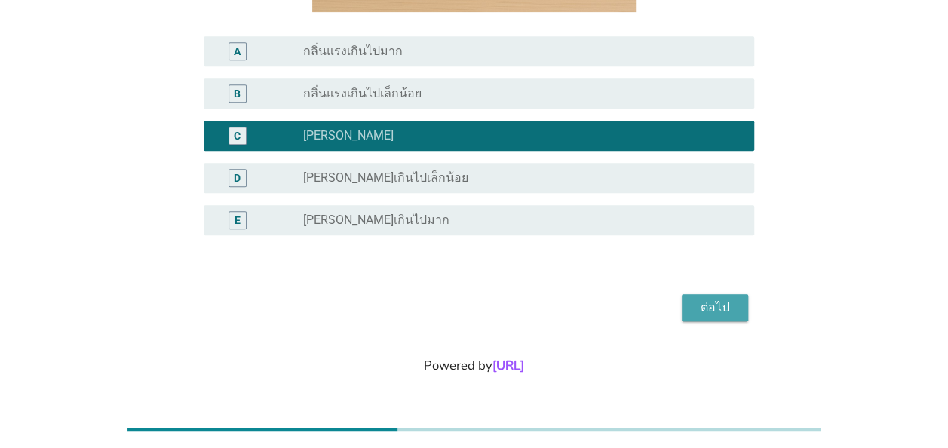
click at [696, 304] on div "ต่อไป" at bounding box center [715, 308] width 42 height 18
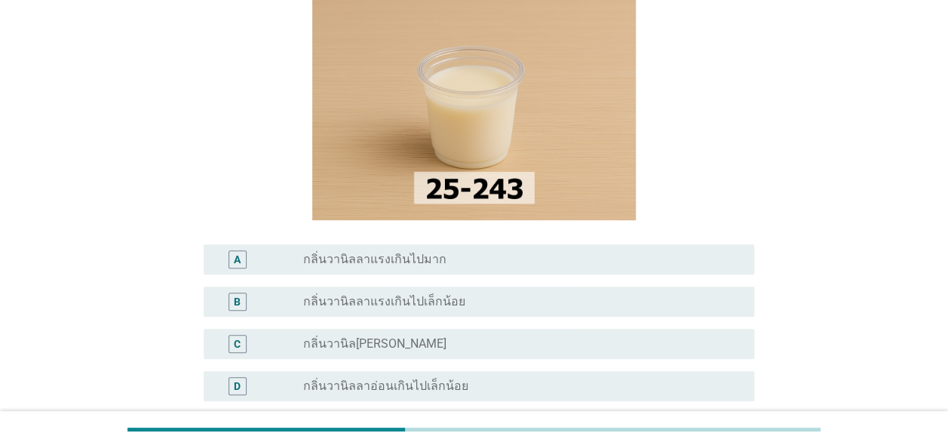
scroll to position [151, 0]
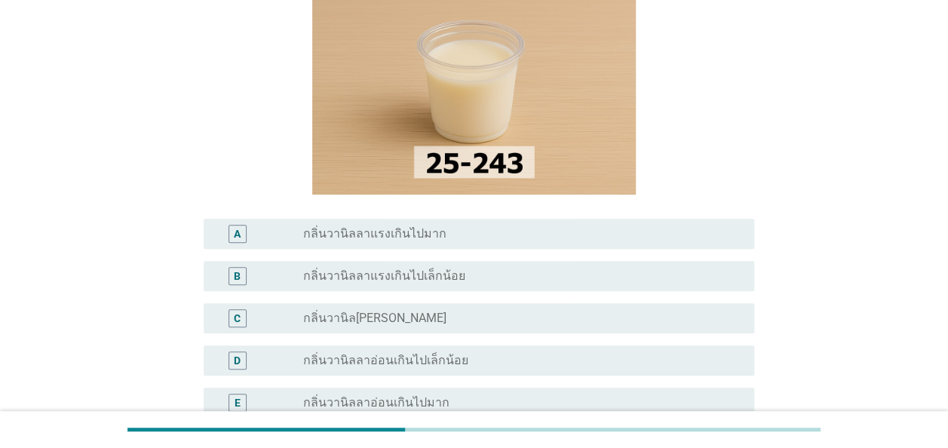
click at [644, 318] on div "radio_button_unchecked กลิ่นวานิล[PERSON_NAME]" at bounding box center [516, 318] width 427 height 15
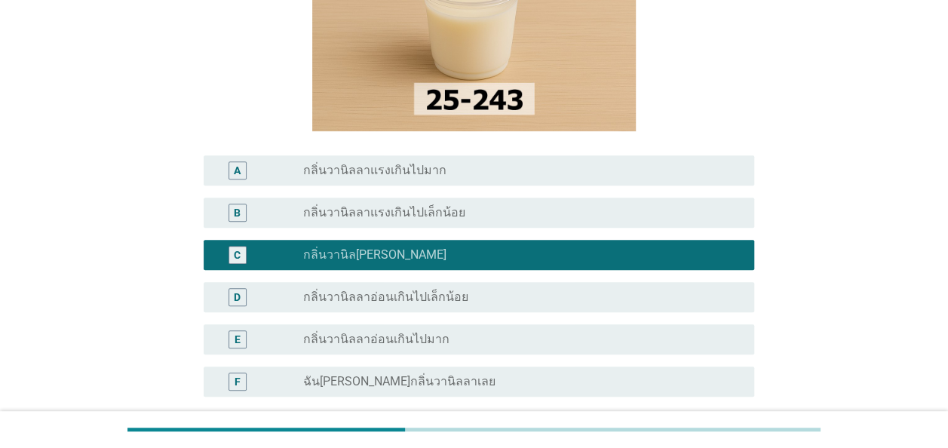
scroll to position [302, 0]
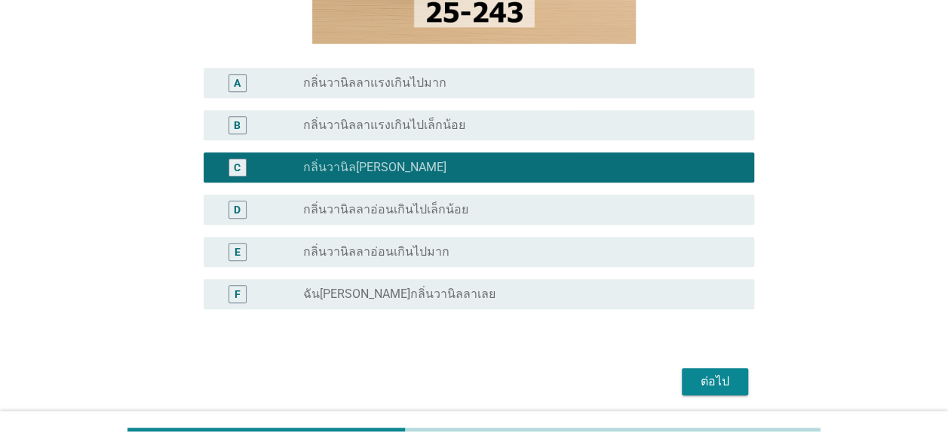
click at [715, 377] on div "ต่อไป" at bounding box center [715, 382] width 42 height 18
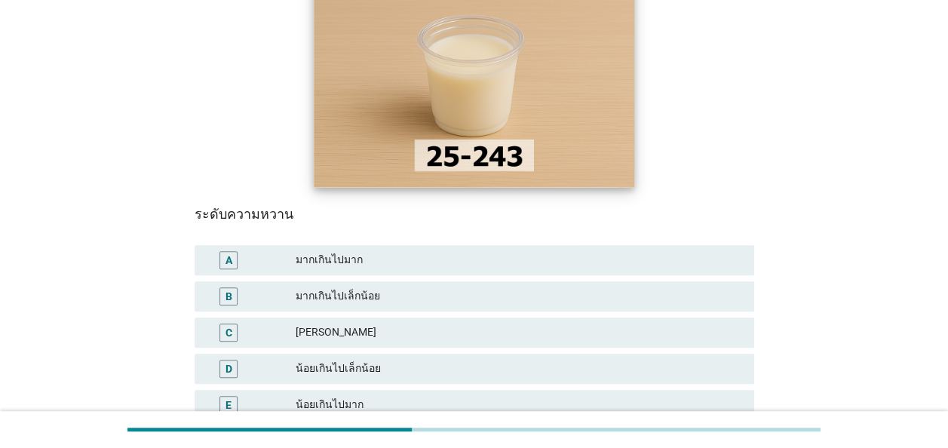
scroll to position [226, 0]
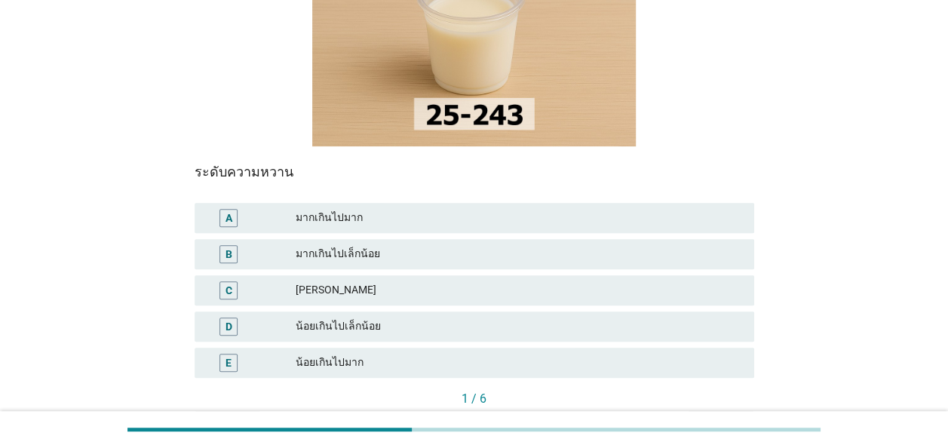
click at [551, 281] on div "[PERSON_NAME]" at bounding box center [519, 290] width 447 height 18
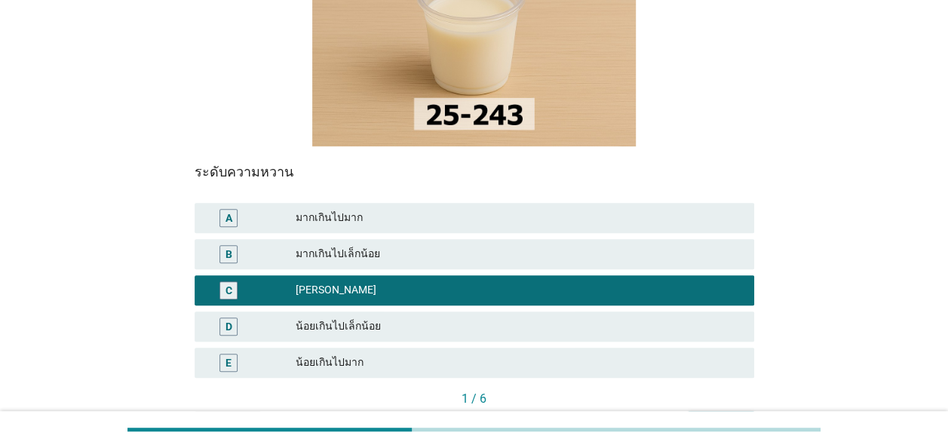
click at [720, 417] on div "ต่อไป" at bounding box center [721, 425] width 42 height 16
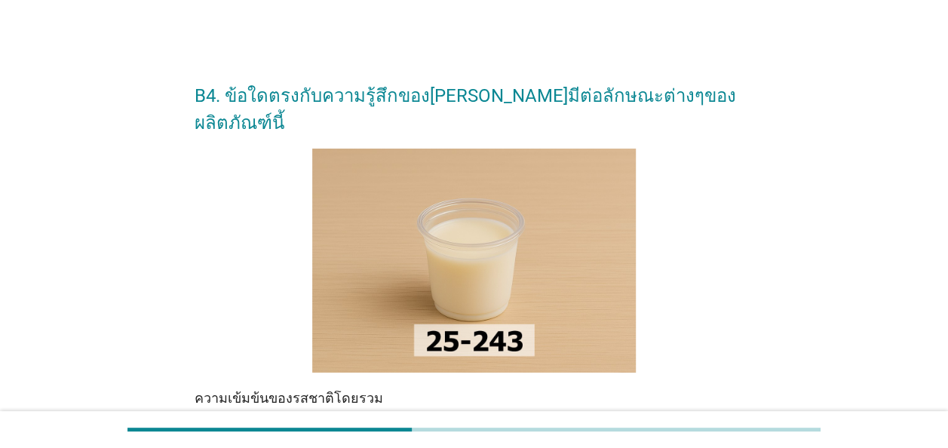
scroll to position [151, 0]
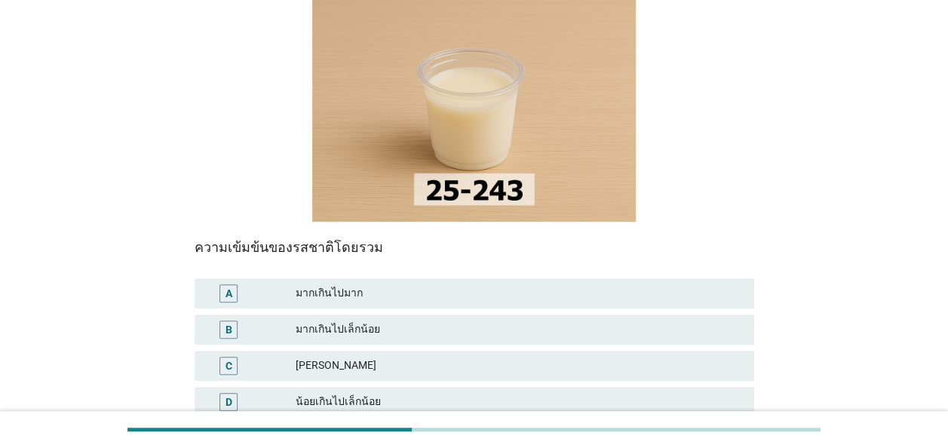
click at [542, 357] on div "[PERSON_NAME]" at bounding box center [519, 366] width 447 height 18
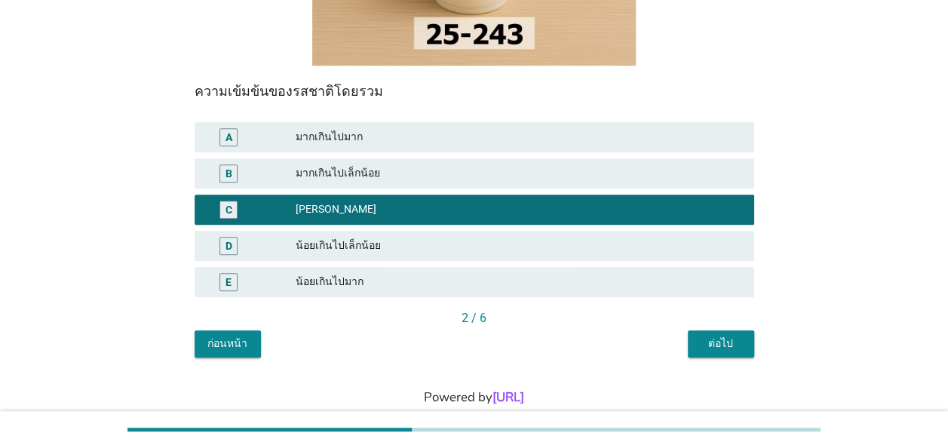
scroll to position [312, 0]
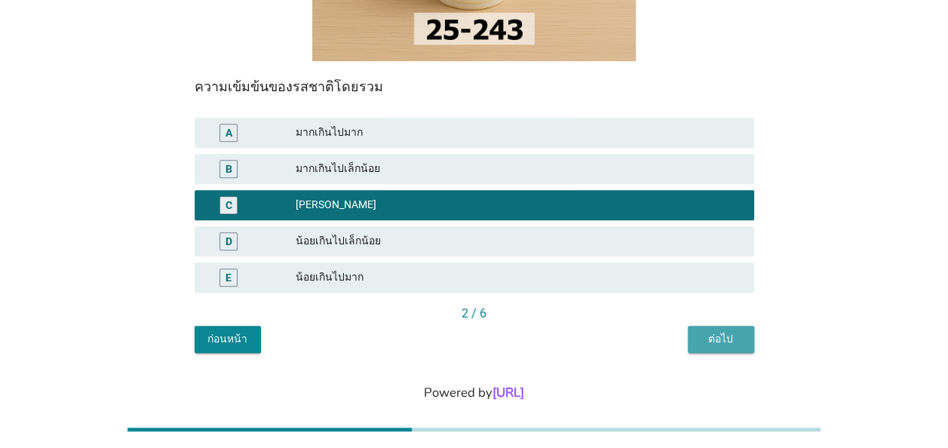
click at [729, 331] on div "ต่อไป" at bounding box center [721, 339] width 42 height 16
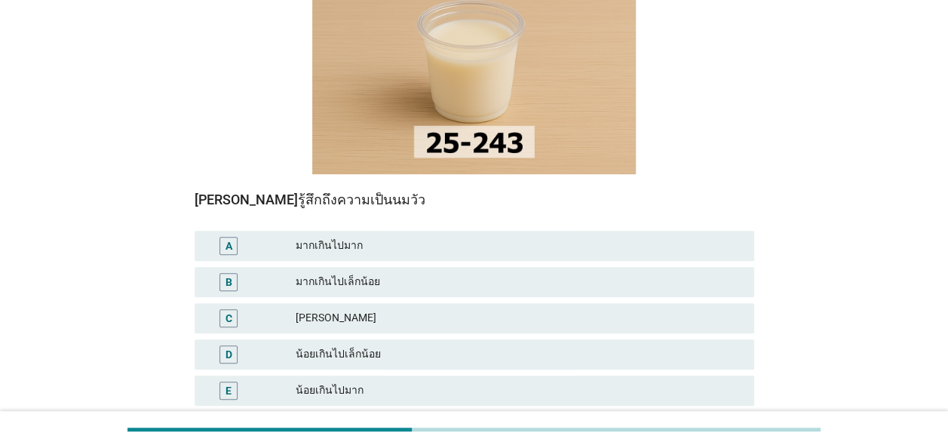
scroll to position [226, 0]
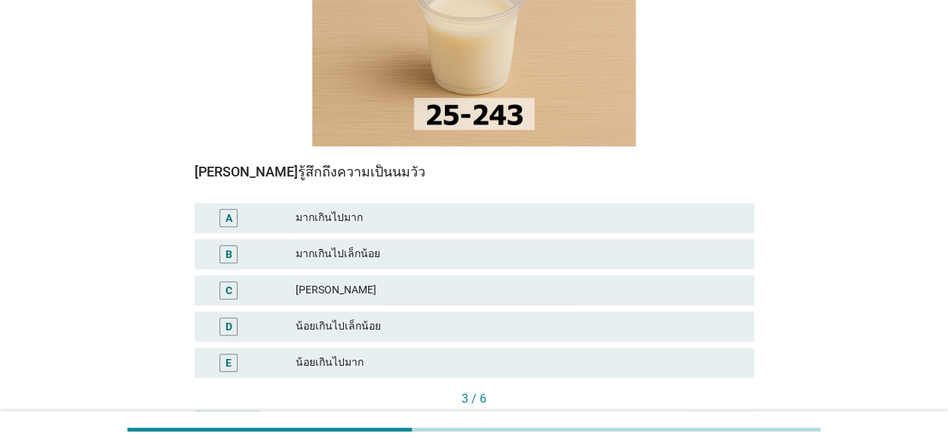
click at [313, 281] on div "[PERSON_NAME]" at bounding box center [519, 290] width 447 height 18
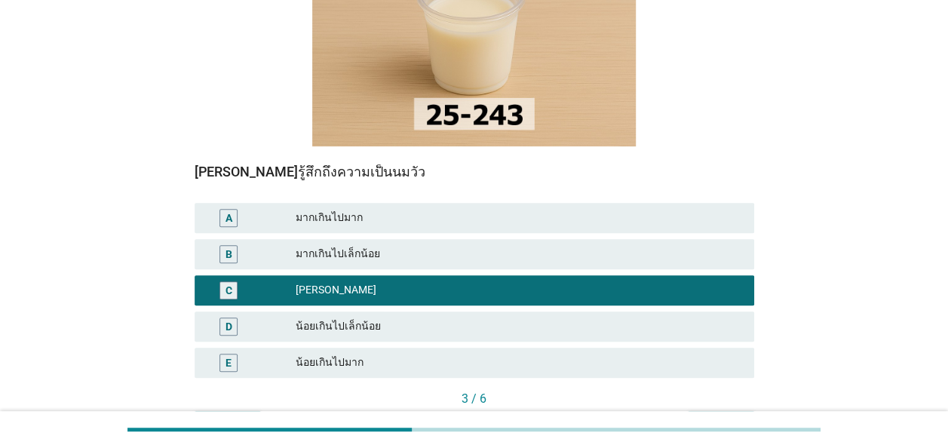
click at [745, 411] on button "ต่อไป" at bounding box center [721, 424] width 66 height 27
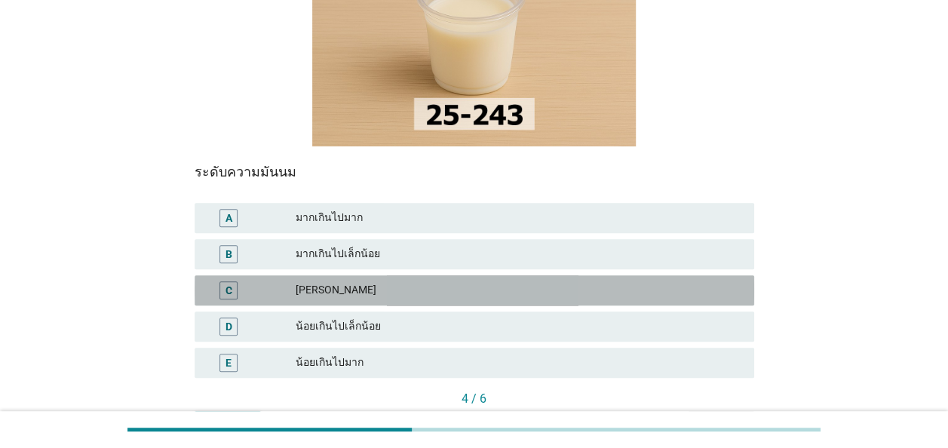
click at [527, 281] on div "[PERSON_NAME]" at bounding box center [519, 290] width 447 height 18
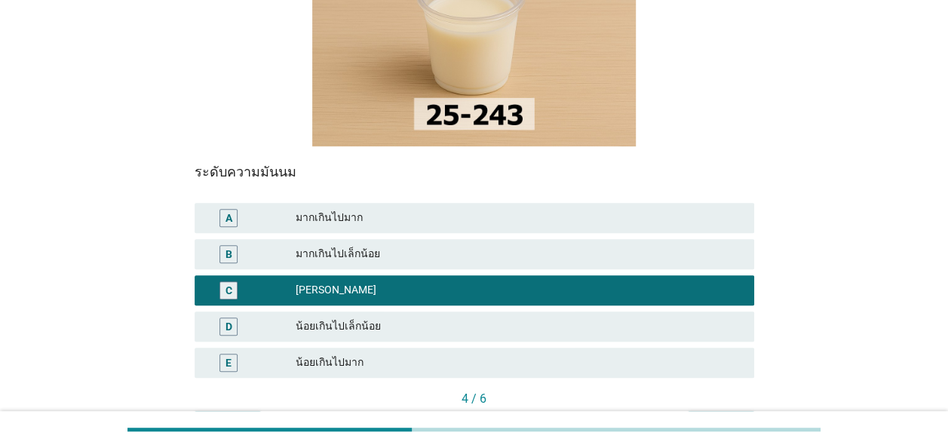
click at [702, 411] on button "ต่อไป" at bounding box center [721, 424] width 66 height 27
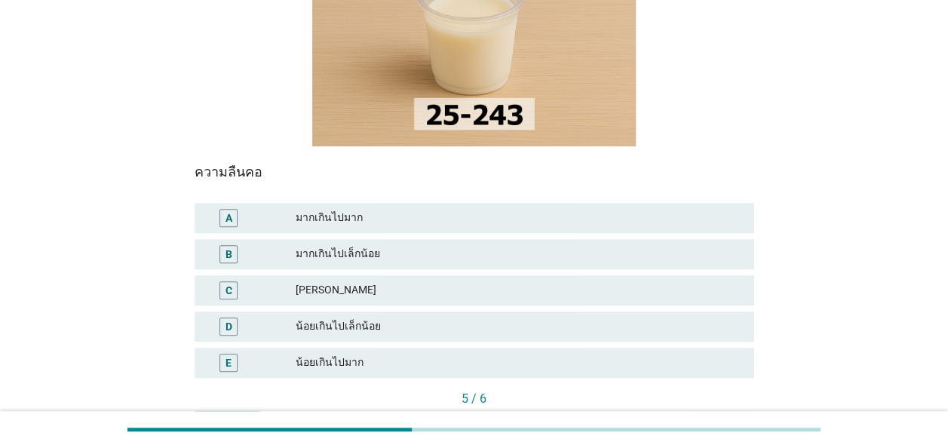
click at [498, 281] on div "[PERSON_NAME]" at bounding box center [519, 290] width 447 height 18
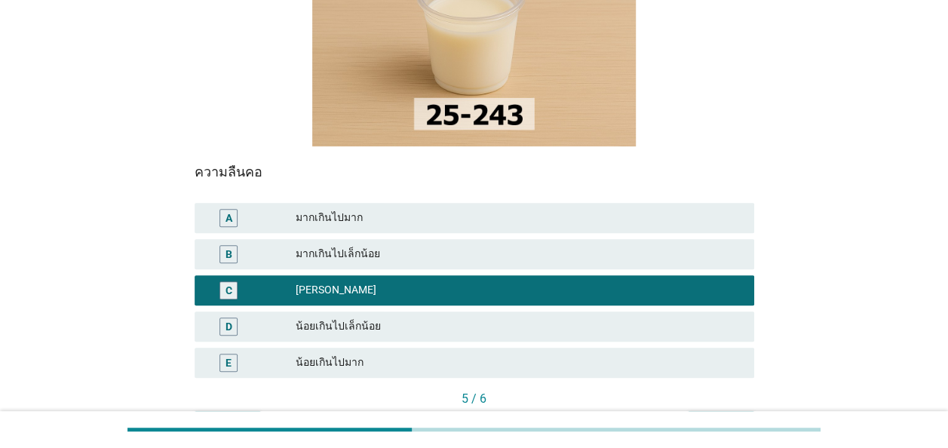
click at [737, 417] on div "ต่อไป" at bounding box center [721, 425] width 42 height 16
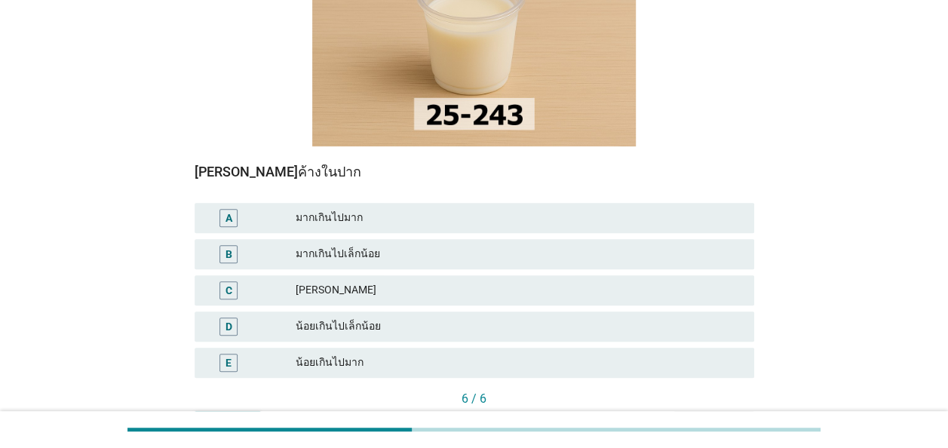
click at [435, 281] on div "[PERSON_NAME]" at bounding box center [519, 290] width 447 height 18
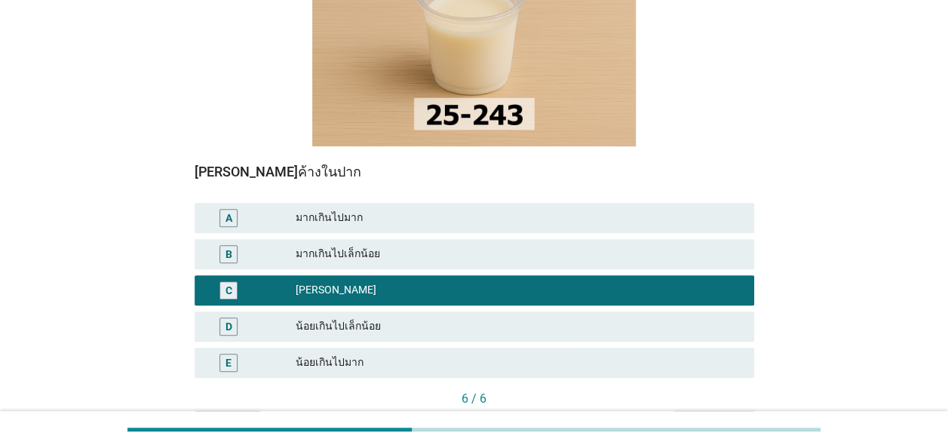
click at [742, 411] on button "คำถามต่อไป" at bounding box center [714, 424] width 81 height 27
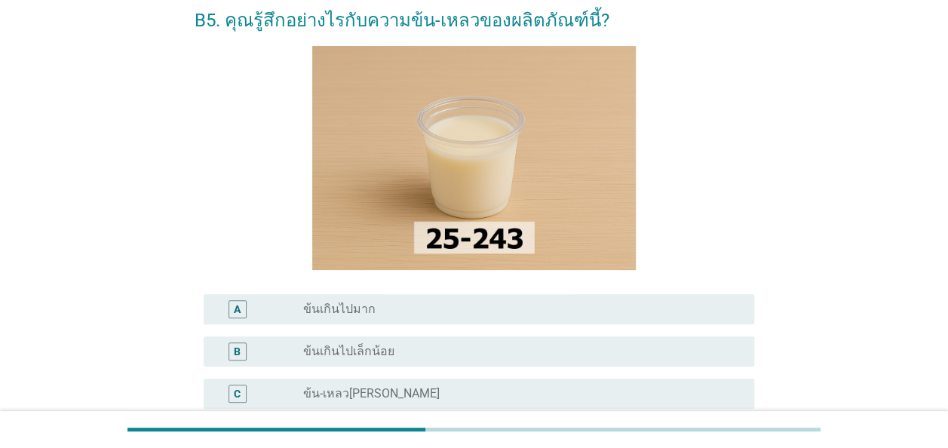
scroll to position [151, 0]
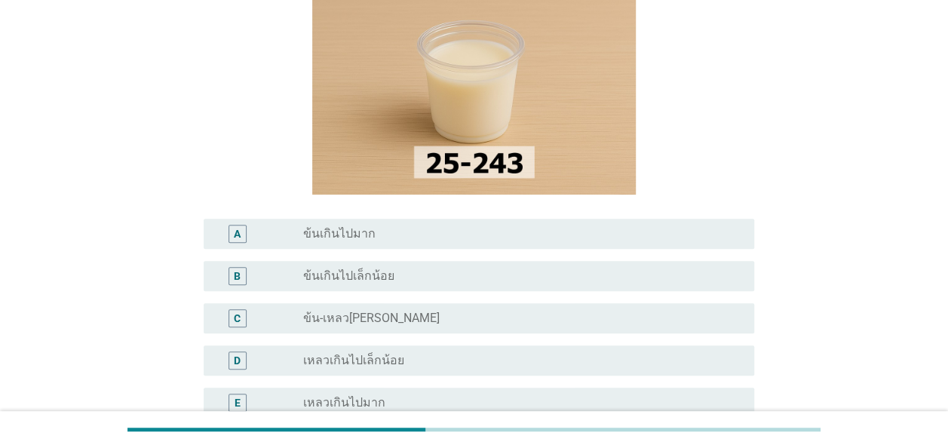
click at [571, 317] on div "radio_button_unchecked ข้น-เหลว[PERSON_NAME]" at bounding box center [516, 318] width 427 height 15
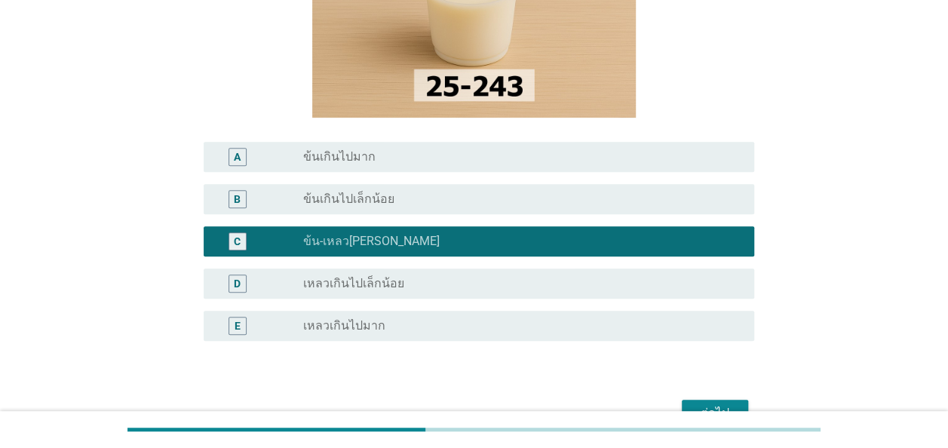
scroll to position [302, 0]
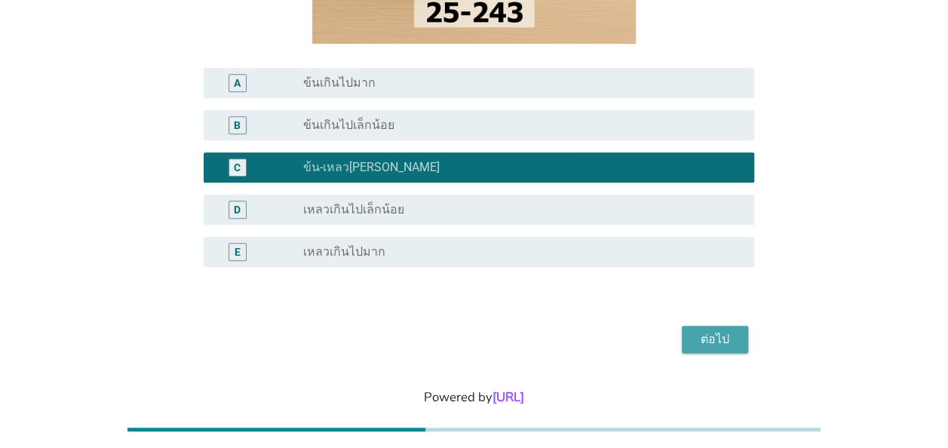
click at [741, 343] on button "ต่อไป" at bounding box center [715, 339] width 66 height 27
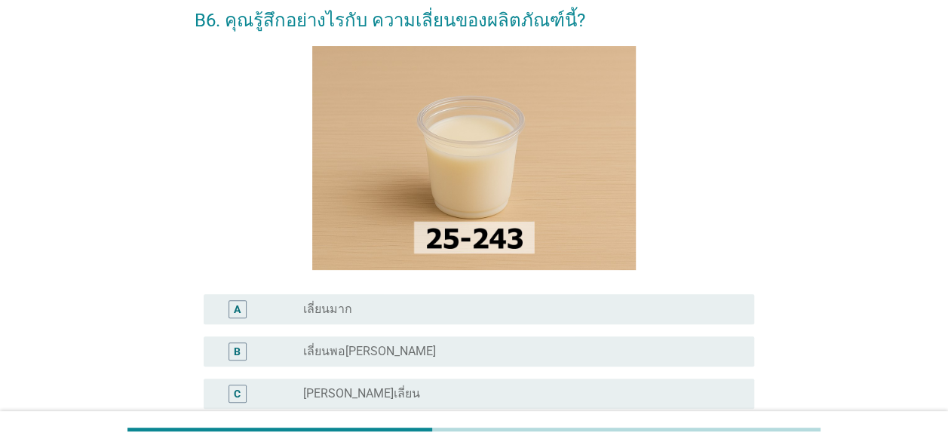
scroll to position [151, 0]
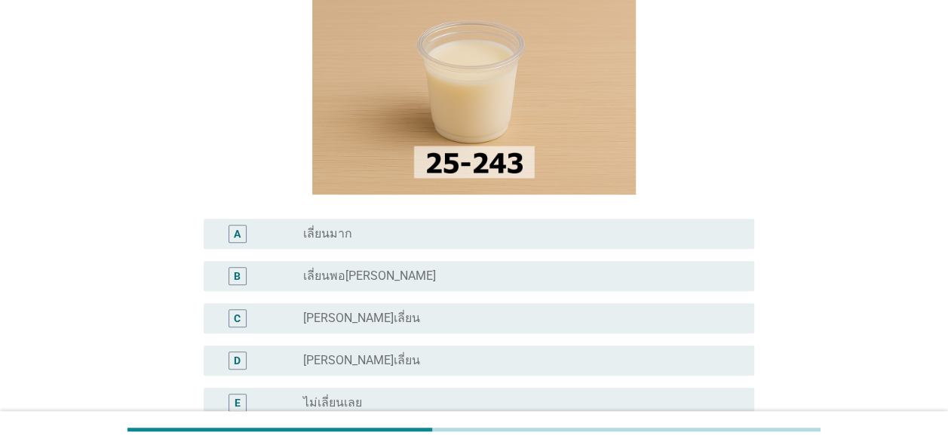
click at [616, 359] on div "radio_button_unchecked [PERSON_NAME]เลี่ยน" at bounding box center [516, 360] width 427 height 15
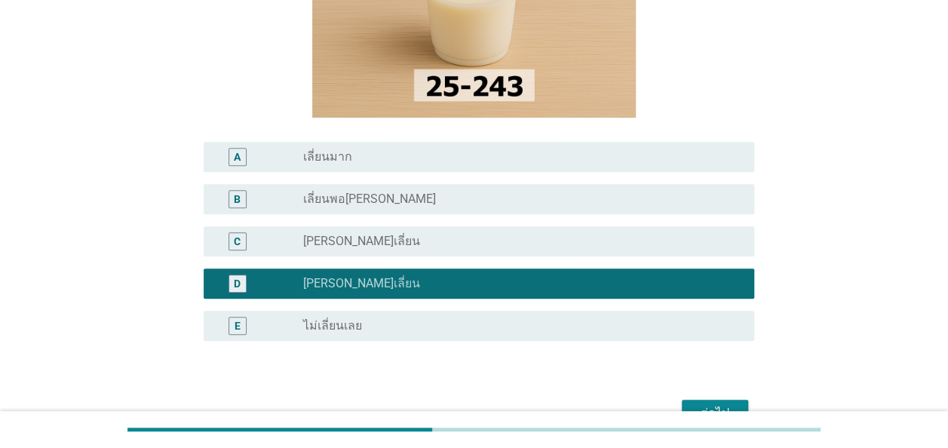
scroll to position [302, 0]
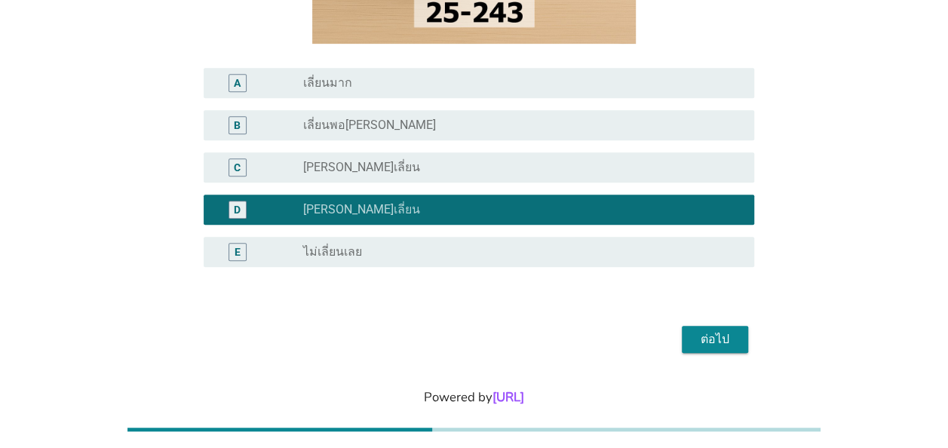
click at [705, 334] on div "ต่อไป" at bounding box center [715, 339] width 42 height 18
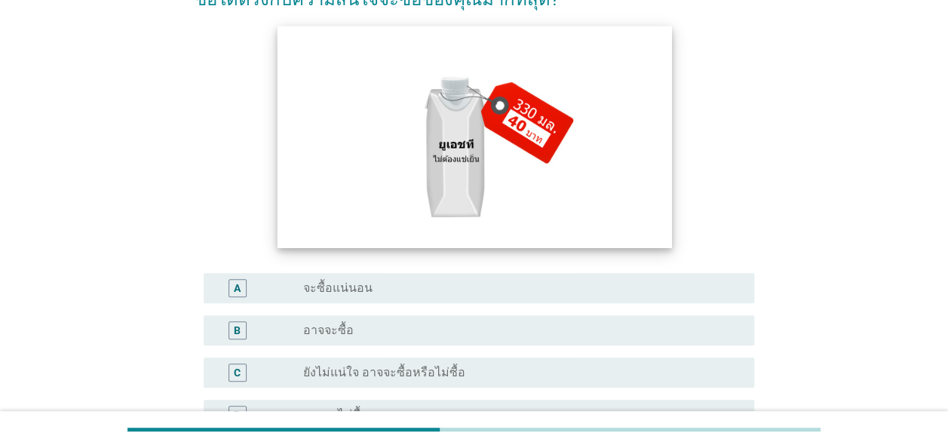
scroll to position [226, 0]
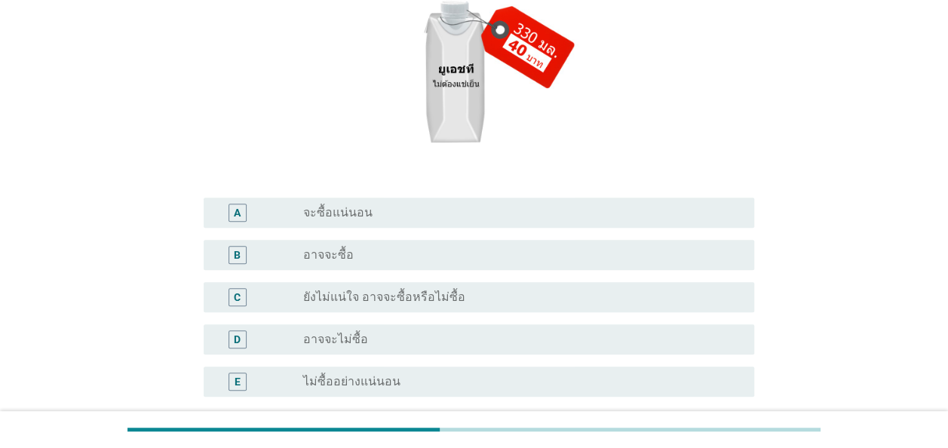
click at [635, 251] on div "radio_button_unchecked อาจจะซื้อ" at bounding box center [516, 254] width 427 height 15
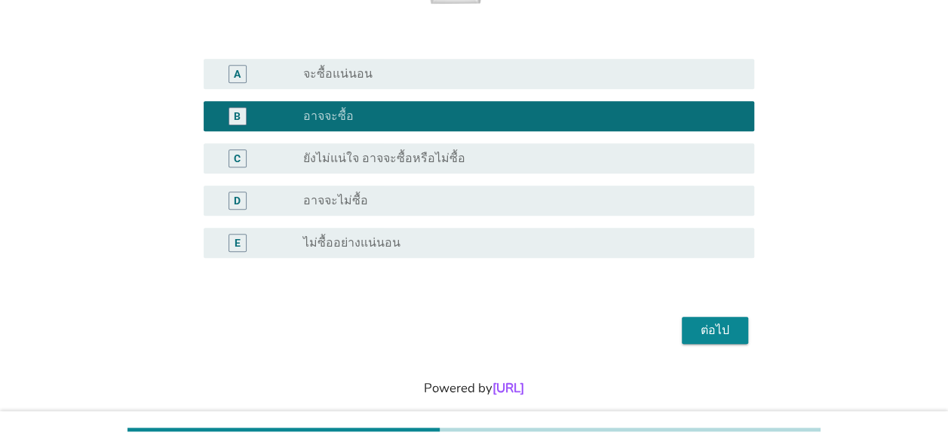
scroll to position [377, 0]
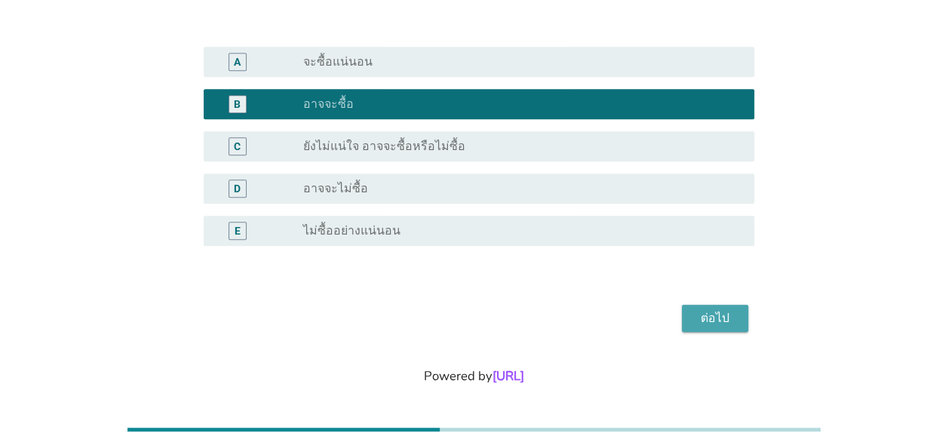
click at [714, 317] on div "ต่อไป" at bounding box center [715, 318] width 42 height 18
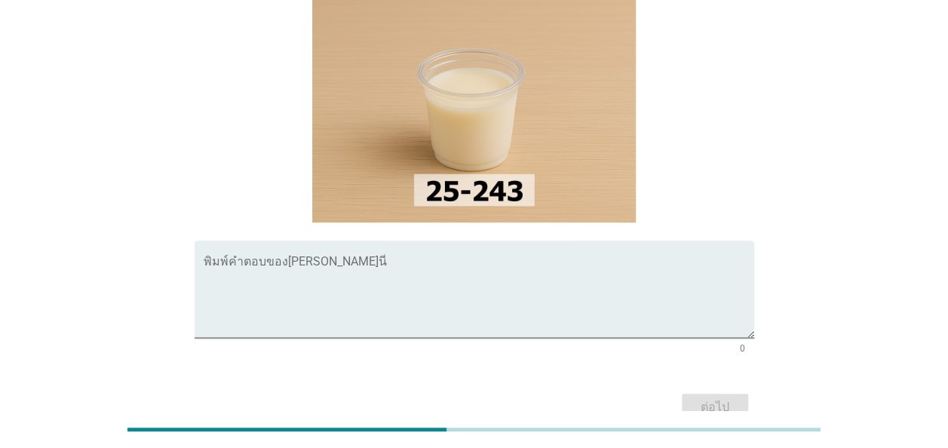
scroll to position [151, 0]
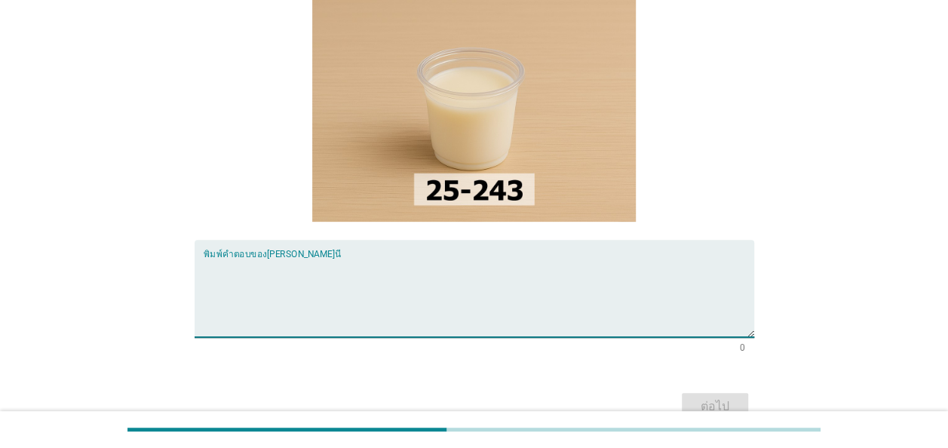
click at [426, 258] on textarea "พิมพ์คำตอบของคุณ ที่นี่" at bounding box center [479, 297] width 551 height 79
type textarea "ชอบรสวนิลา"
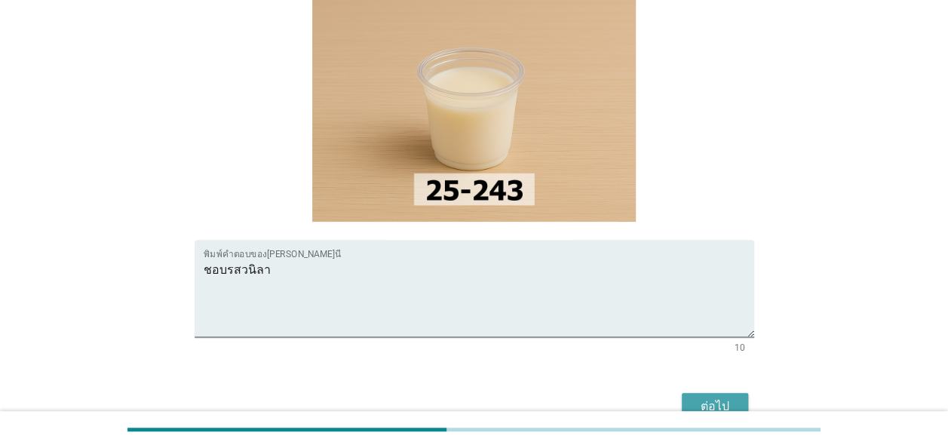
click at [724, 398] on div "ต่อไป" at bounding box center [715, 407] width 42 height 18
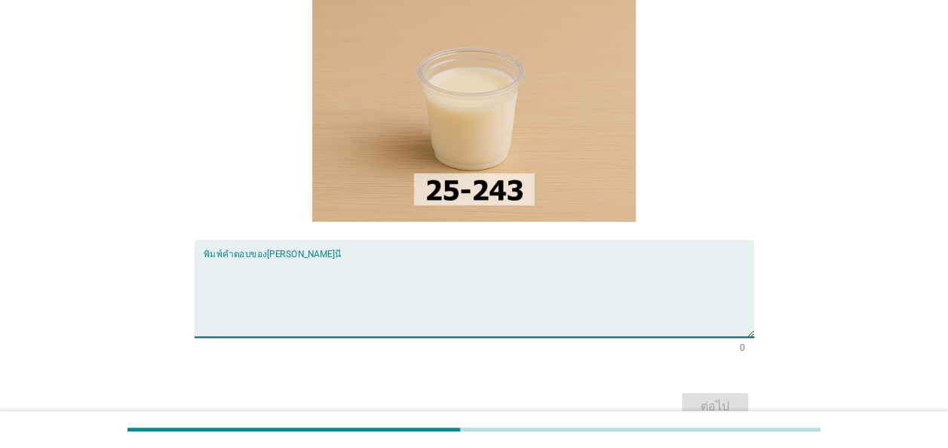
click at [669, 258] on textarea "พิมพ์คำตอบของคุณ ที่นี่" at bounding box center [479, 297] width 551 height 79
type textarea "ไม่มี"
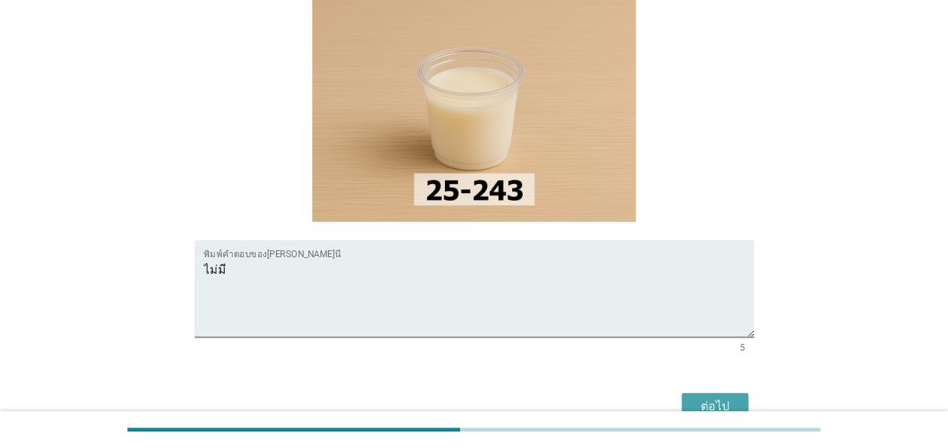
click at [733, 398] on div "ต่อไป" at bounding box center [715, 407] width 42 height 18
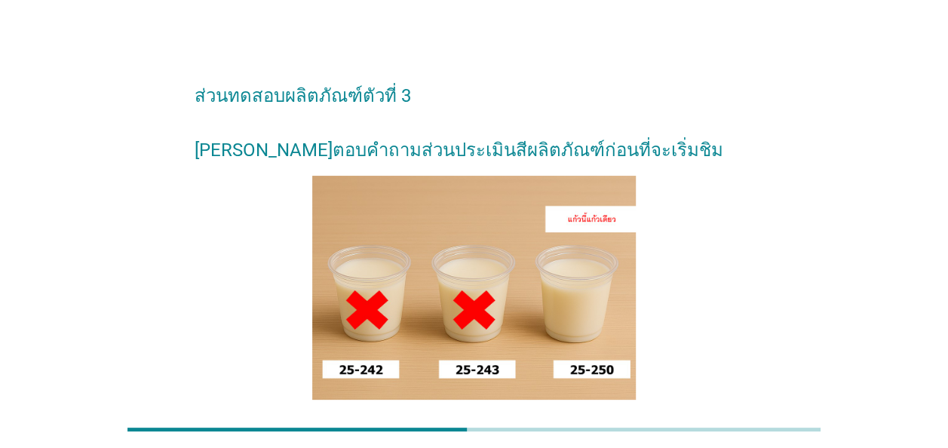
scroll to position [75, 0]
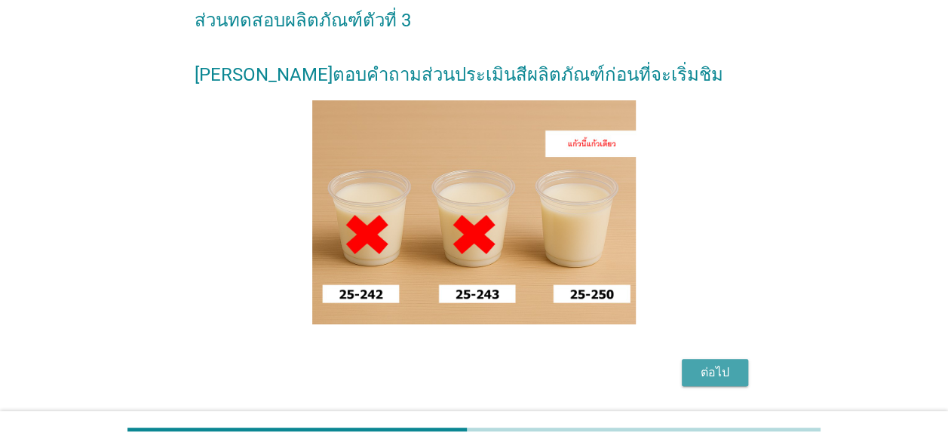
click at [733, 372] on div "ต่อไป" at bounding box center [715, 373] width 42 height 18
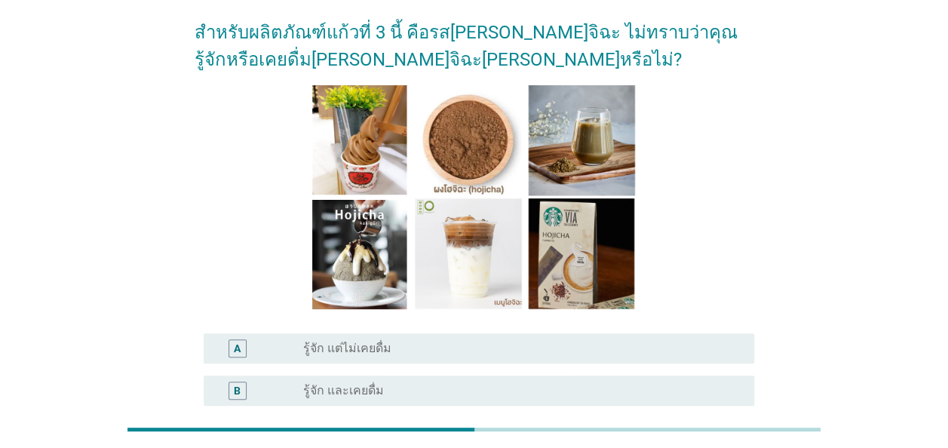
scroll to position [151, 0]
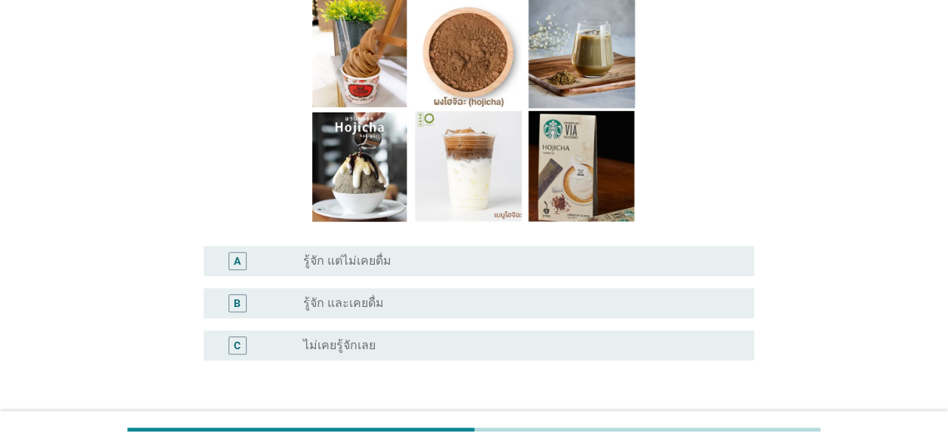
click at [344, 294] on div "radio_button_unchecked รู้จัก และเคยดื่ม" at bounding box center [522, 303] width 439 height 18
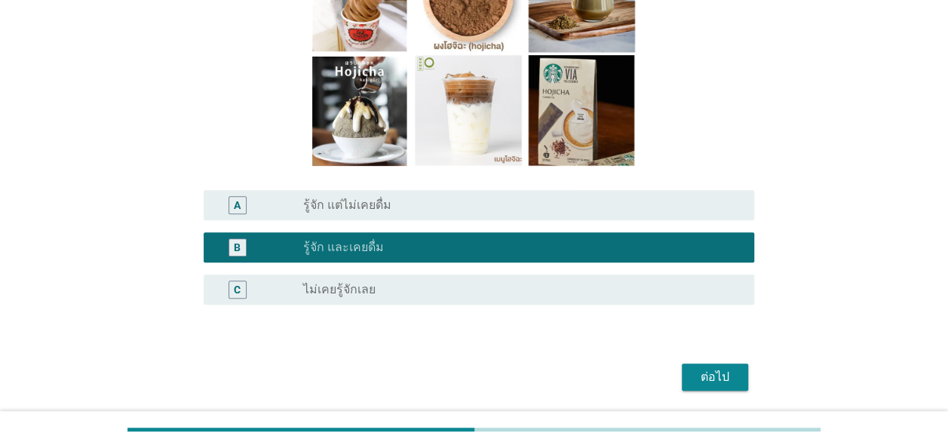
scroll to position [276, 0]
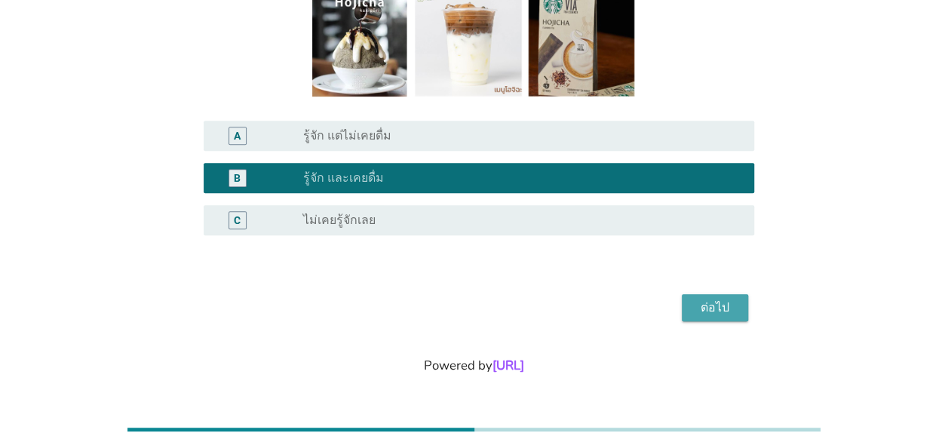
click at [705, 300] on div "ต่อไป" at bounding box center [715, 308] width 42 height 18
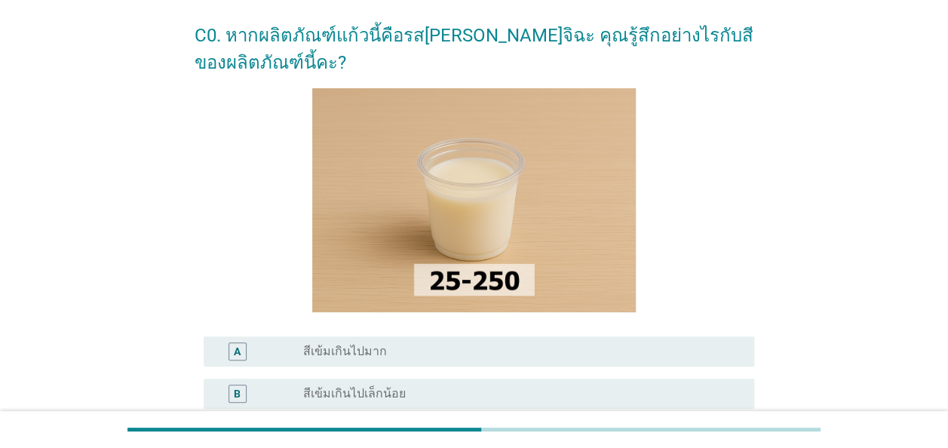
scroll to position [151, 0]
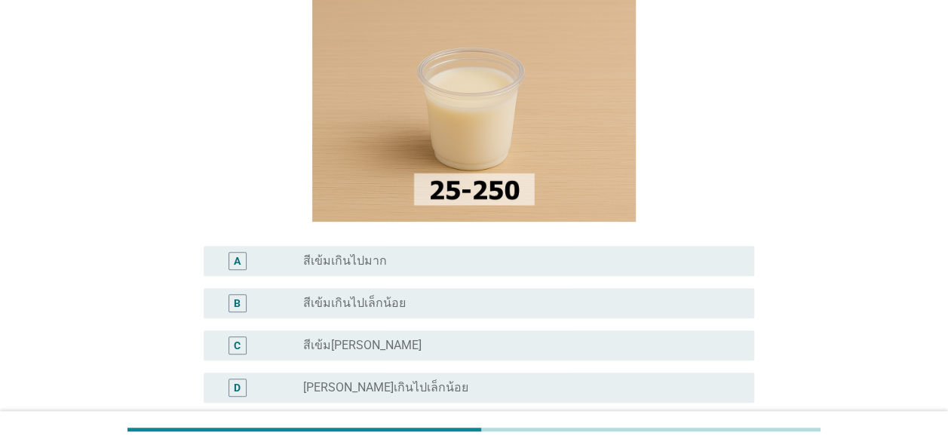
click at [576, 346] on div "radio_button_unchecked สีเข้ม[PERSON_NAME]" at bounding box center [516, 345] width 427 height 15
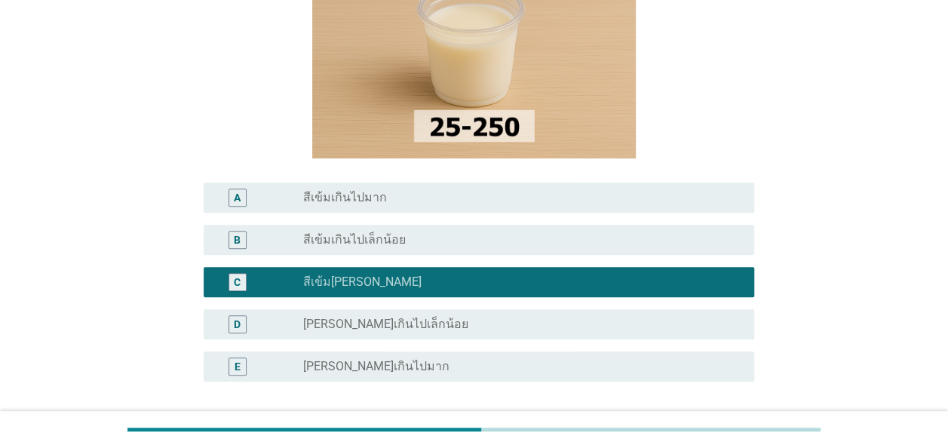
scroll to position [302, 0]
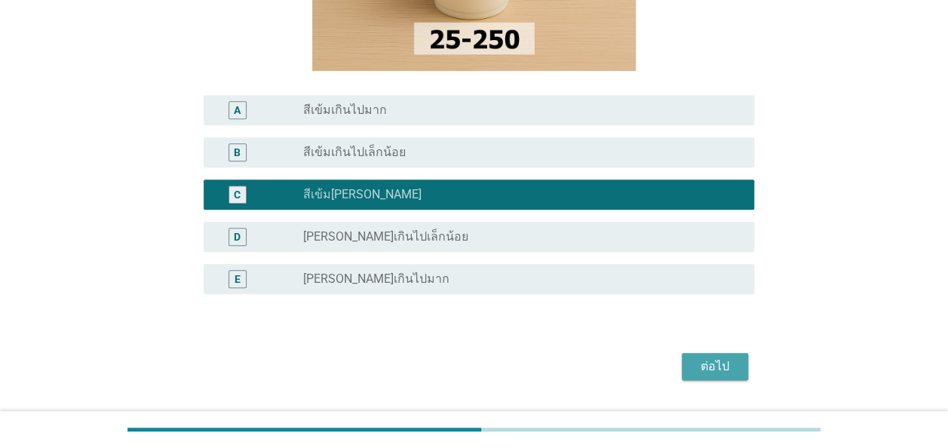
click at [687, 371] on button "ต่อไป" at bounding box center [715, 366] width 66 height 27
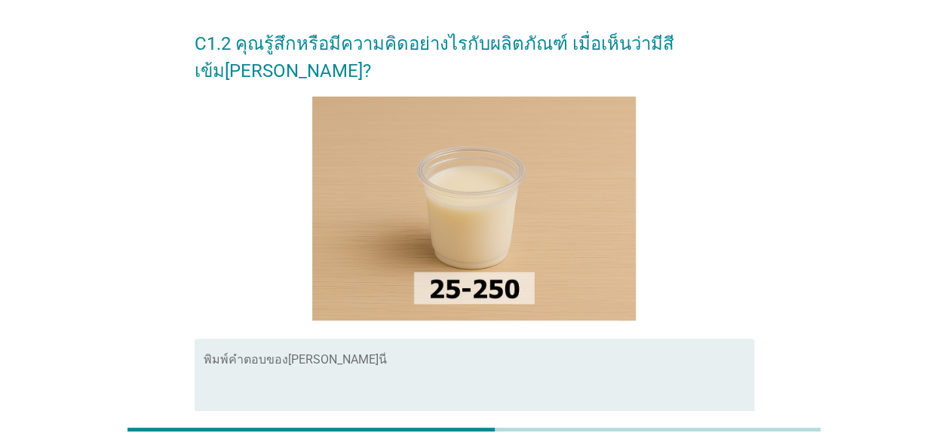
scroll to position [75, 0]
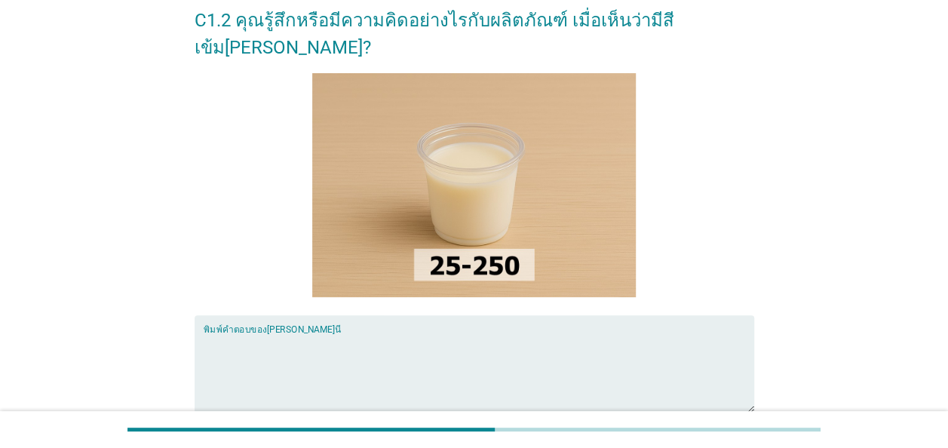
click at [598, 334] on textarea "พิมพ์คำตอบของคุณ ที่นี่" at bounding box center [479, 373] width 551 height 79
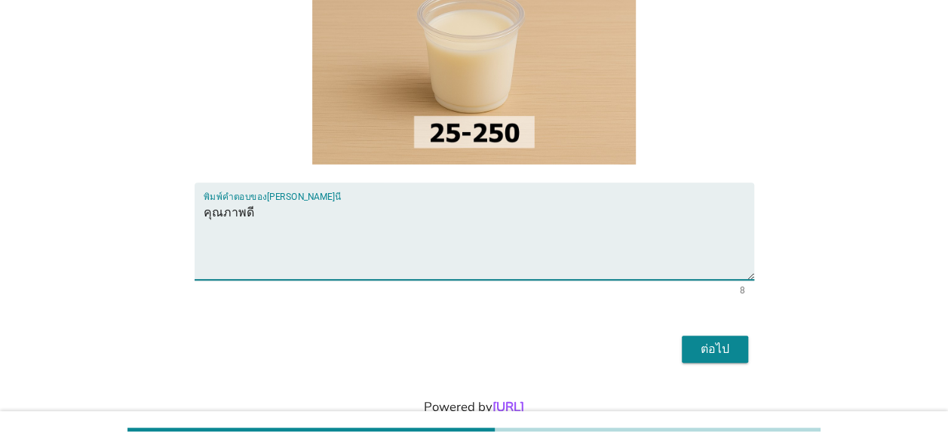
scroll to position [223, 0]
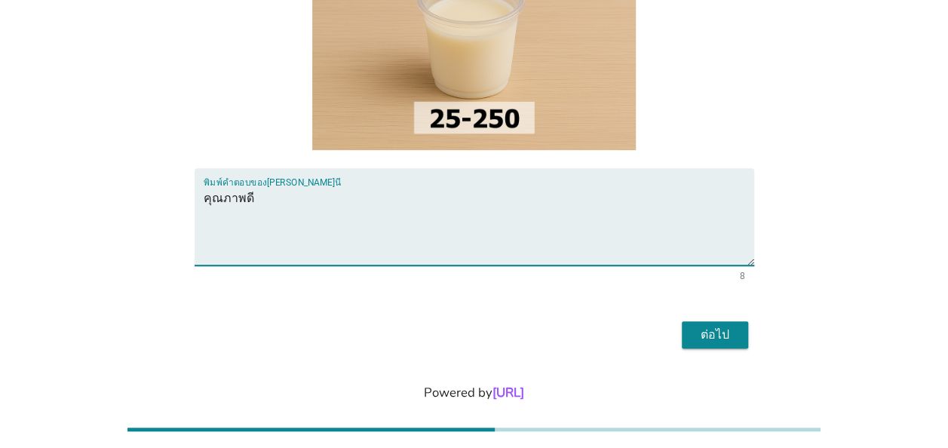
type textarea "คุณภาพดี"
click at [727, 326] on div "ต่อไป" at bounding box center [715, 335] width 42 height 18
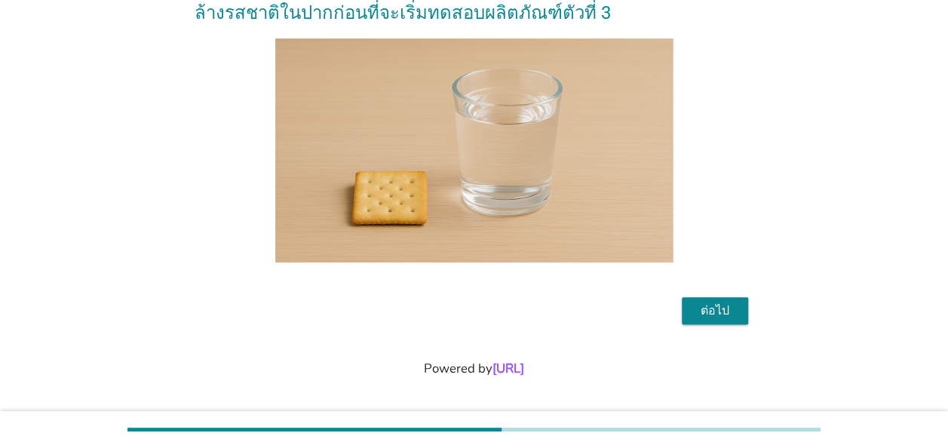
scroll to position [113, 0]
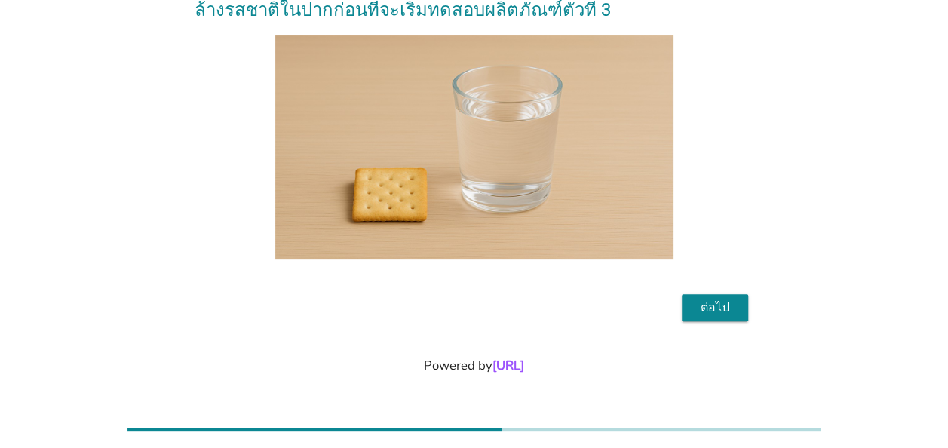
click at [714, 309] on div "ต่อไป" at bounding box center [715, 308] width 42 height 18
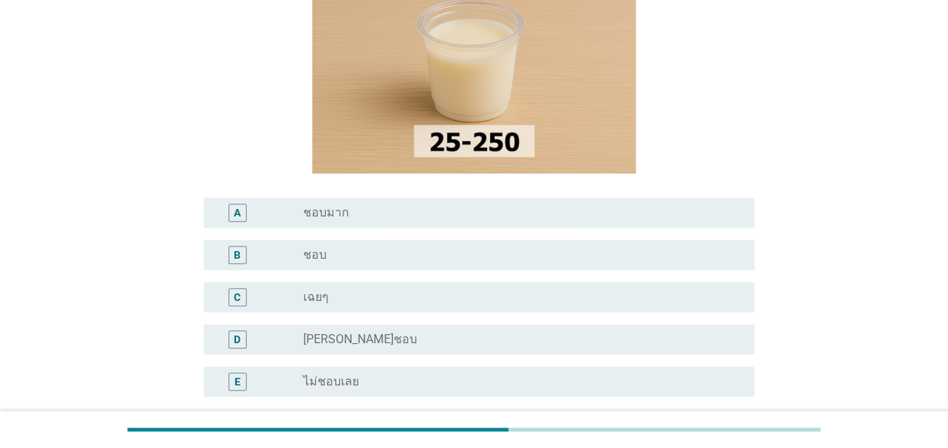
scroll to position [151, 0]
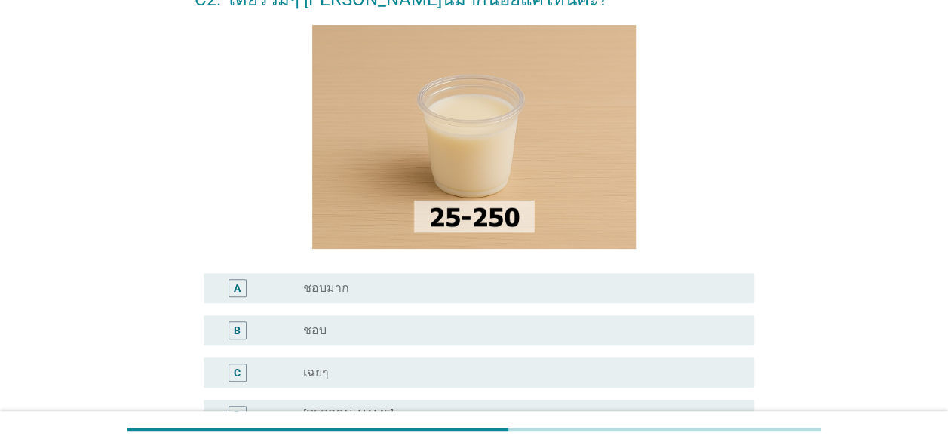
click at [588, 336] on div "radio_button_unchecked ชอบ" at bounding box center [516, 330] width 427 height 15
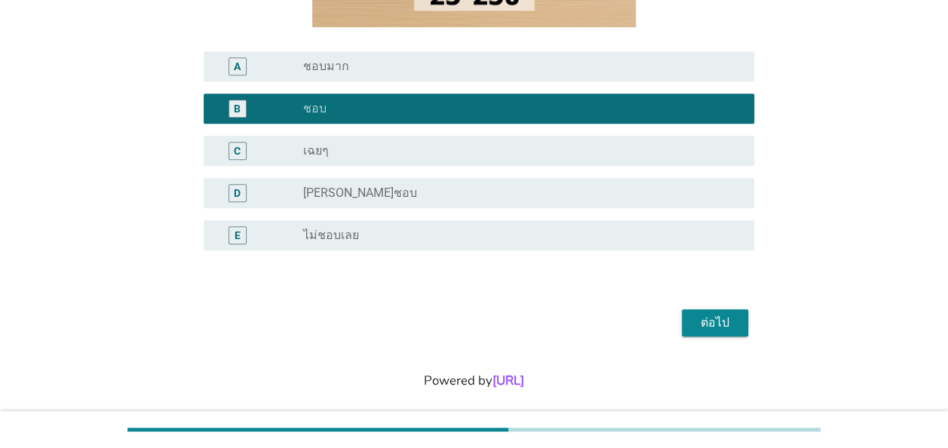
scroll to position [377, 0]
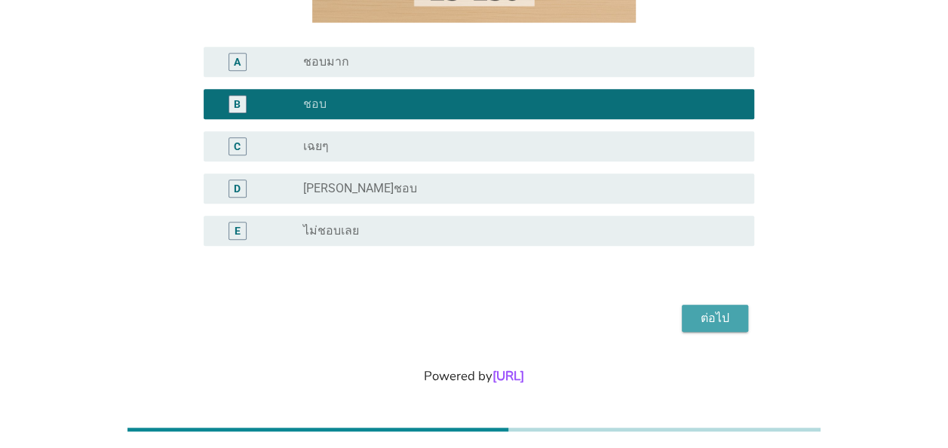
click at [727, 315] on div "ต่อไป" at bounding box center [715, 318] width 42 height 18
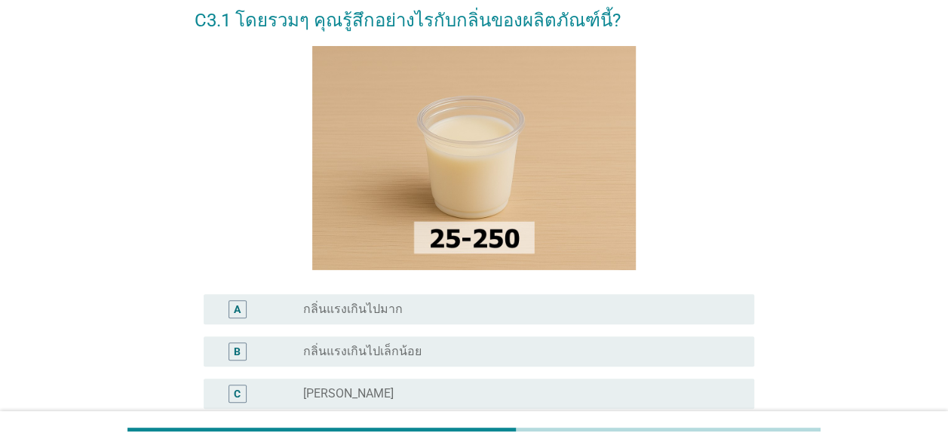
scroll to position [151, 0]
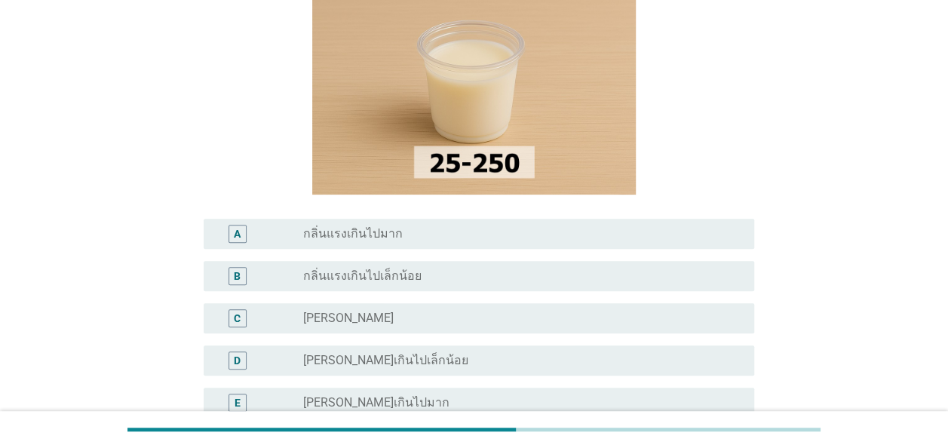
click at [590, 329] on div "C radio_button_unchecked [PERSON_NAME]" at bounding box center [479, 318] width 551 height 30
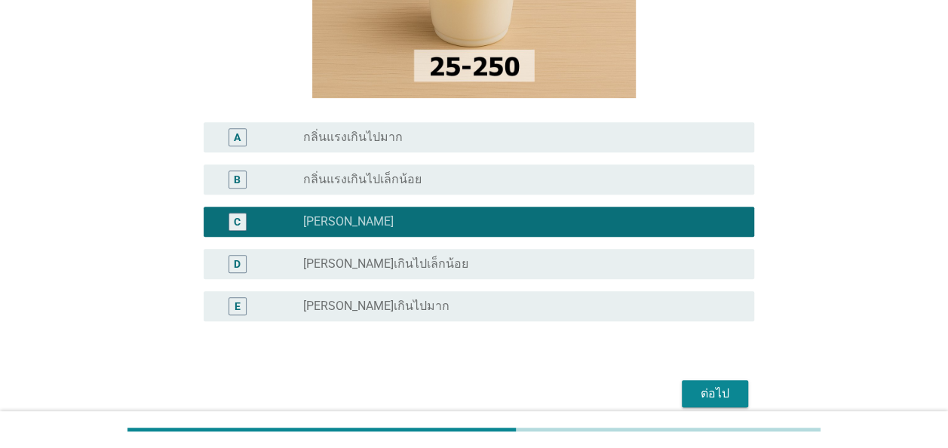
scroll to position [334, 0]
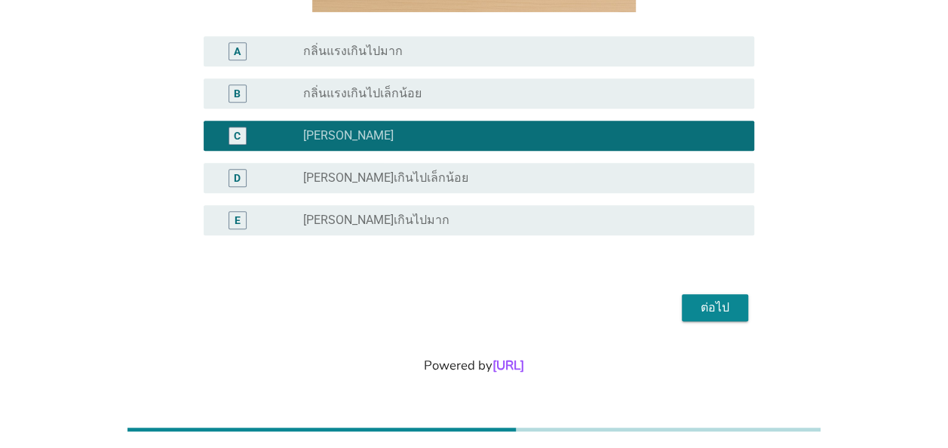
click at [706, 303] on div "ต่อไป" at bounding box center [715, 308] width 42 height 18
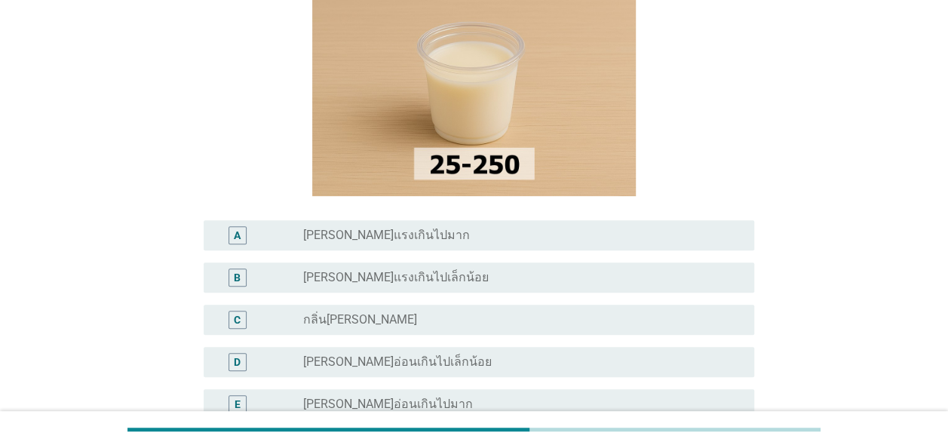
scroll to position [151, 0]
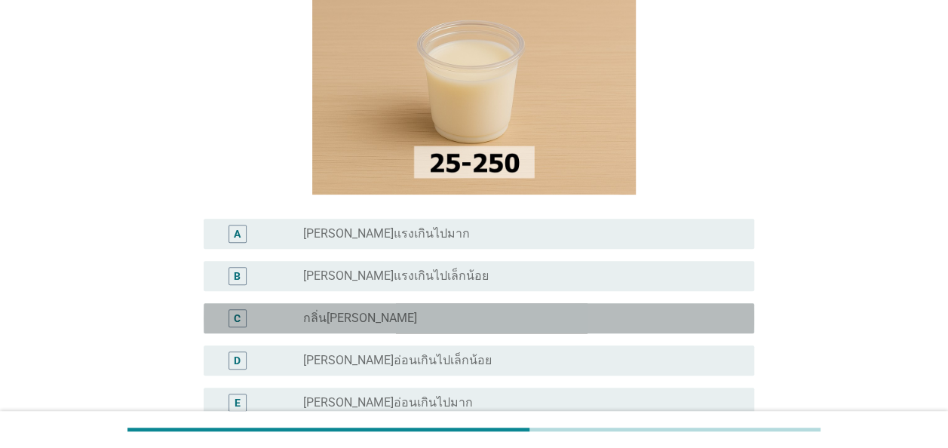
click at [659, 317] on div "radio_button_unchecked กลิ่น[PERSON_NAME]" at bounding box center [516, 318] width 427 height 15
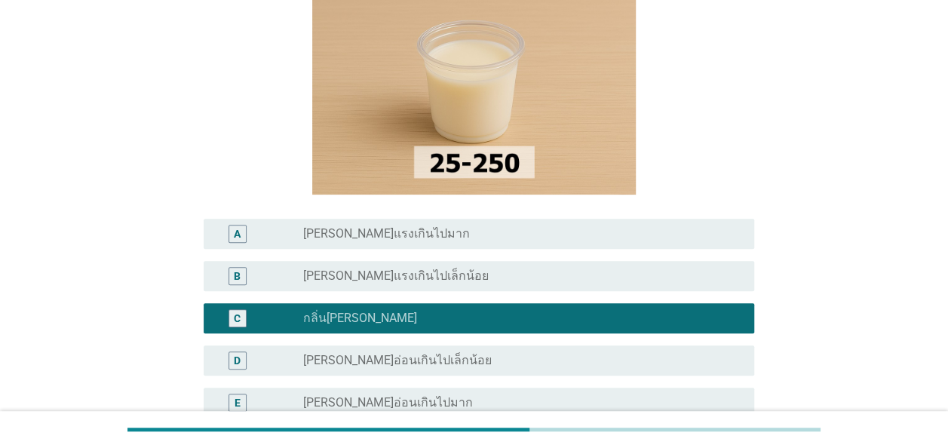
scroll to position [302, 0]
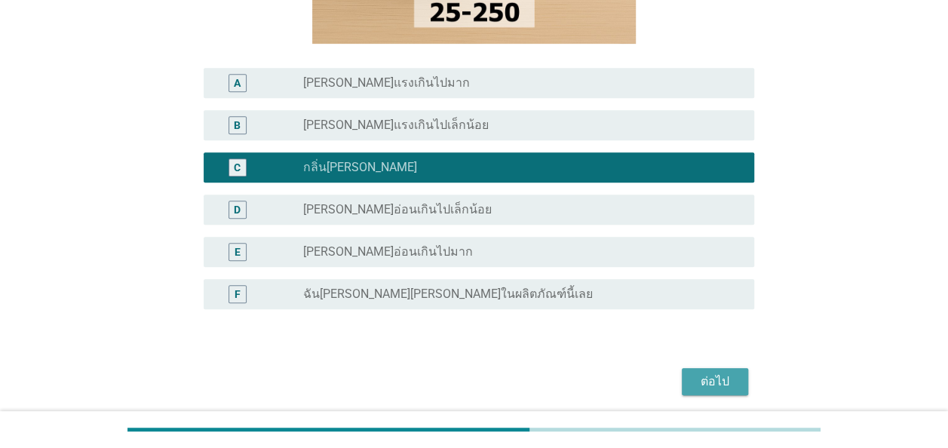
click at [709, 379] on div "ต่อไป" at bounding box center [715, 382] width 42 height 18
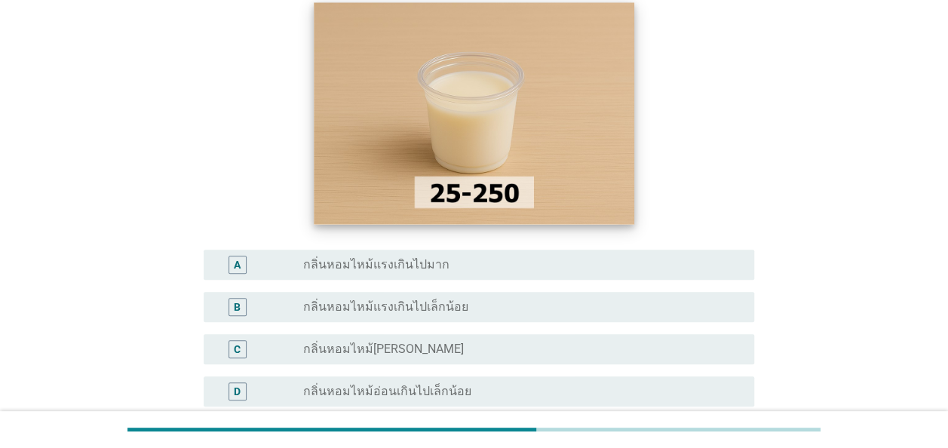
scroll to position [151, 0]
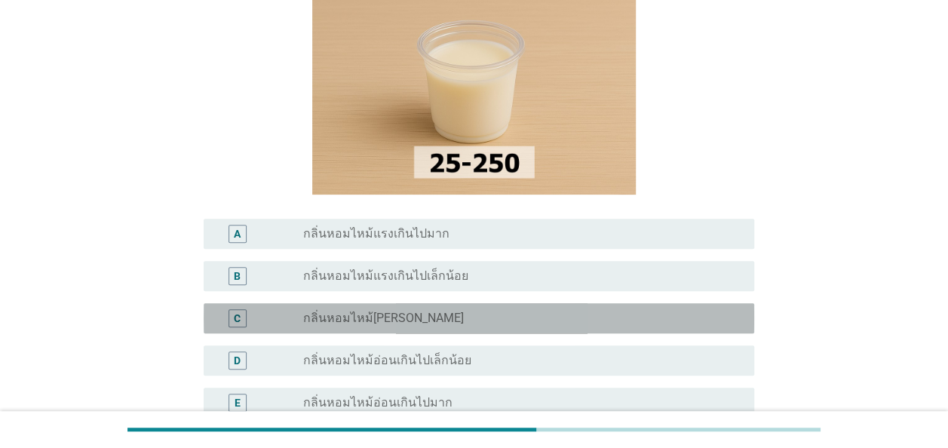
click at [575, 309] on div "radio_button_unchecked กลิ่นหอมไหม้[PERSON_NAME]" at bounding box center [522, 318] width 439 height 18
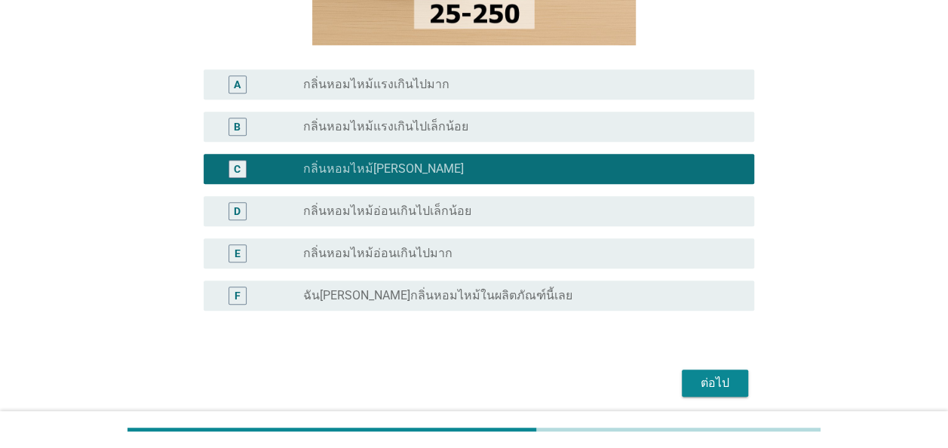
scroll to position [302, 0]
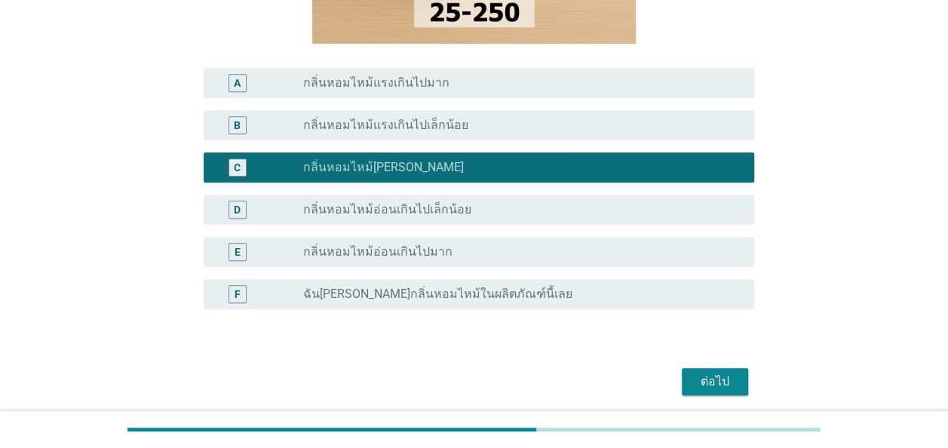
click at [705, 374] on div "ต่อไป" at bounding box center [715, 382] width 42 height 18
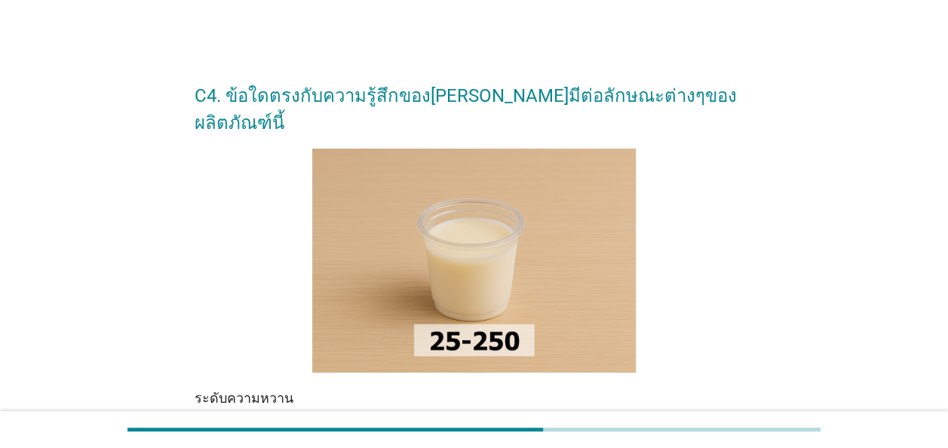
scroll to position [226, 0]
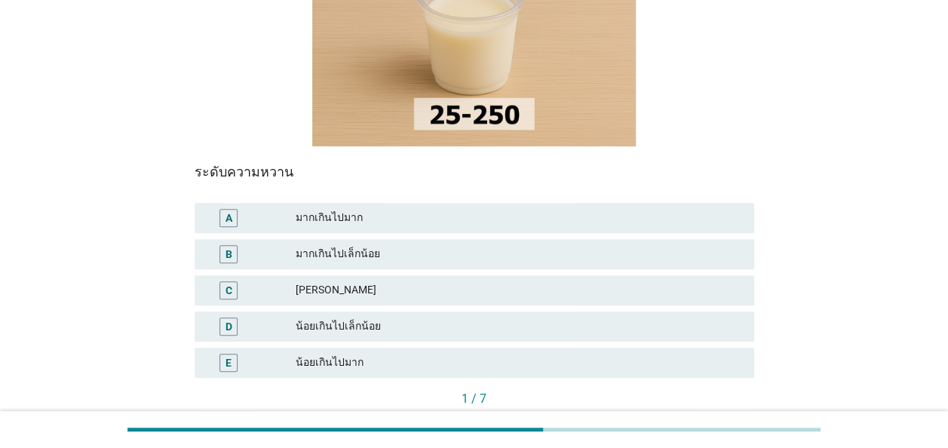
click at [484, 281] on div "[PERSON_NAME]" at bounding box center [519, 290] width 447 height 18
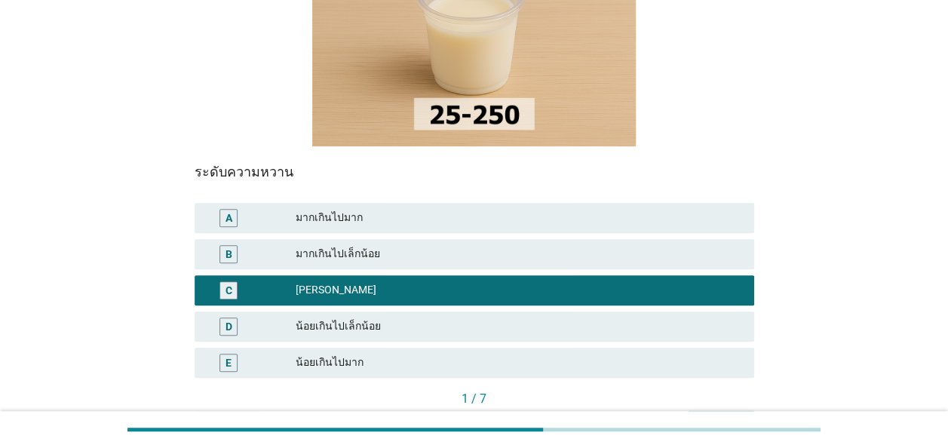
click at [718, 417] on div "ต่อไป" at bounding box center [721, 425] width 42 height 16
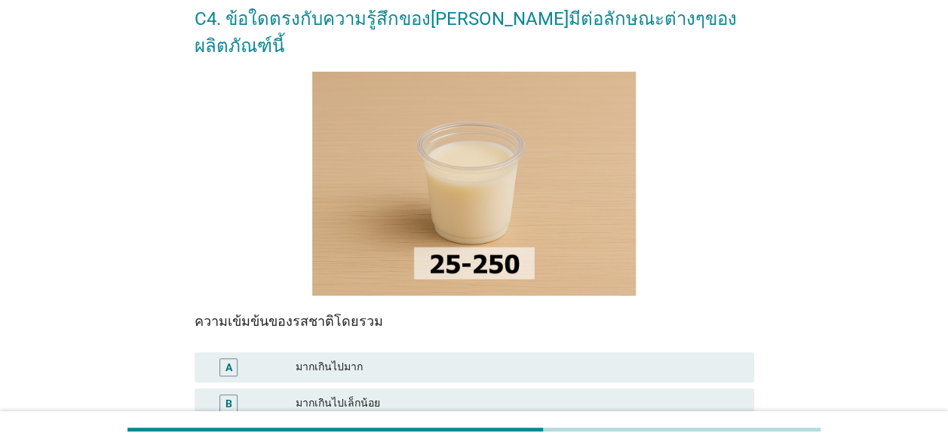
scroll to position [151, 0]
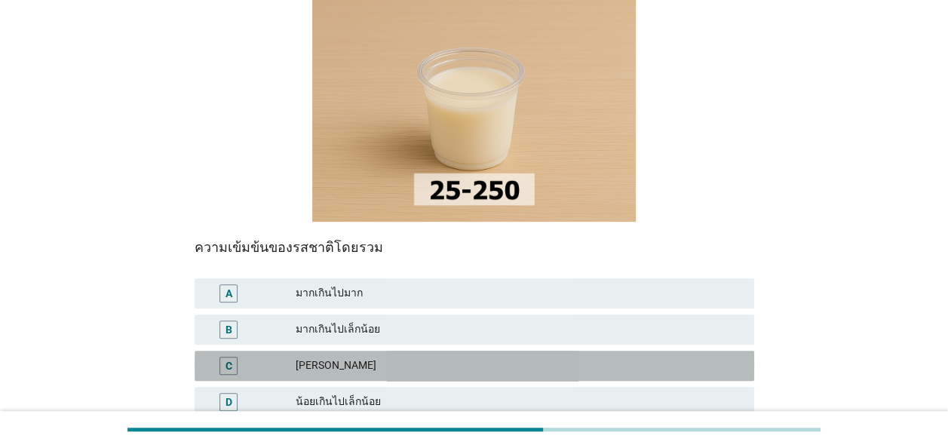
click at [515, 357] on div "[PERSON_NAME]" at bounding box center [519, 366] width 447 height 18
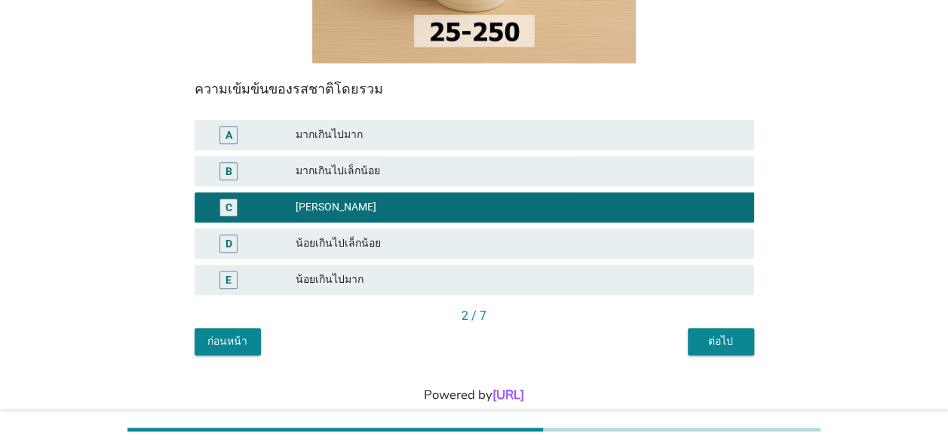
scroll to position [312, 0]
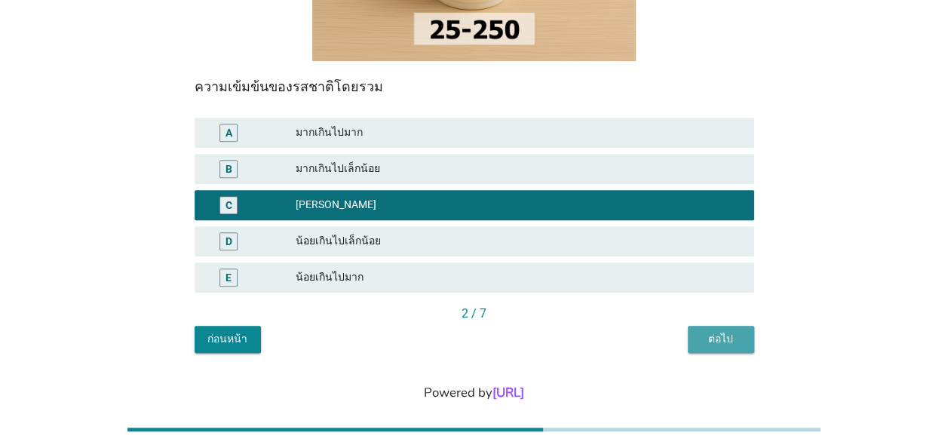
click at [711, 331] on div "ต่อไป" at bounding box center [721, 339] width 42 height 16
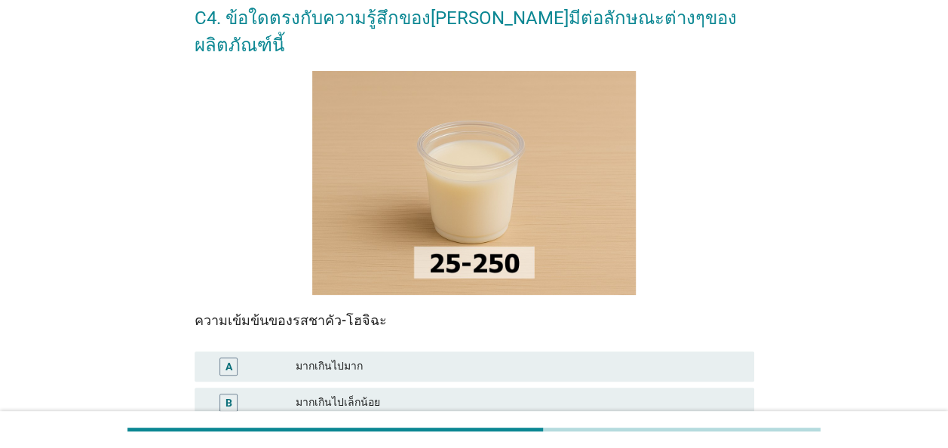
scroll to position [151, 0]
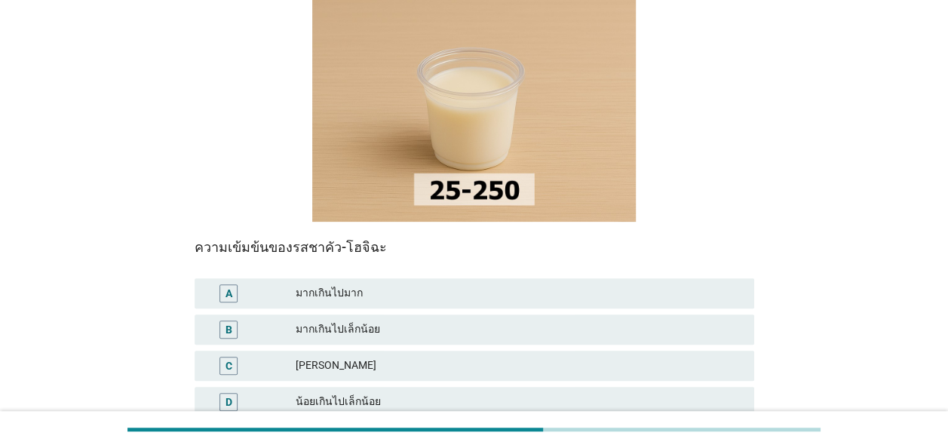
click at [559, 357] on div "[PERSON_NAME]" at bounding box center [519, 366] width 447 height 18
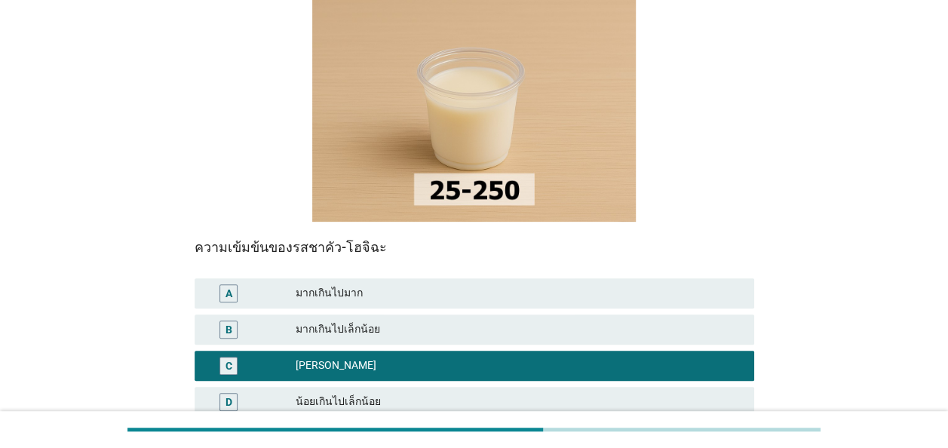
scroll to position [312, 0]
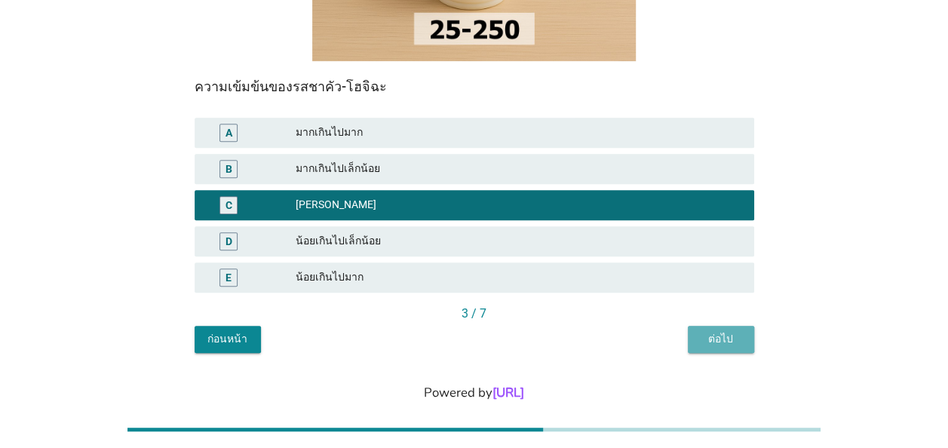
click at [719, 331] on div "ต่อไป" at bounding box center [721, 339] width 42 height 16
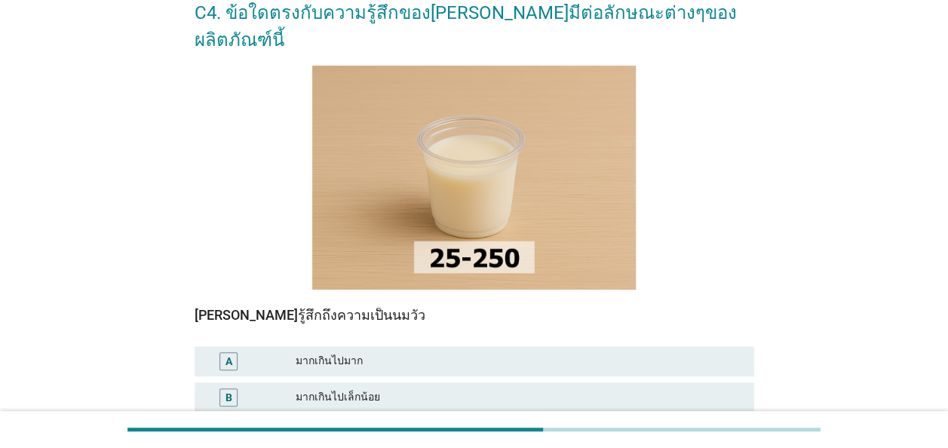
scroll to position [151, 0]
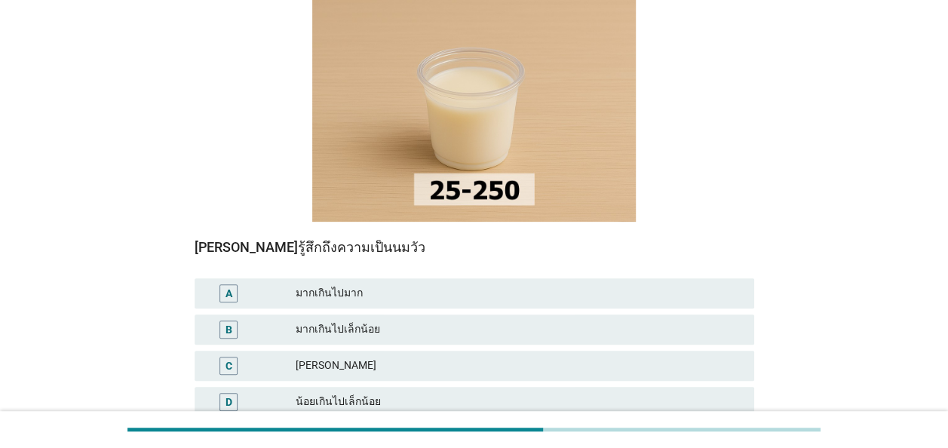
click at [623, 357] on div "[PERSON_NAME]" at bounding box center [519, 366] width 447 height 18
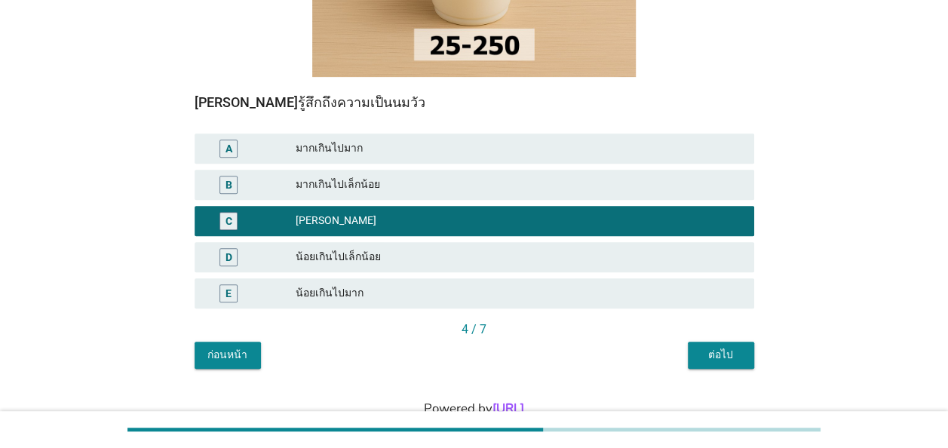
scroll to position [302, 0]
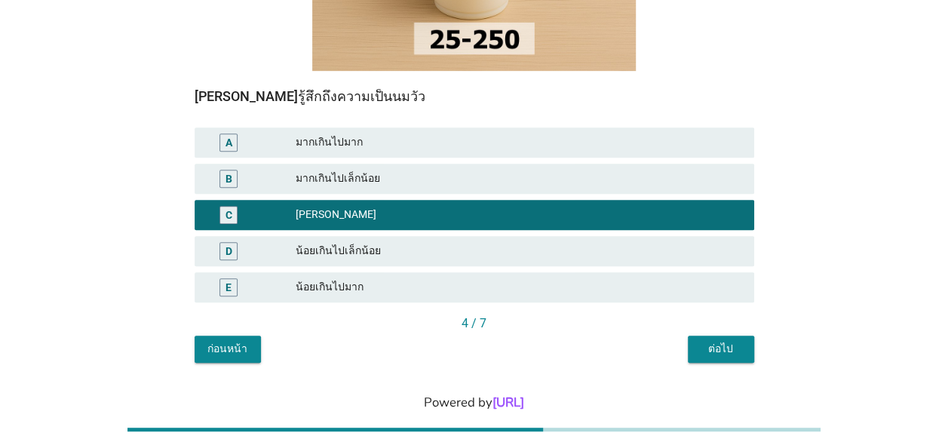
click at [702, 341] on div "ต่อไป" at bounding box center [721, 349] width 42 height 16
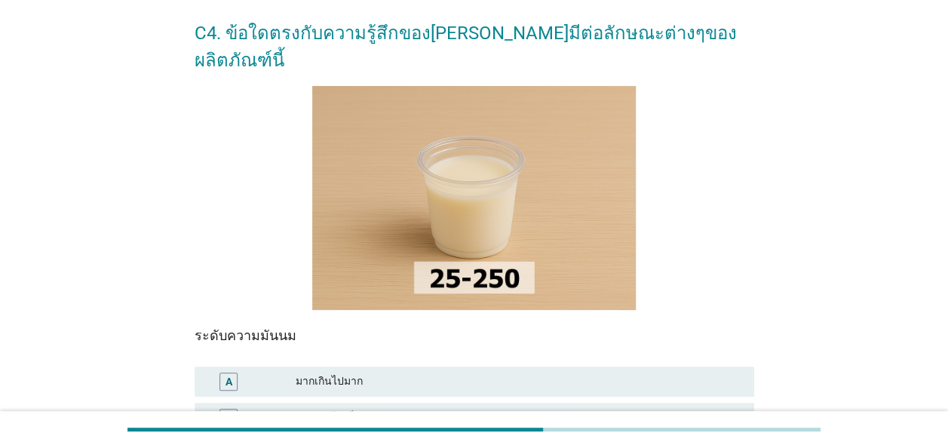
scroll to position [151, 0]
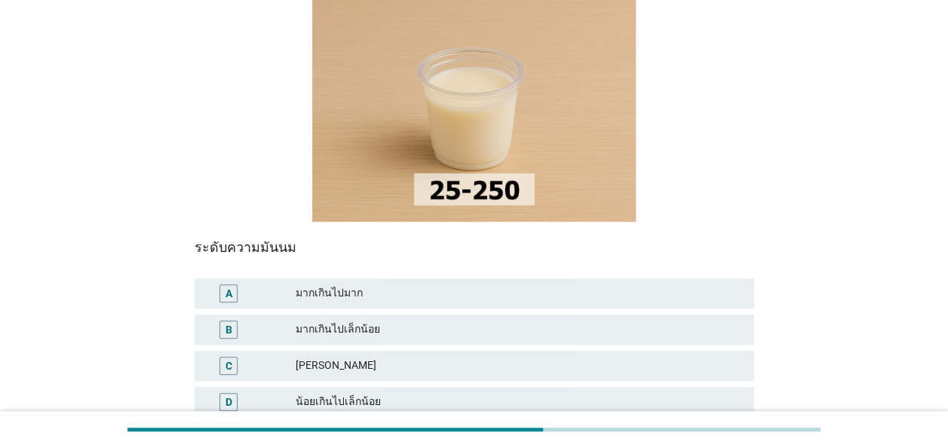
click at [623, 357] on div "[PERSON_NAME]" at bounding box center [519, 366] width 447 height 18
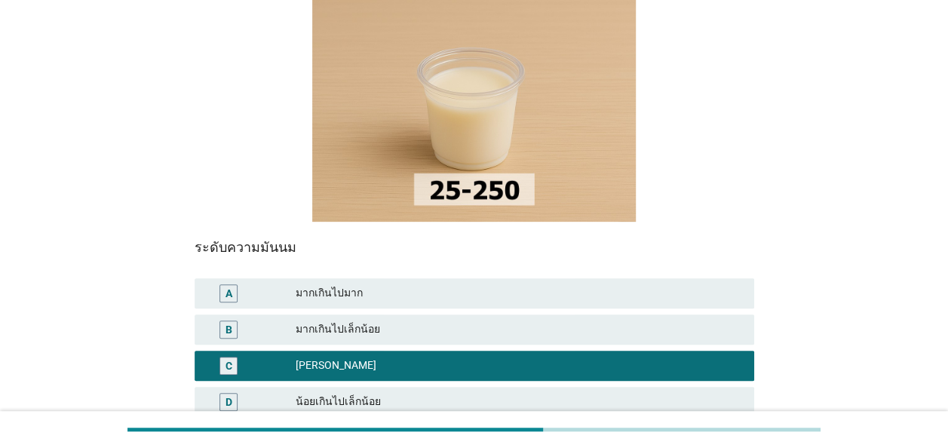
scroll to position [302, 0]
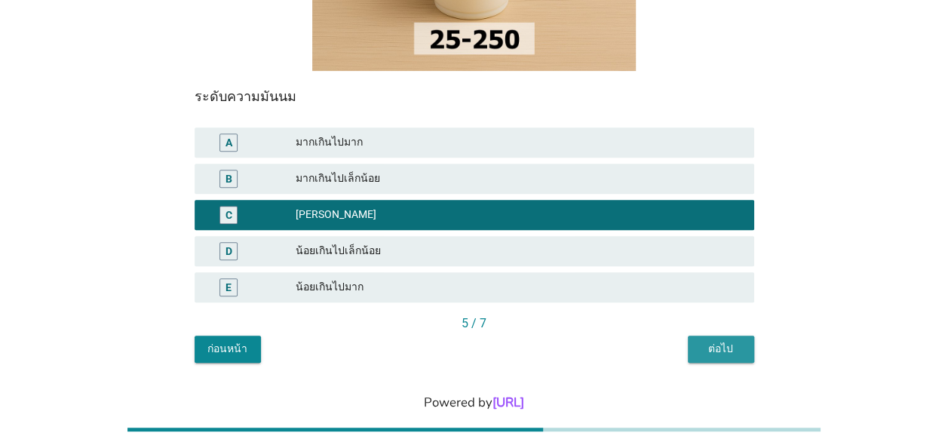
click at [705, 341] on div "ต่อไป" at bounding box center [721, 349] width 42 height 16
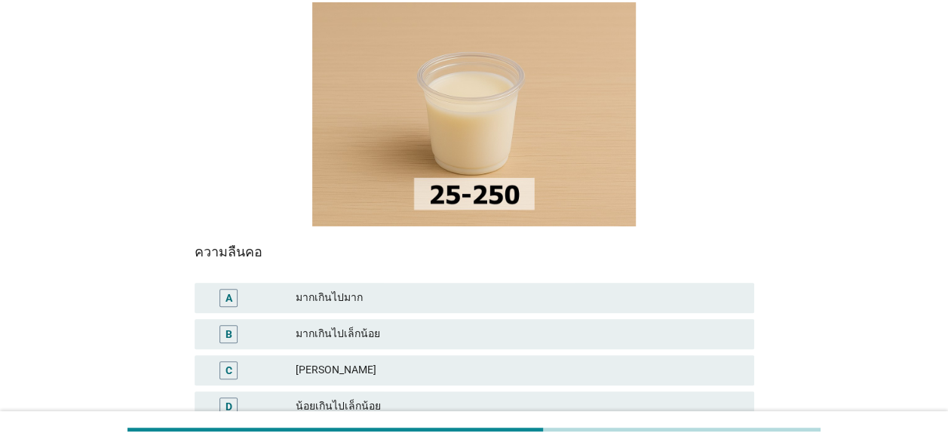
scroll to position [151, 0]
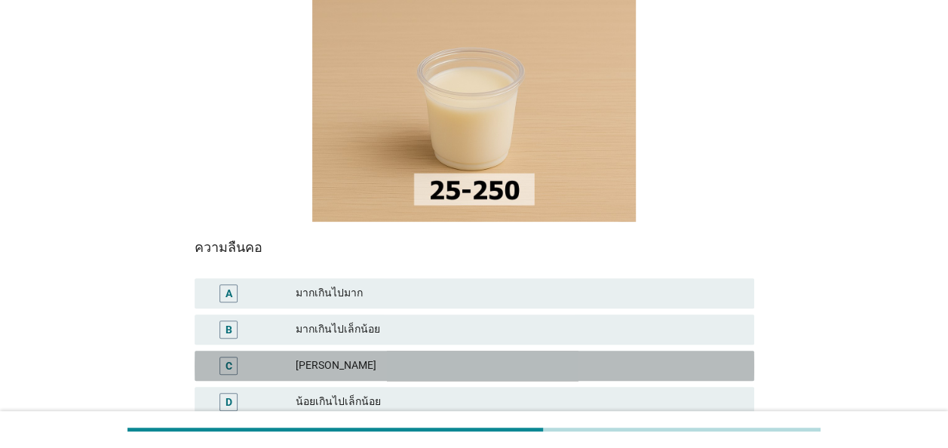
click at [681, 357] on div "[PERSON_NAME]" at bounding box center [519, 366] width 447 height 18
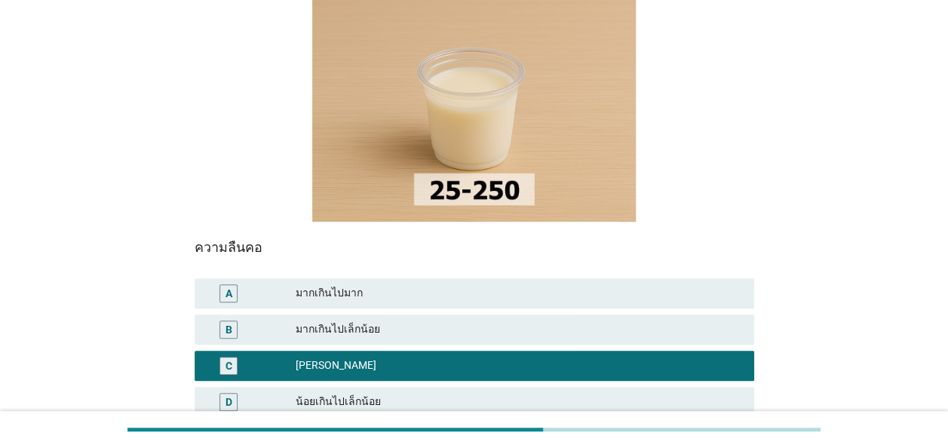
scroll to position [302, 0]
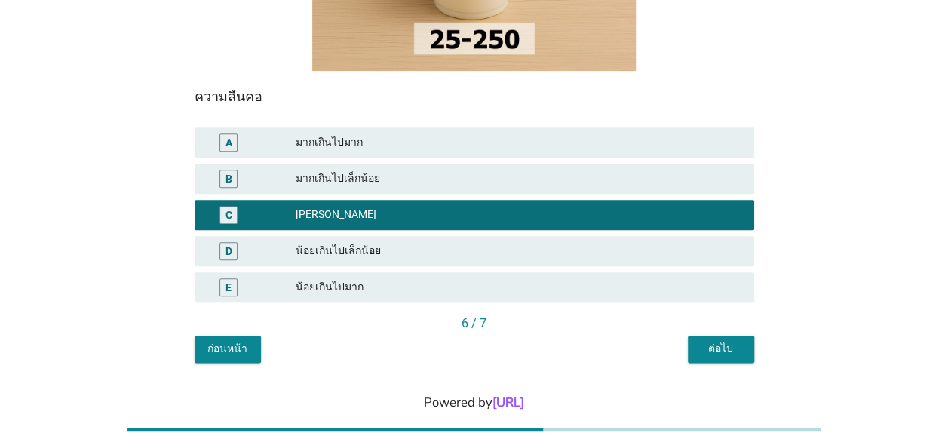
click at [721, 341] on div "ต่อไป" at bounding box center [721, 349] width 42 height 16
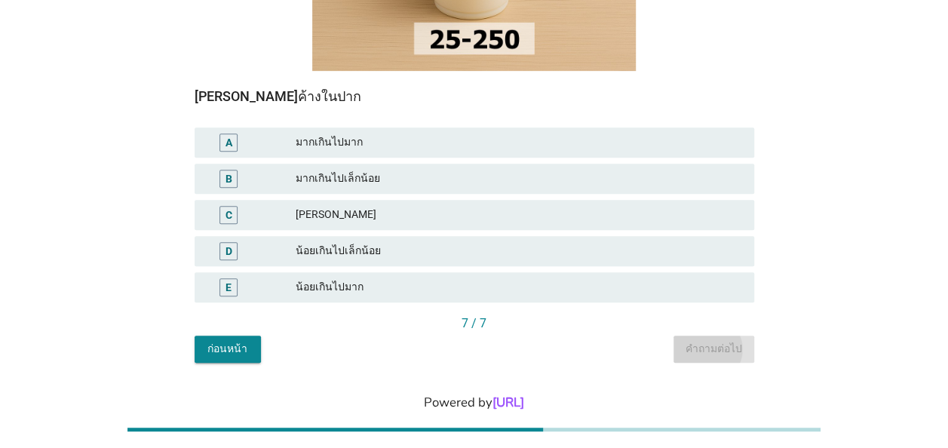
scroll to position [0, 0]
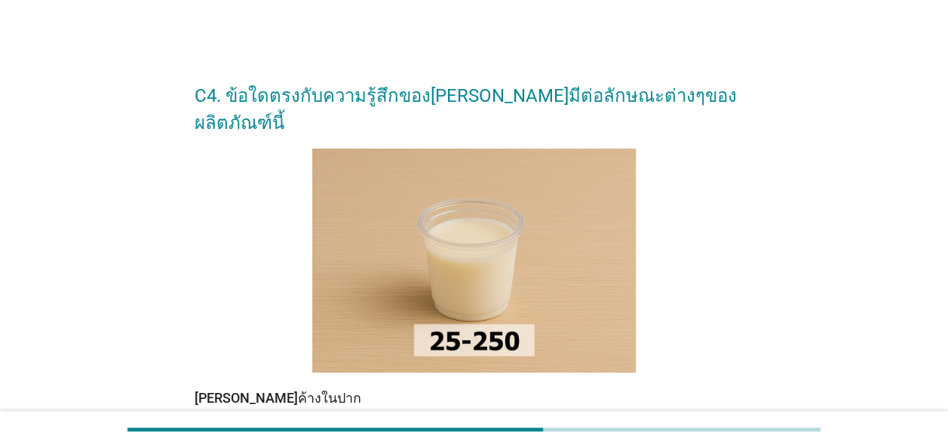
click at [721, 324] on div at bounding box center [475, 261] width 560 height 224
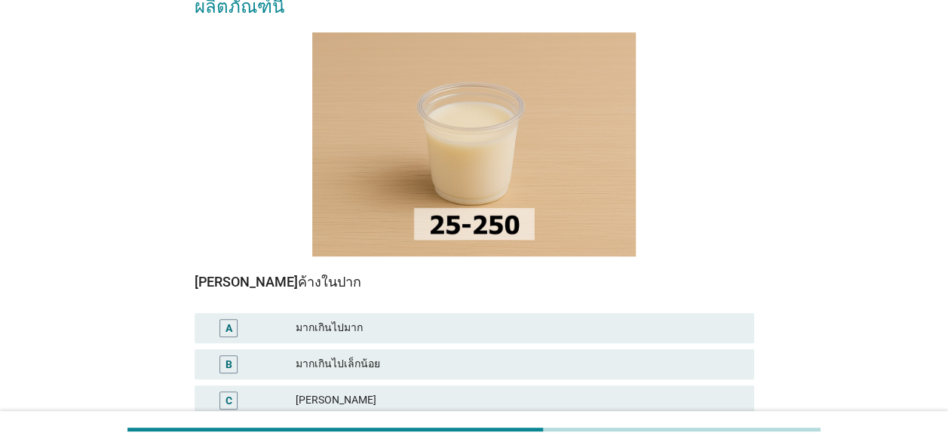
scroll to position [151, 0]
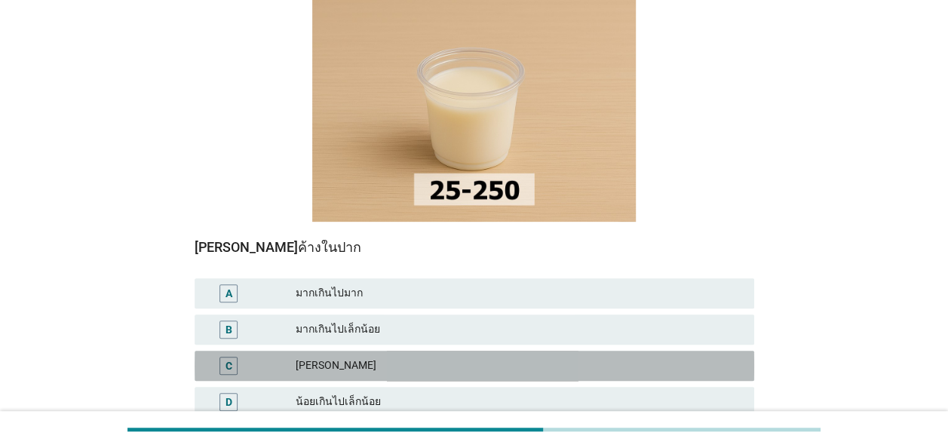
click at [631, 351] on div "C [PERSON_NAME]" at bounding box center [475, 366] width 560 height 30
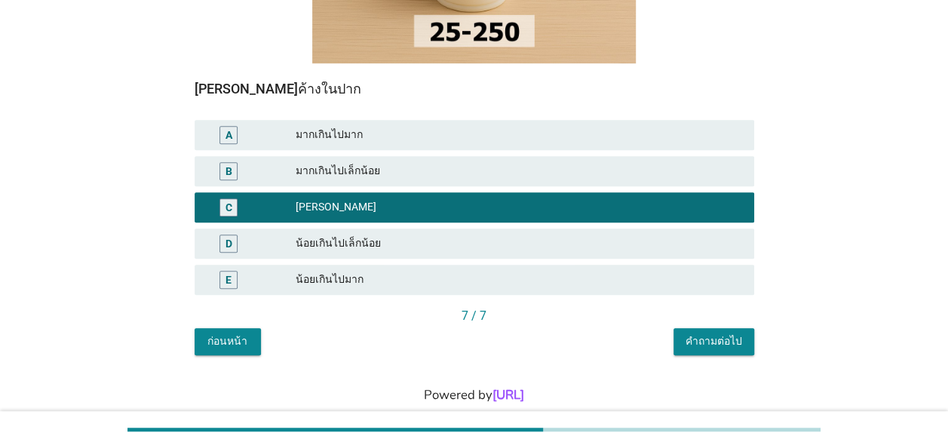
scroll to position [312, 0]
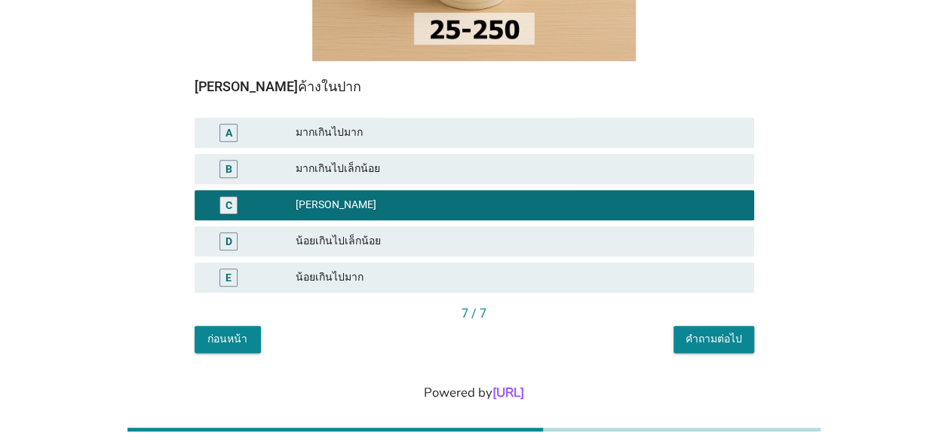
click at [722, 331] on div "คำถามต่อไป" at bounding box center [714, 339] width 57 height 16
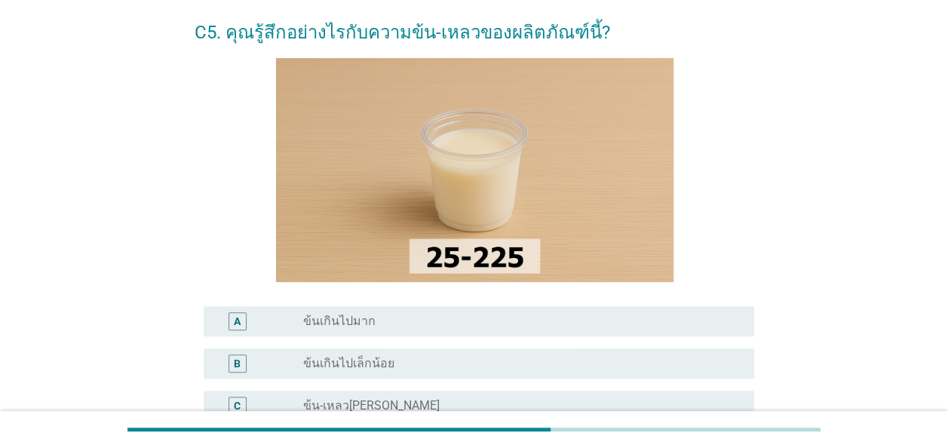
scroll to position [151, 0]
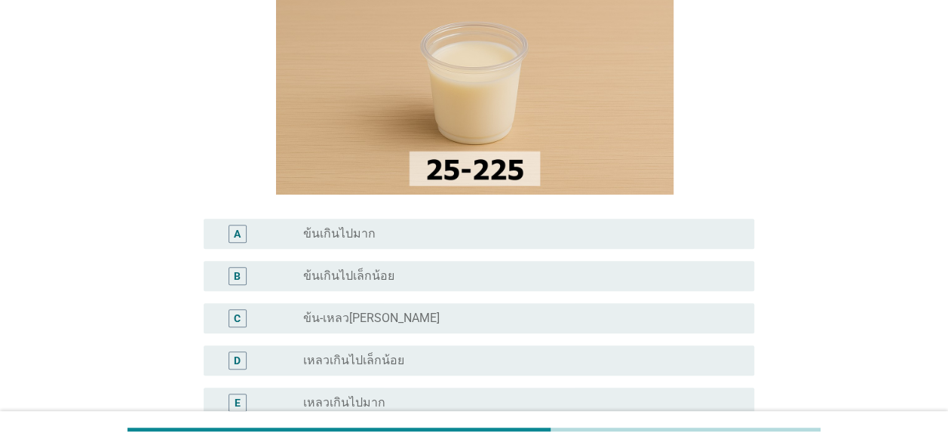
click at [611, 321] on div "radio_button_unchecked ข้น-เหลว[PERSON_NAME]" at bounding box center [516, 318] width 427 height 15
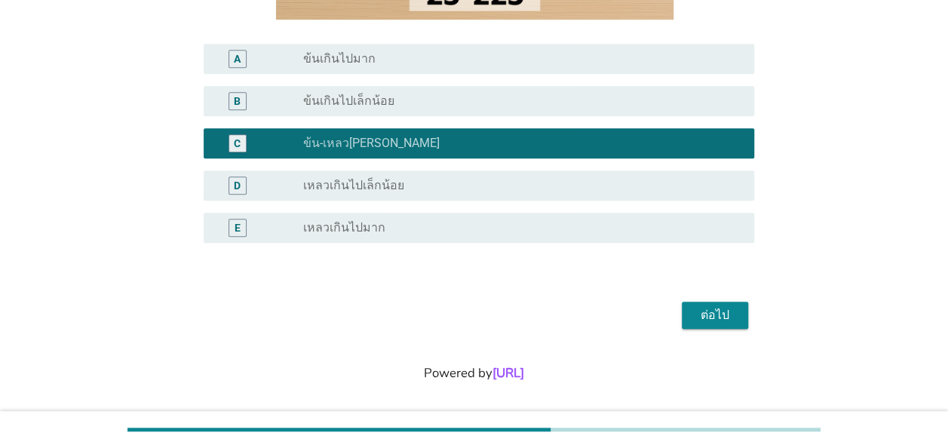
scroll to position [0, 0]
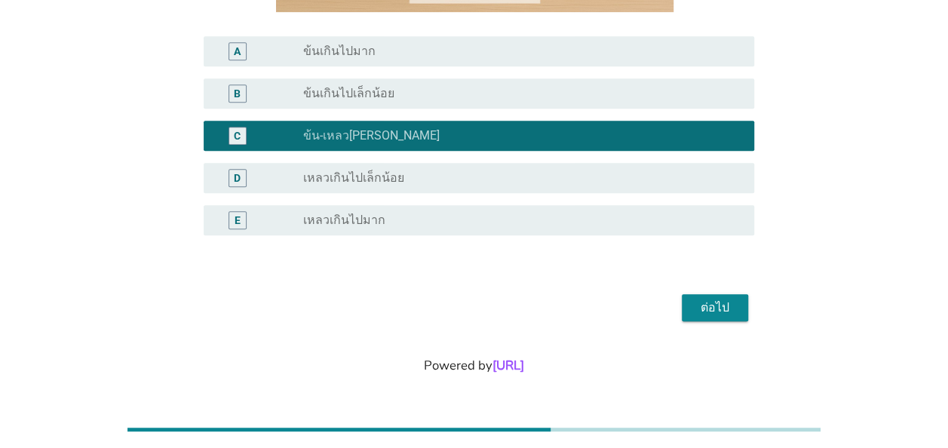
click at [713, 306] on div "ต่อไป" at bounding box center [715, 308] width 42 height 18
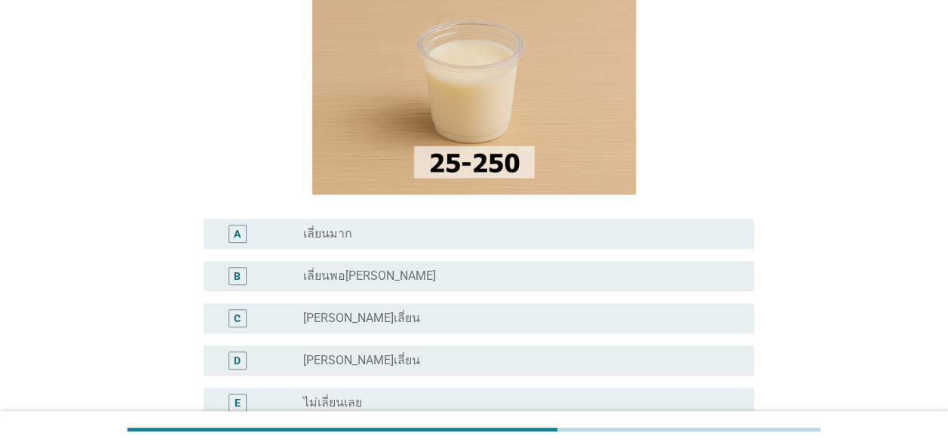
click at [583, 355] on div "radio_button_unchecked [PERSON_NAME]เลี่ยน" at bounding box center [516, 360] width 427 height 15
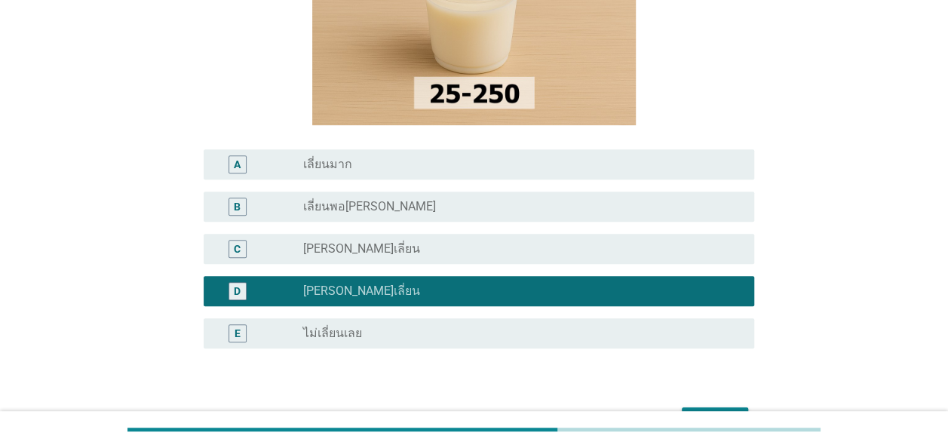
scroll to position [302, 0]
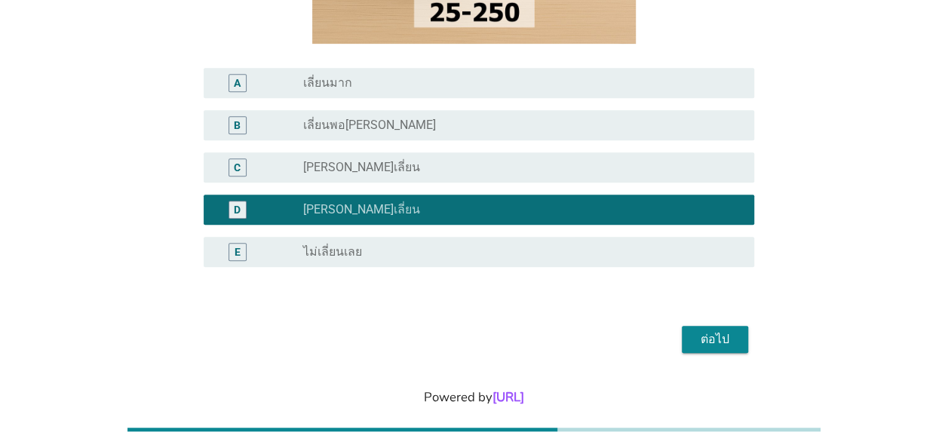
click at [694, 340] on div "ต่อไป" at bounding box center [715, 339] width 42 height 18
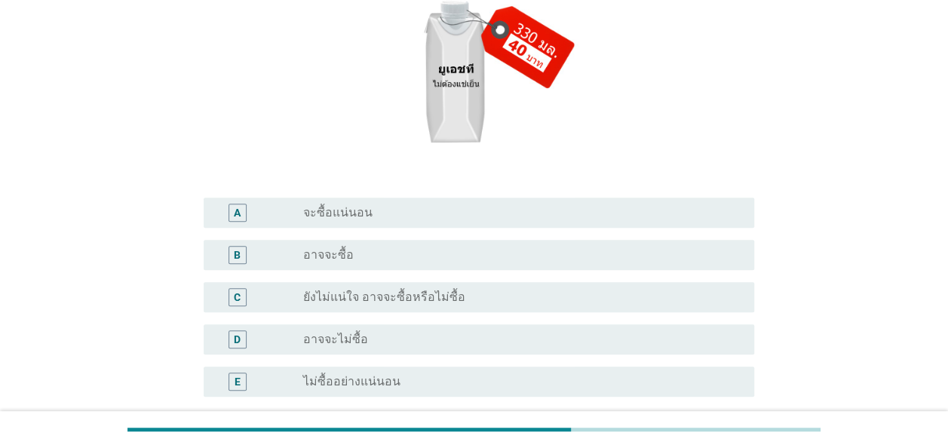
click at [573, 254] on div "radio_button_unchecked อาจจะซื้อ" at bounding box center [516, 254] width 427 height 15
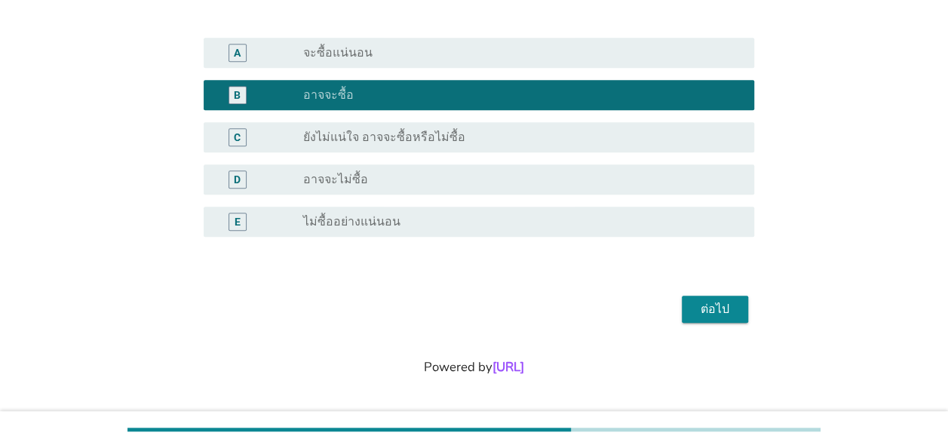
scroll to position [388, 0]
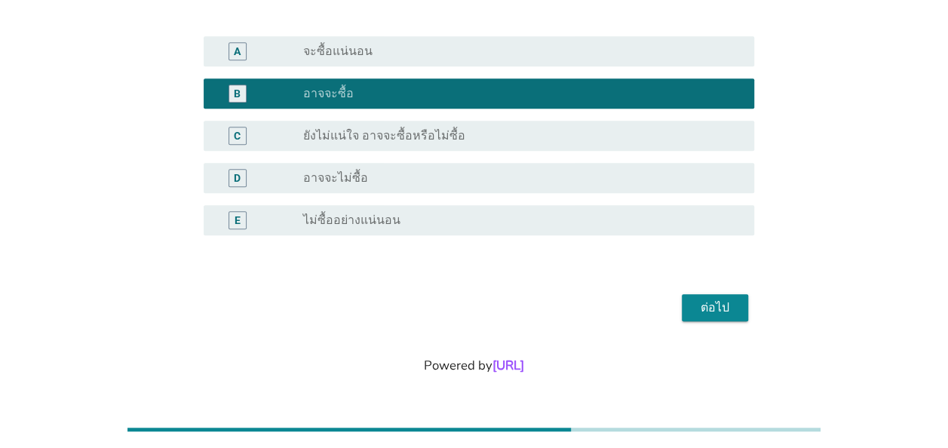
click at [711, 309] on div "ต่อไป" at bounding box center [715, 308] width 42 height 18
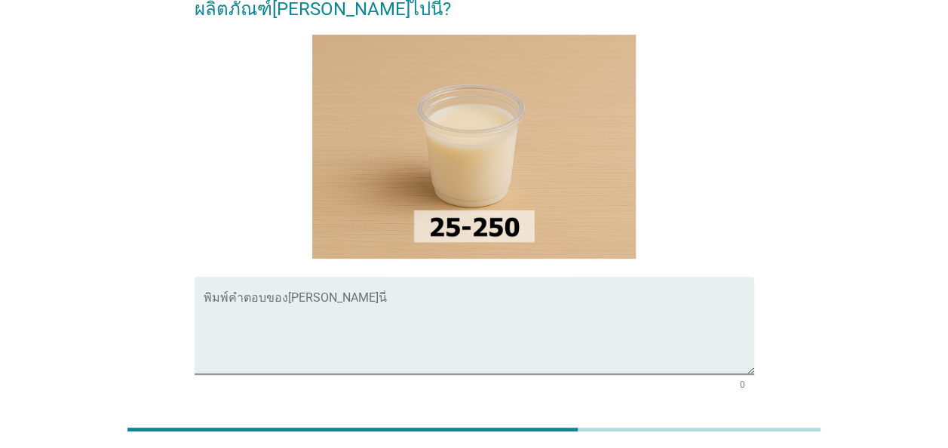
scroll to position [151, 0]
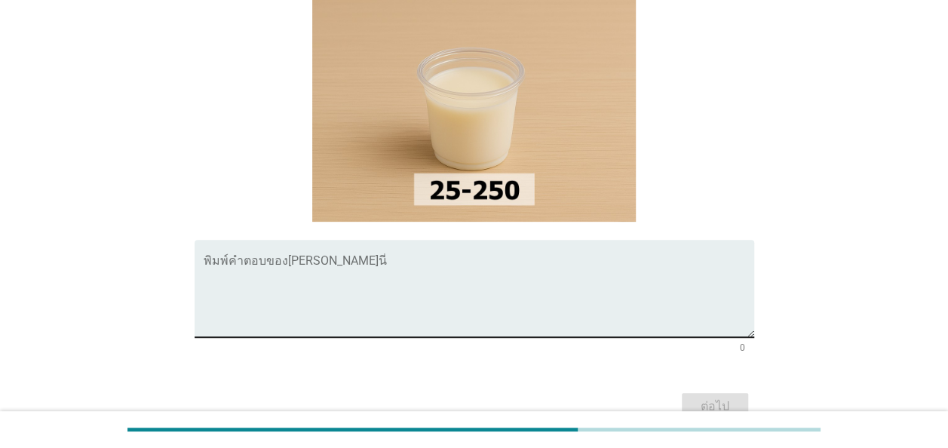
click at [568, 258] on textarea "พิมพ์คำตอบของคุณ ที่นี่" at bounding box center [479, 297] width 551 height 79
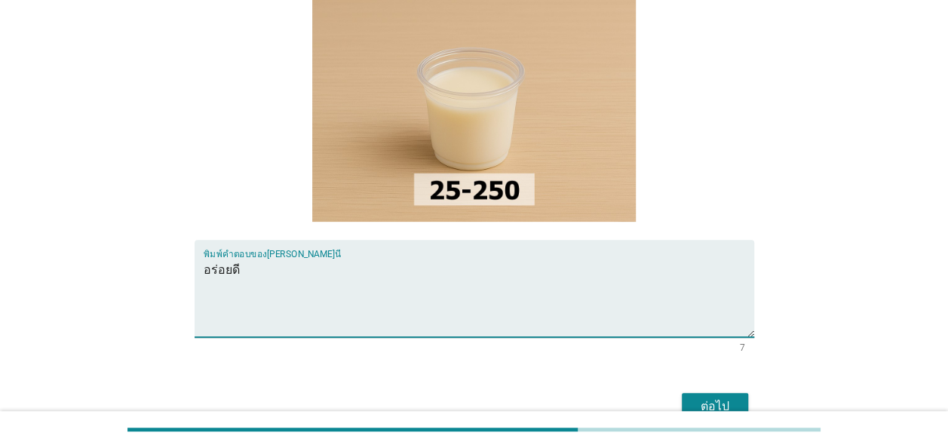
type textarea "อร่อยดี"
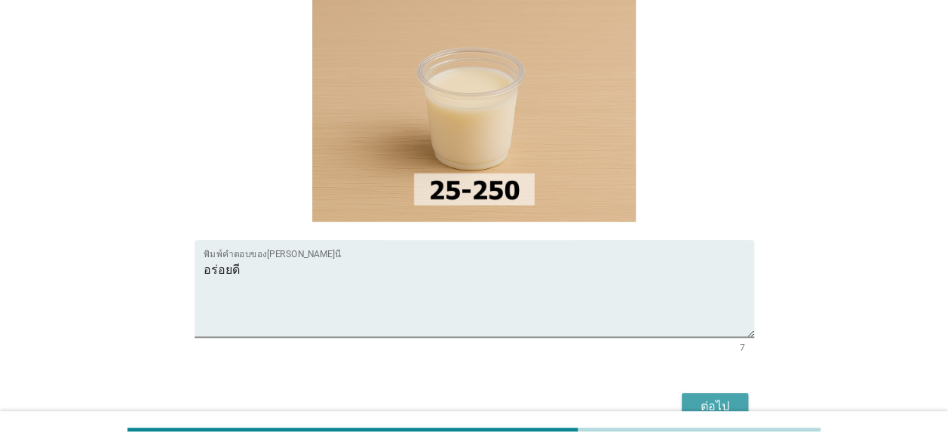
click at [720, 398] on div "ต่อไป" at bounding box center [715, 407] width 42 height 18
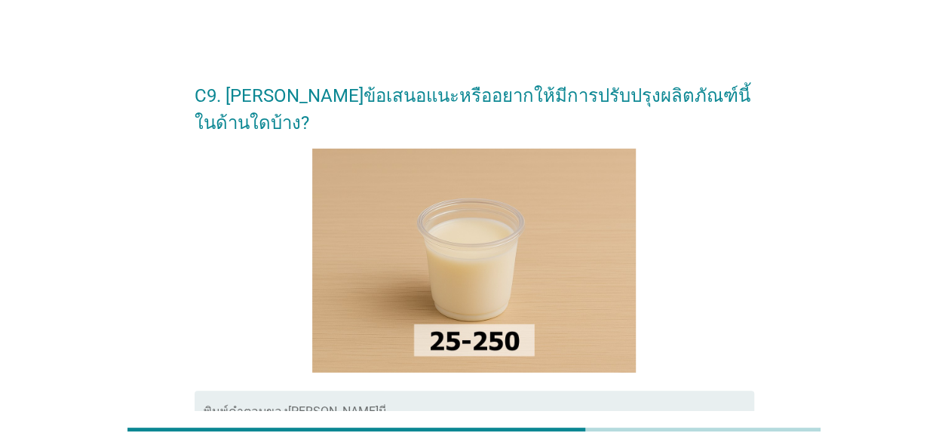
click at [711, 409] on textarea "พิมพ์คำตอบของคุณ ที่นี่" at bounding box center [479, 448] width 551 height 79
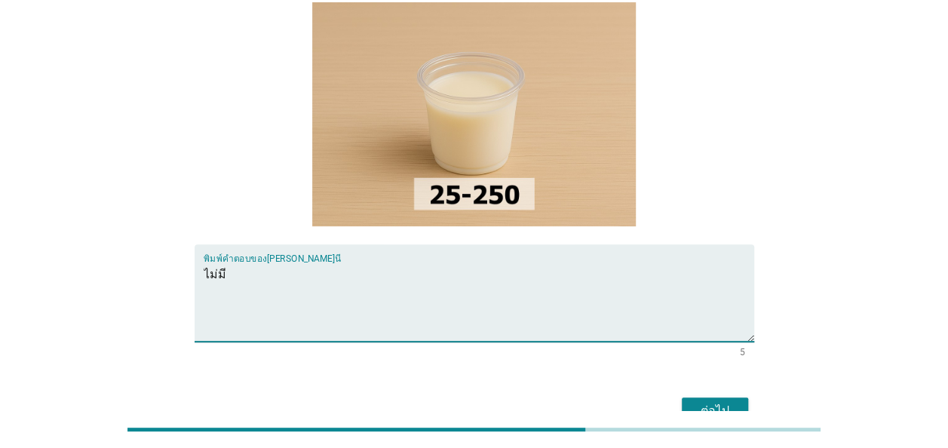
scroll to position [151, 0]
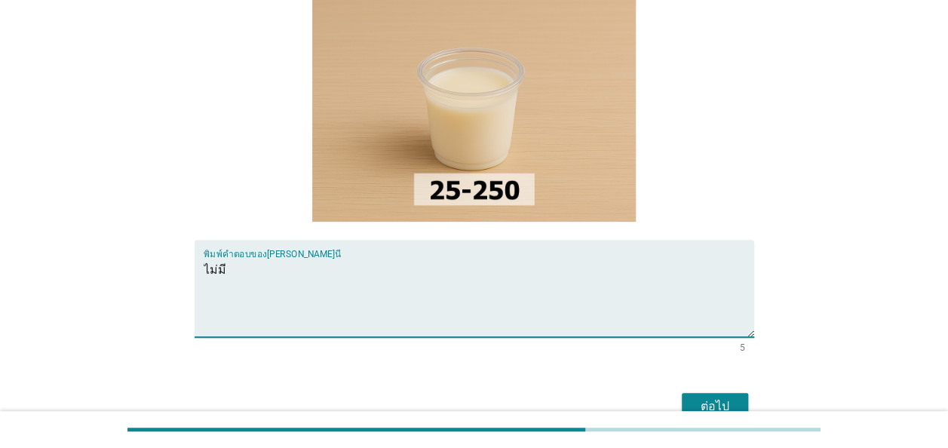
type textarea "ไม่มี"
click at [727, 398] on div "ต่อไป" at bounding box center [715, 407] width 42 height 18
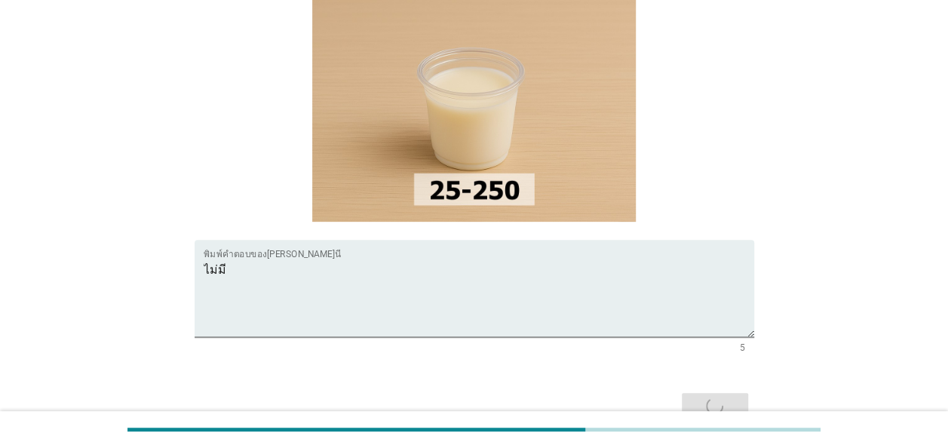
scroll to position [0, 0]
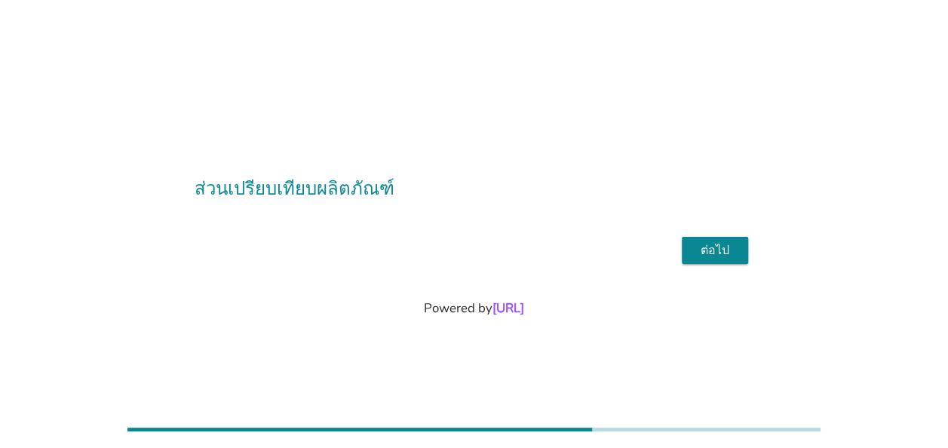
click at [720, 259] on div "ต่อไป" at bounding box center [715, 250] width 42 height 18
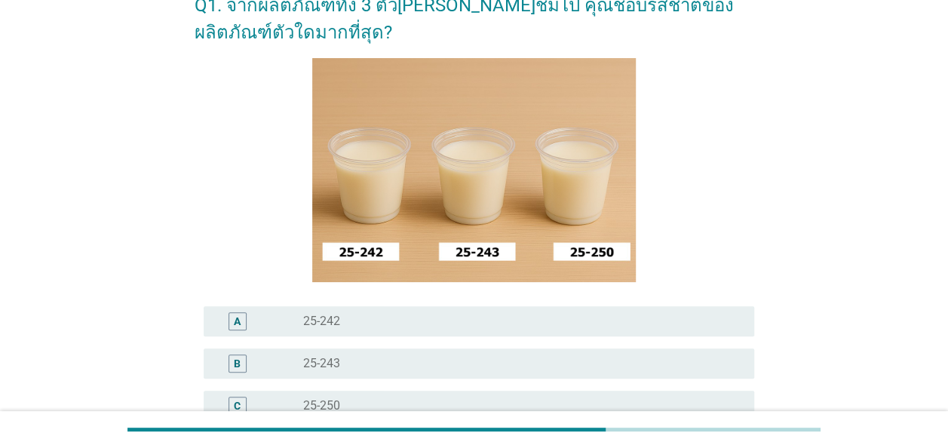
scroll to position [151, 0]
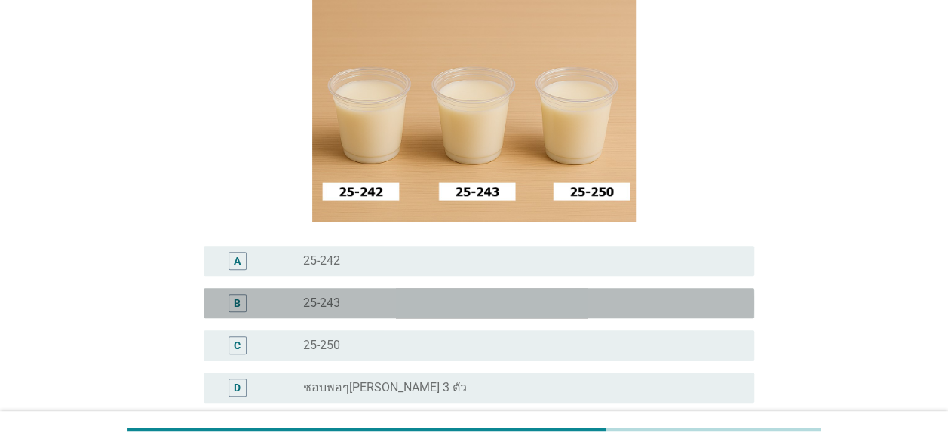
click at [525, 310] on div "radio_button_unchecked 25-243" at bounding box center [516, 303] width 427 height 15
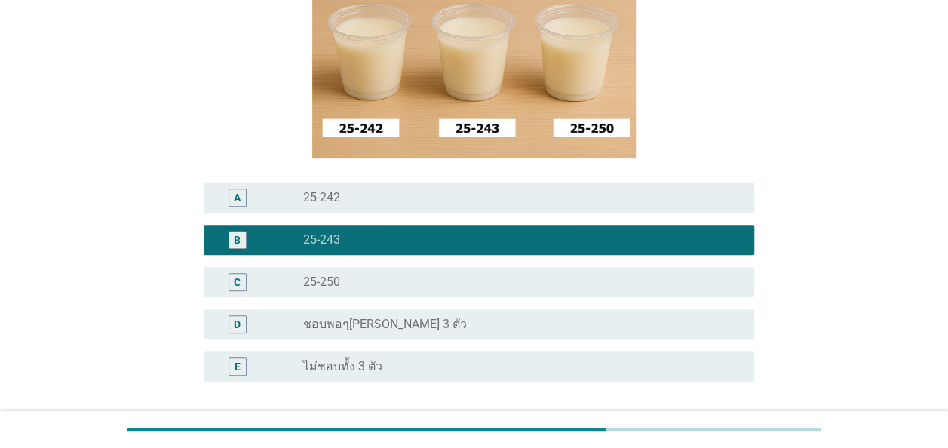
scroll to position [302, 0]
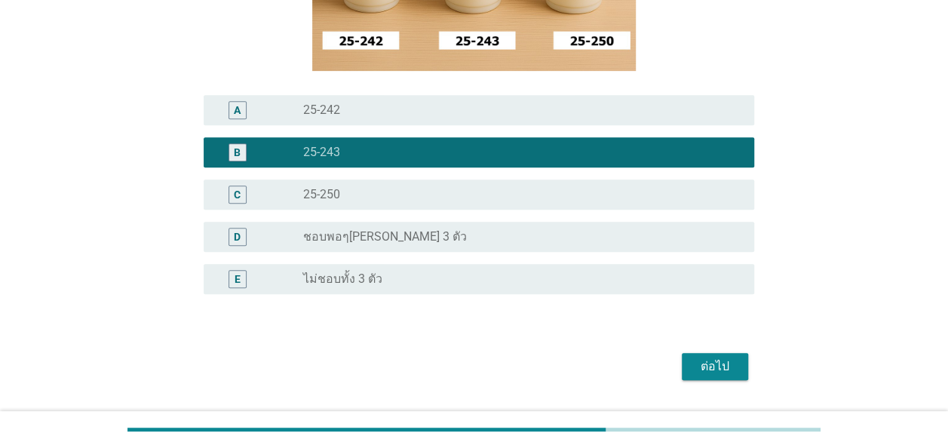
click at [736, 365] on button "ต่อไป" at bounding box center [715, 366] width 66 height 27
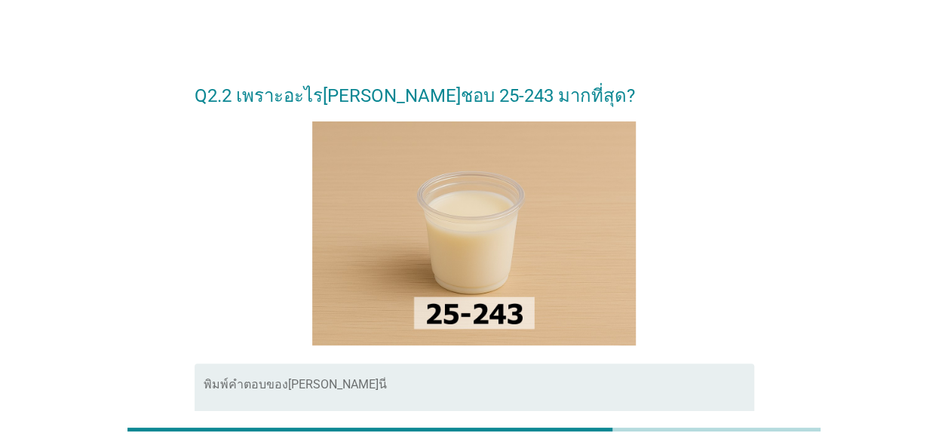
scroll to position [75, 0]
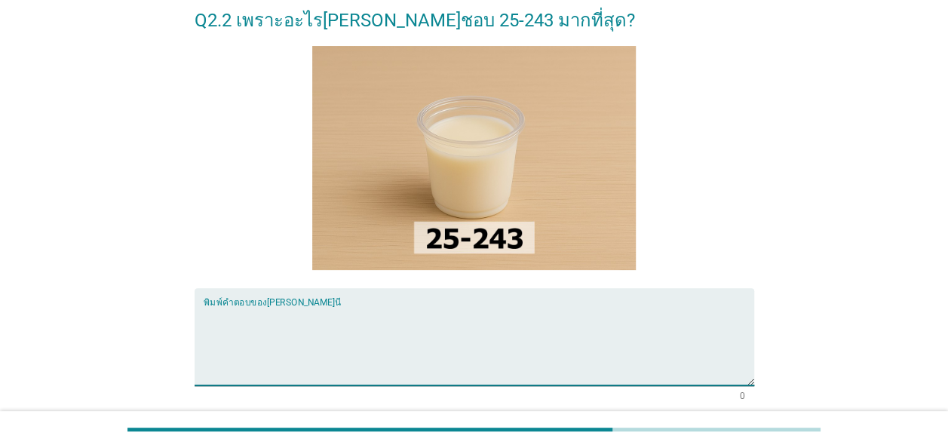
click at [585, 313] on textarea "พิมพ์คำตอบของคุณ ที่นี่" at bounding box center [479, 345] width 551 height 79
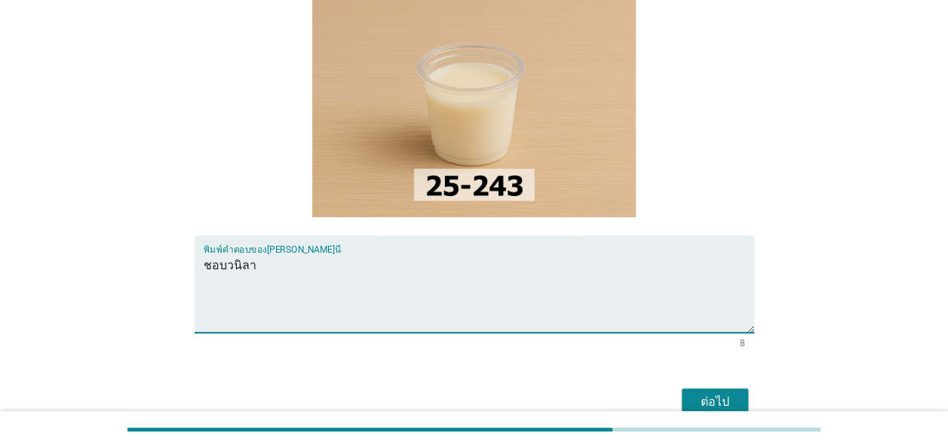
scroll to position [223, 0]
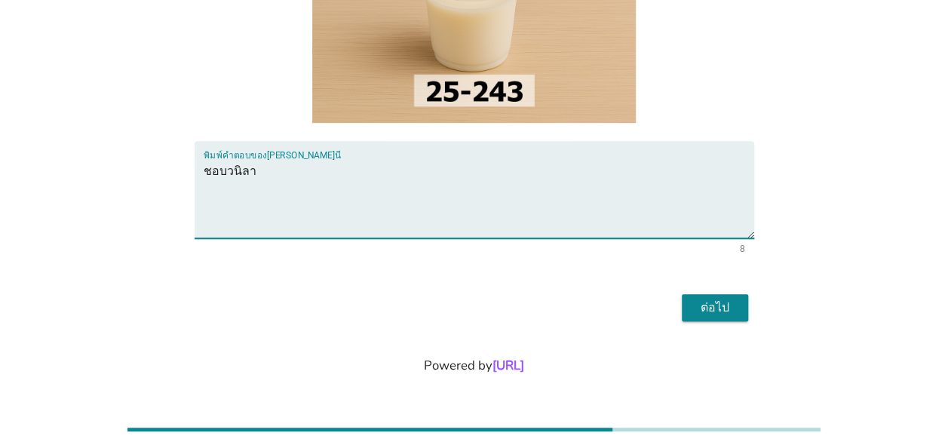
type textarea "ชอบวนิลา"
click at [729, 314] on div "ต่อไป" at bounding box center [715, 308] width 42 height 18
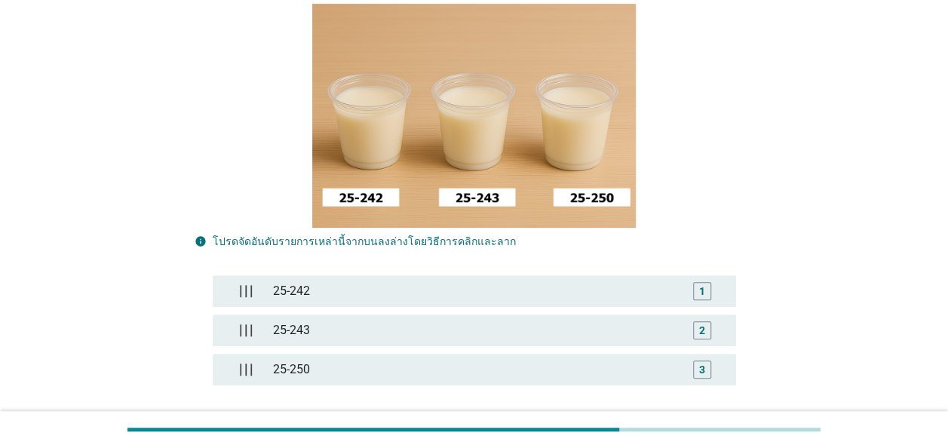
scroll to position [226, 0]
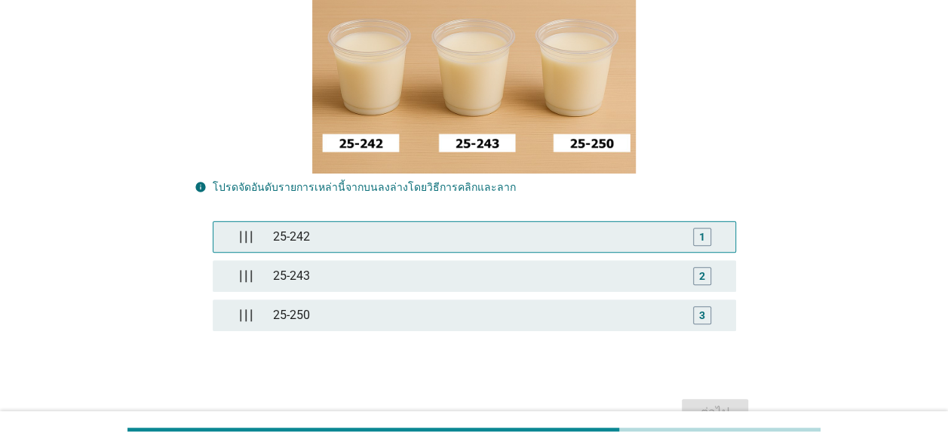
click at [703, 238] on div "1" at bounding box center [702, 237] width 6 height 16
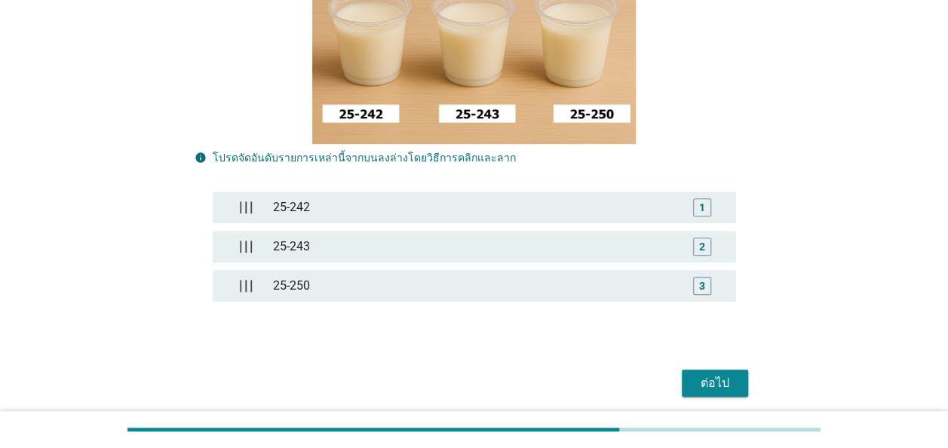
scroll to position [302, 0]
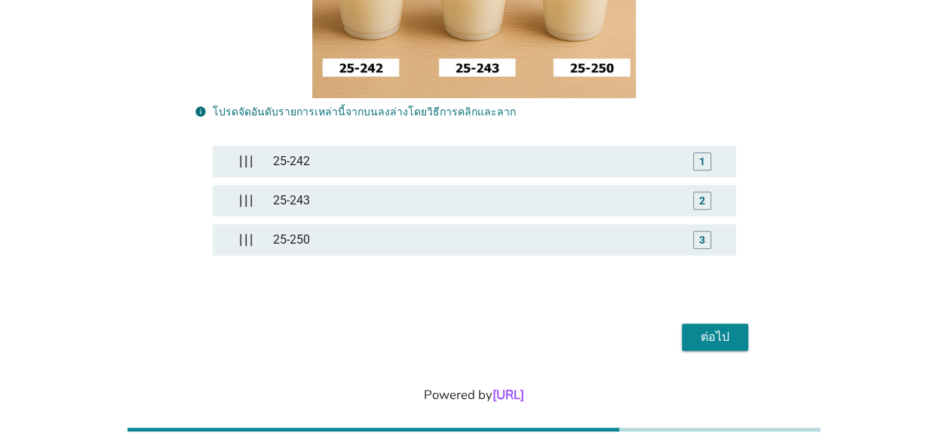
click at [736, 343] on button "ต่อไป" at bounding box center [715, 337] width 66 height 27
click at [737, 334] on button "ต่อไป" at bounding box center [715, 337] width 66 height 27
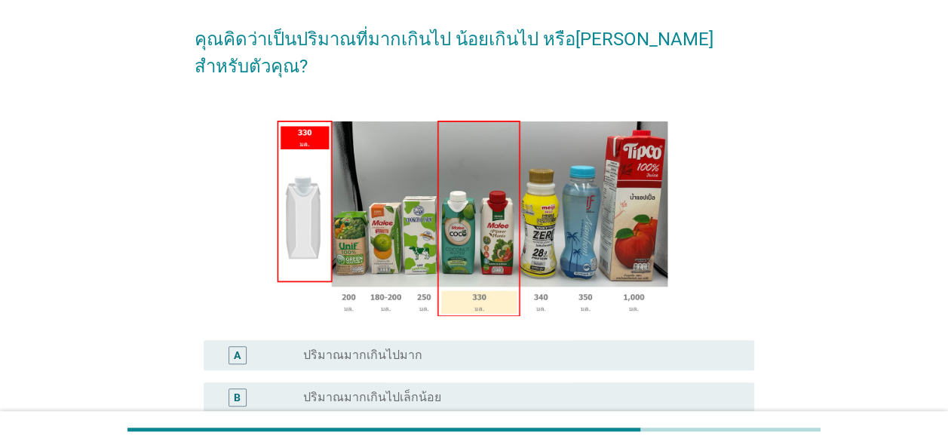
scroll to position [151, 0]
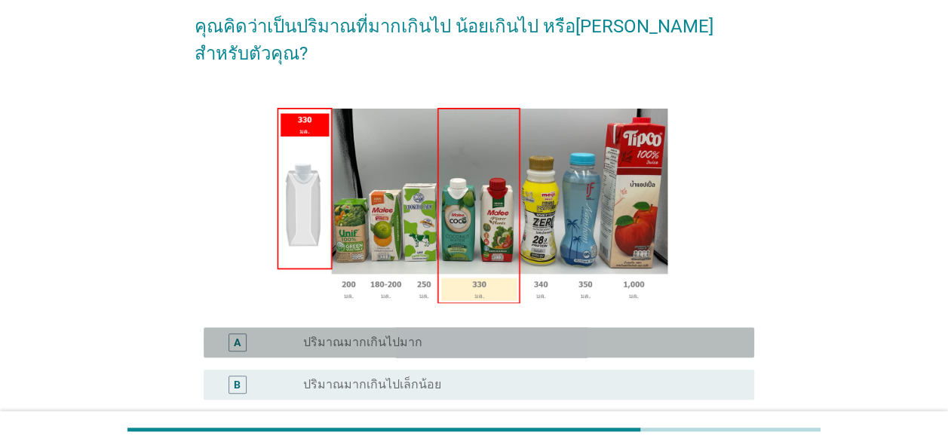
click at [635, 335] on div "radio_button_unchecked ปริมาณมากเกินไปมาก" at bounding box center [516, 342] width 427 height 15
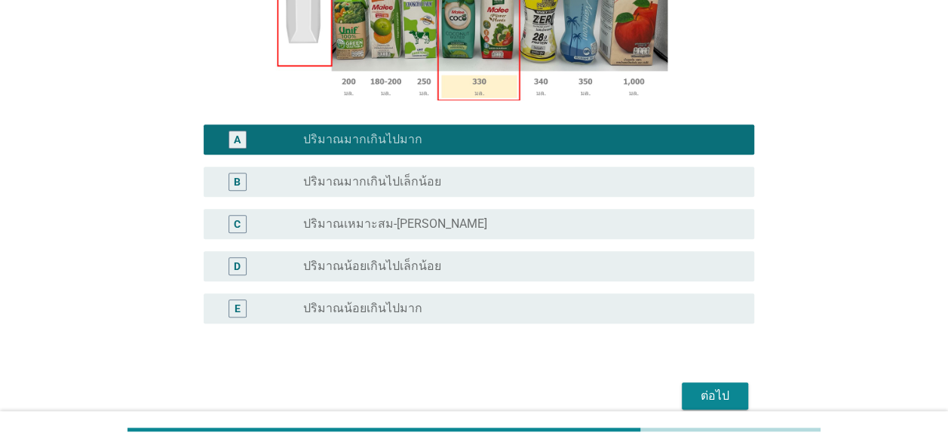
scroll to position [377, 0]
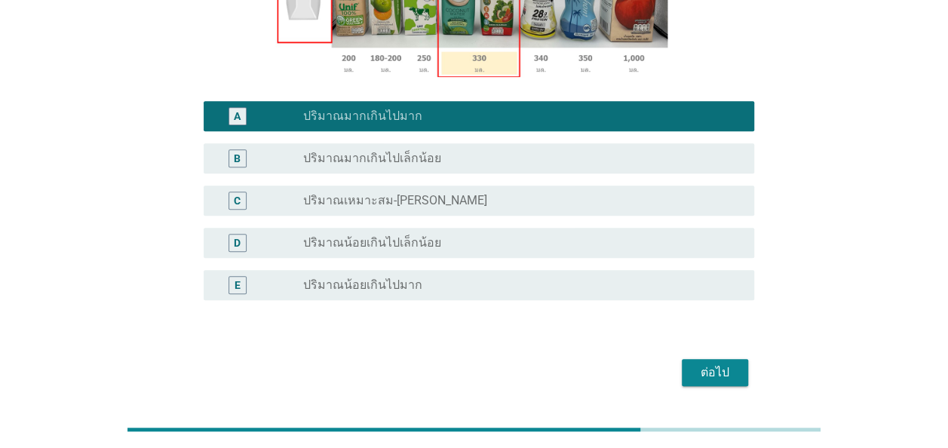
click at [720, 364] on div "ต่อไป" at bounding box center [715, 373] width 42 height 18
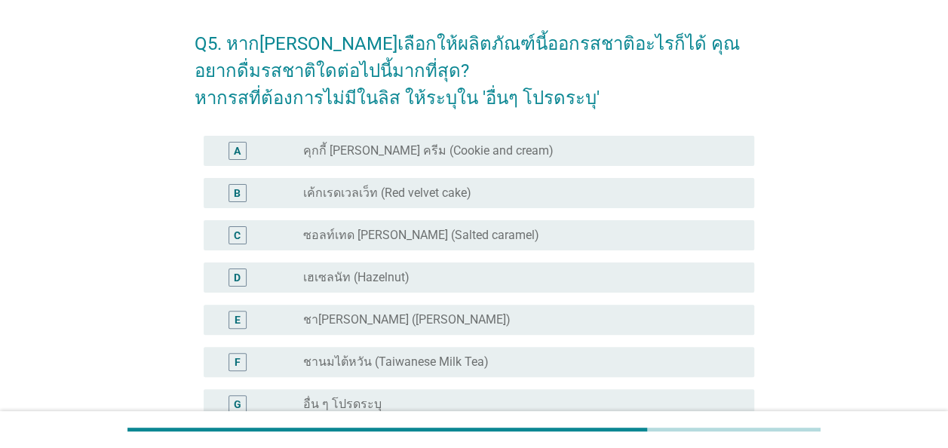
scroll to position [75, 0]
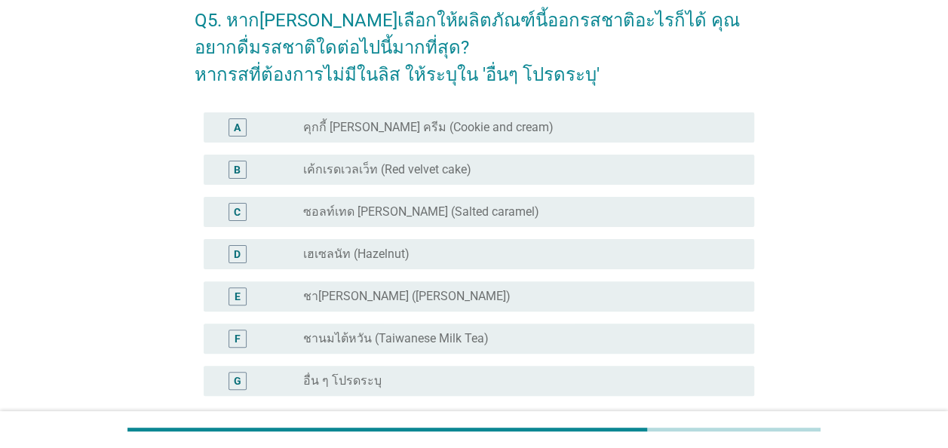
click at [598, 125] on div "radio_button_unchecked คุกกี้ [PERSON_NAME] ครีม (Cookie and cream)" at bounding box center [516, 127] width 427 height 15
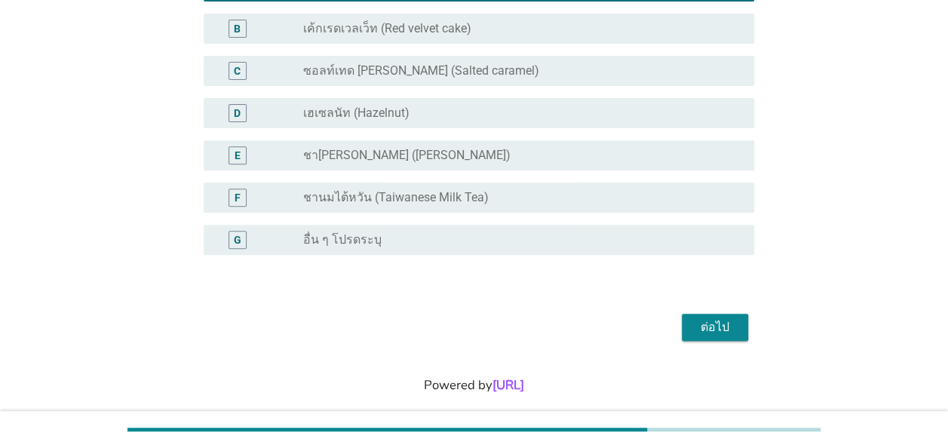
scroll to position [226, 0]
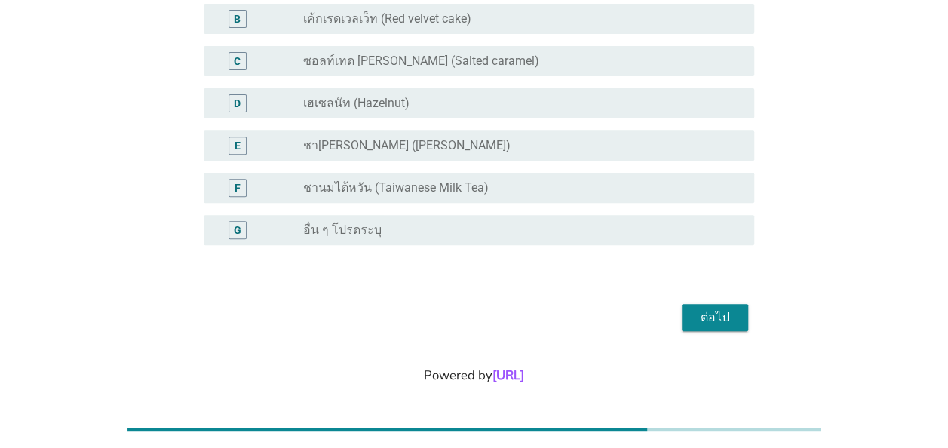
click at [696, 319] on div "ต่อไป" at bounding box center [715, 318] width 42 height 18
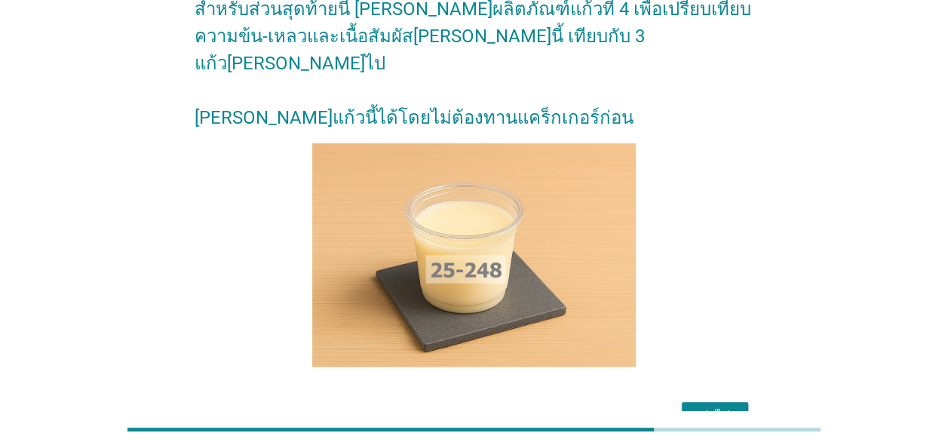
scroll to position [151, 0]
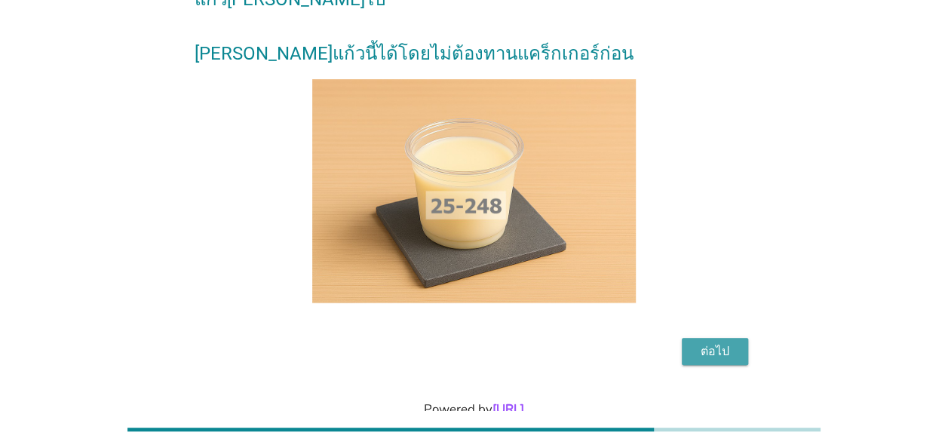
click at [734, 343] on div "ต่อไป" at bounding box center [715, 352] width 42 height 18
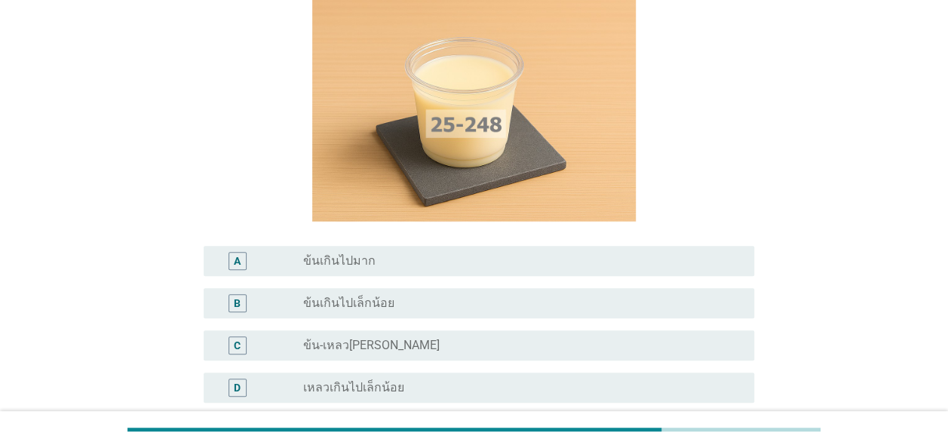
click at [647, 296] on div "radio_button_unchecked ข้นเกินไปเล็กน้อย" at bounding box center [516, 303] width 427 height 15
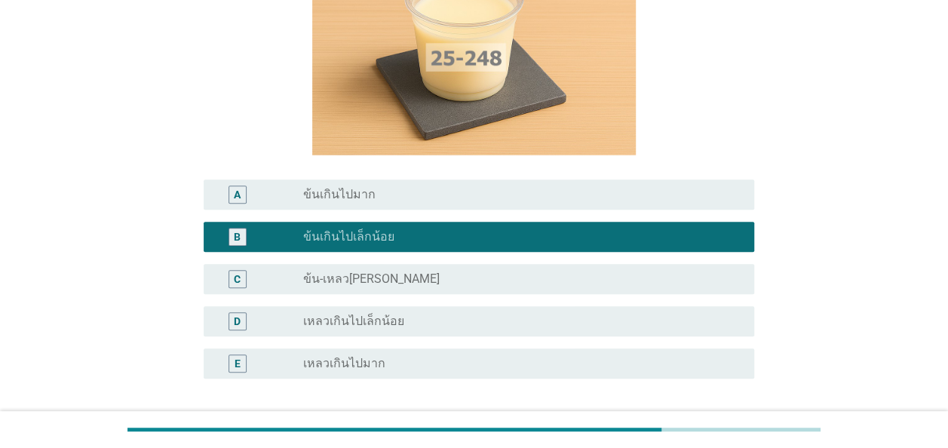
scroll to position [302, 0]
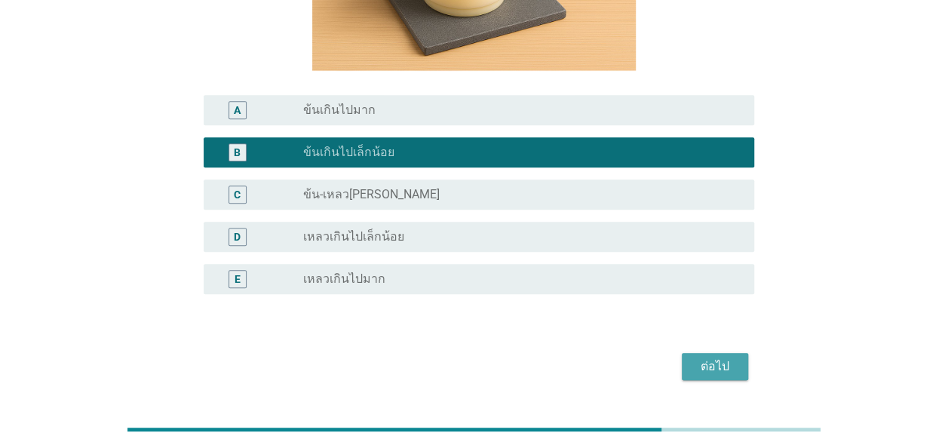
click at [736, 353] on button "ต่อไป" at bounding box center [715, 366] width 66 height 27
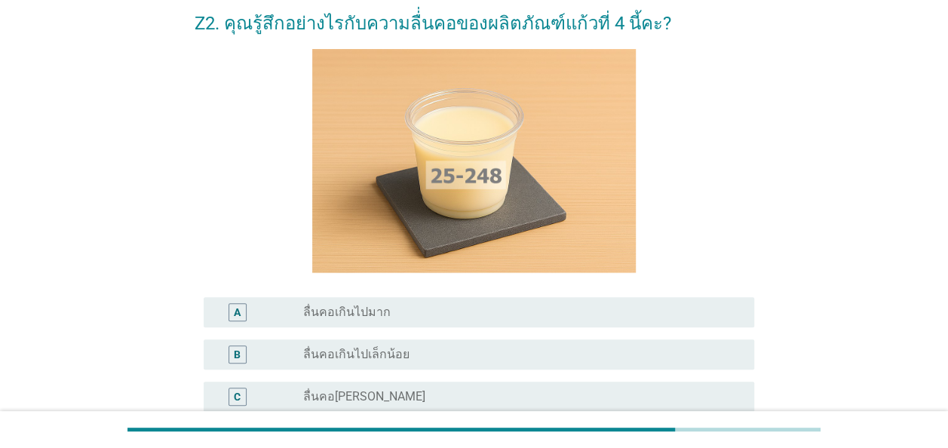
scroll to position [151, 0]
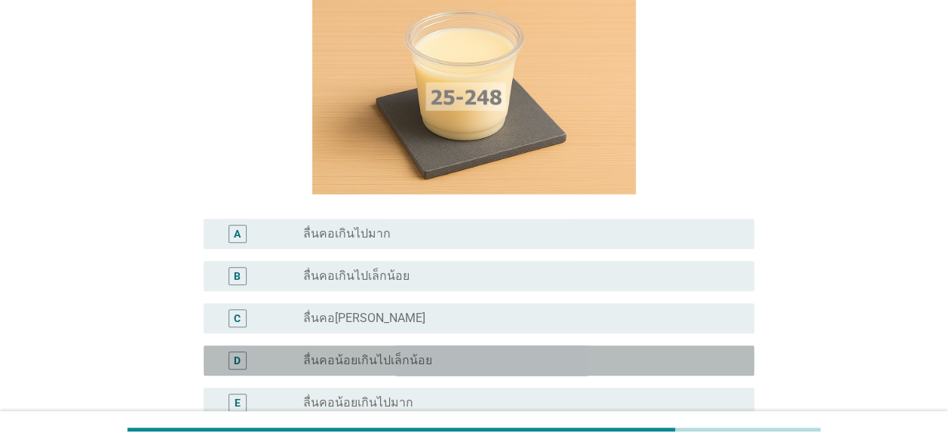
click at [632, 361] on div "radio_button_unchecked ลื่นคอน้อยเกินไปเล็กน้อย" at bounding box center [516, 360] width 427 height 15
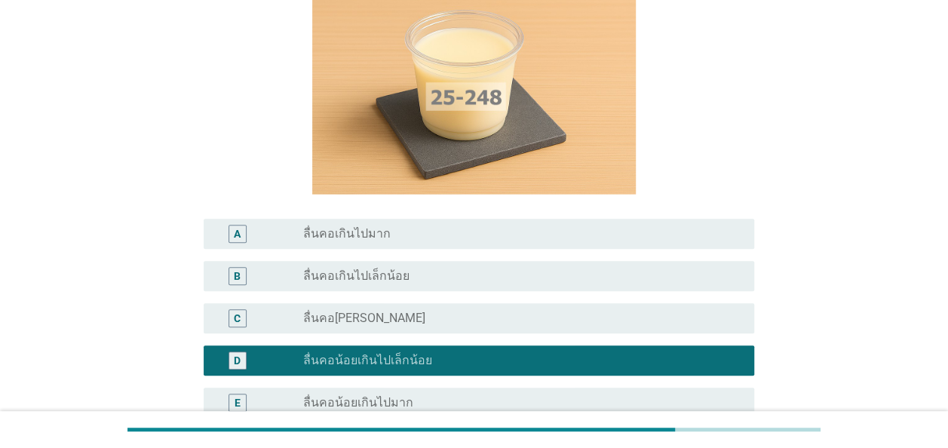
scroll to position [302, 0]
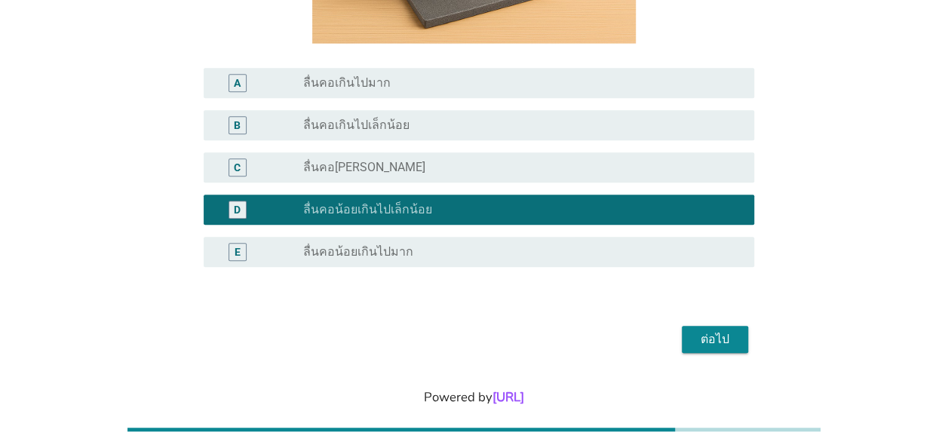
click at [707, 342] on div "ต่อไป" at bounding box center [715, 339] width 42 height 18
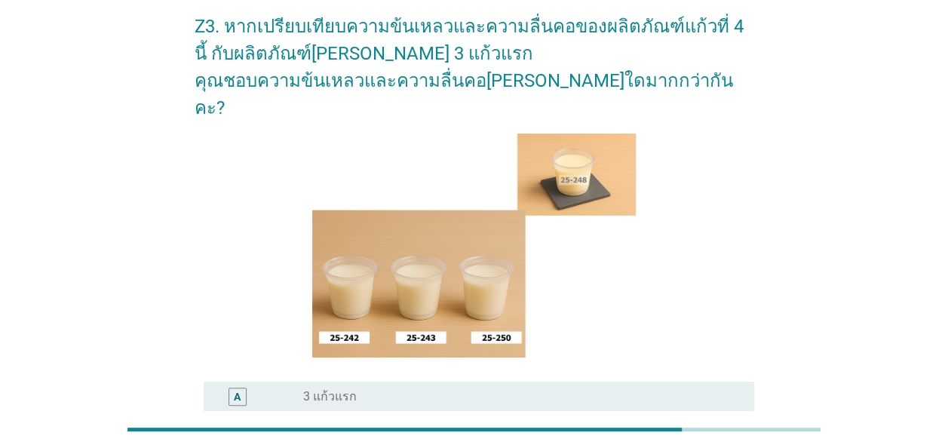
scroll to position [151, 0]
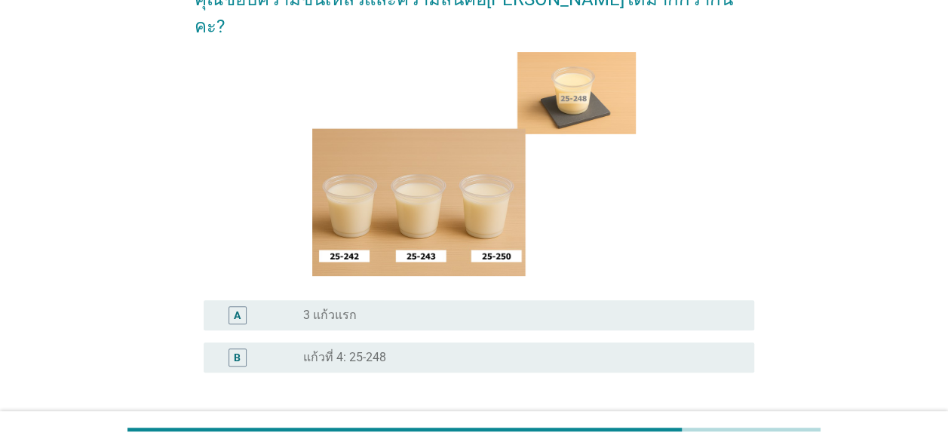
click at [628, 306] on div "radio_button_unchecked 3 แก้วแรก" at bounding box center [522, 315] width 439 height 18
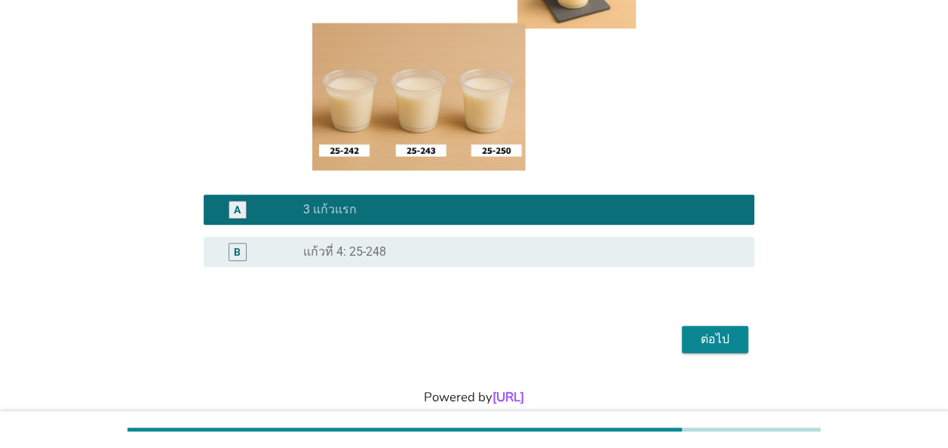
scroll to position [261, 0]
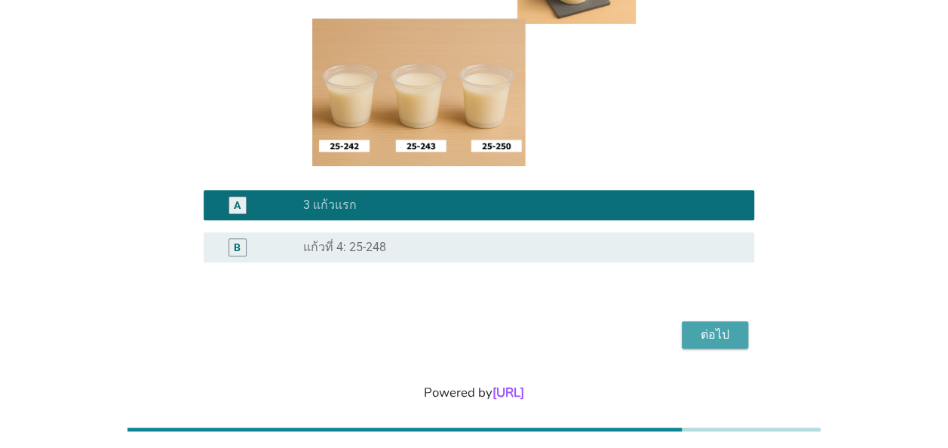
click at [709, 326] on div "ต่อไป" at bounding box center [715, 335] width 42 height 18
